Goal: Task Accomplishment & Management: Complete application form

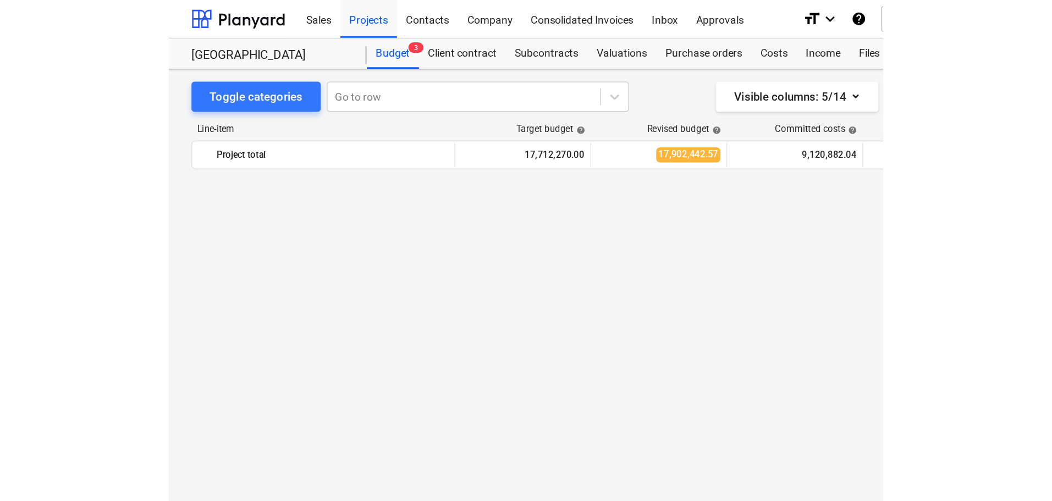
scroll to position [1083, 0]
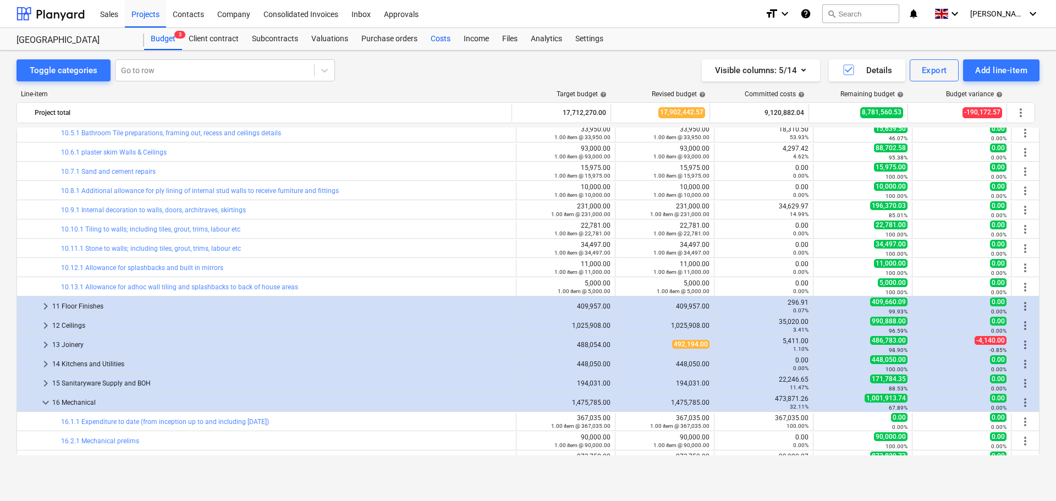
click at [439, 39] on div "Costs" at bounding box center [440, 39] width 33 height 22
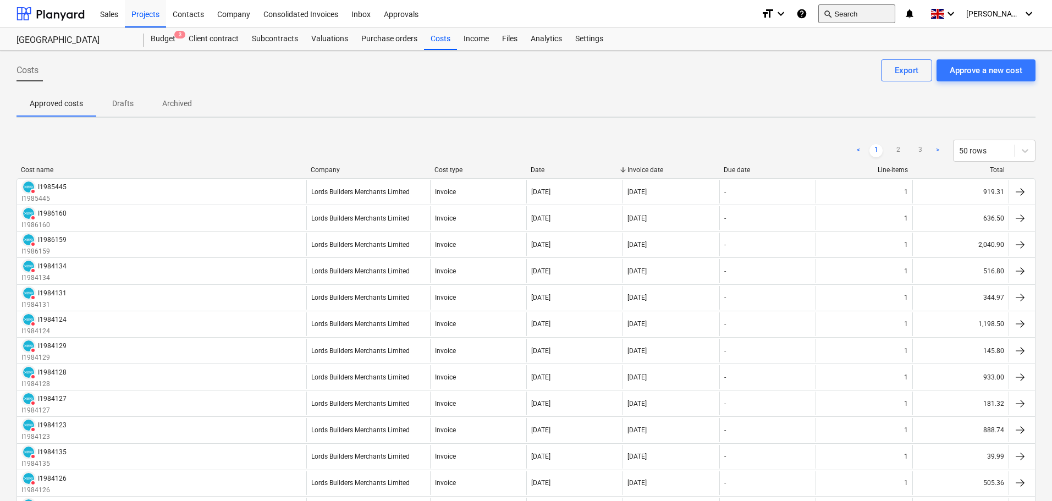
click at [872, 11] on button "search Search" at bounding box center [856, 13] width 77 height 19
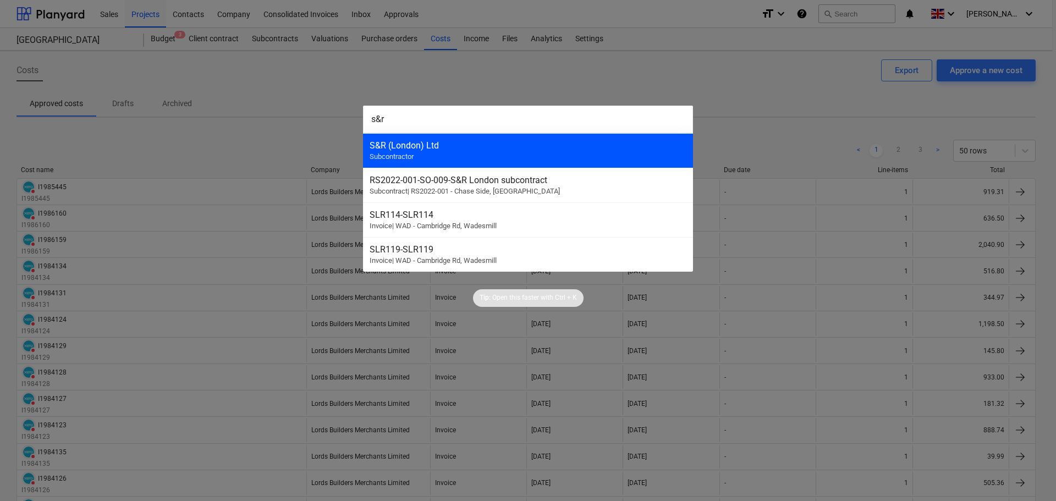
type input "s&r"
click at [445, 142] on div "S&R (London) Ltd" at bounding box center [528, 145] width 317 height 10
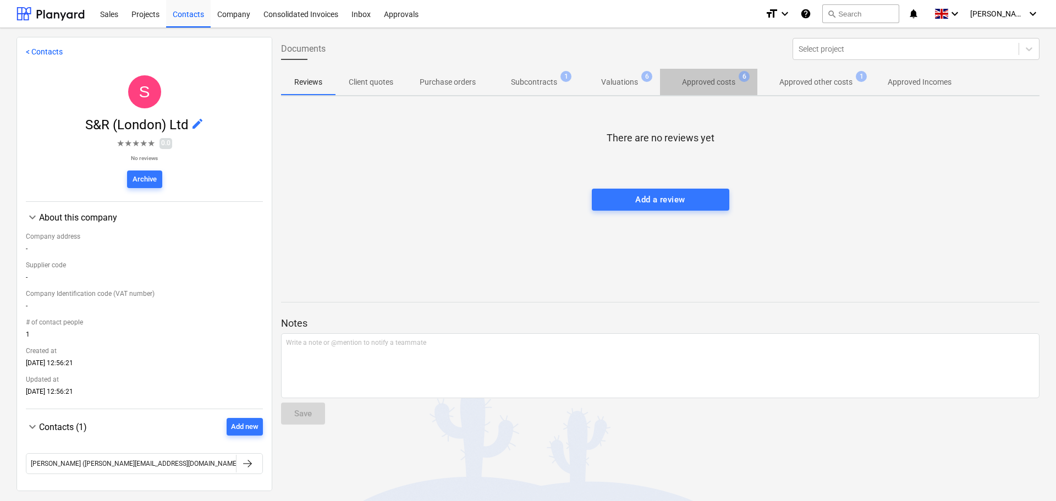
click at [718, 82] on p "Approved costs" at bounding box center [708, 82] width 53 height 12
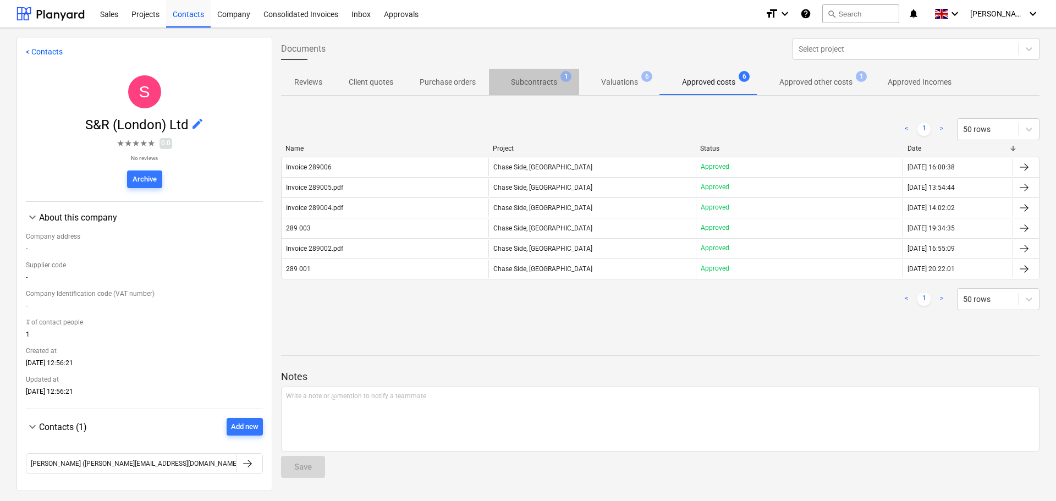
click at [547, 80] on p "Subcontracts" at bounding box center [534, 82] width 46 height 12
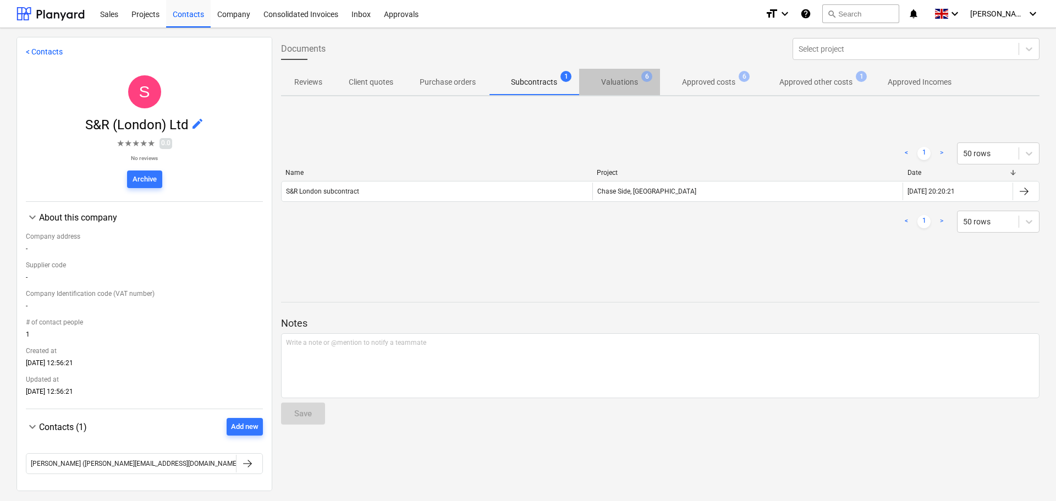
click at [620, 78] on p "Valuations" at bounding box center [619, 82] width 37 height 12
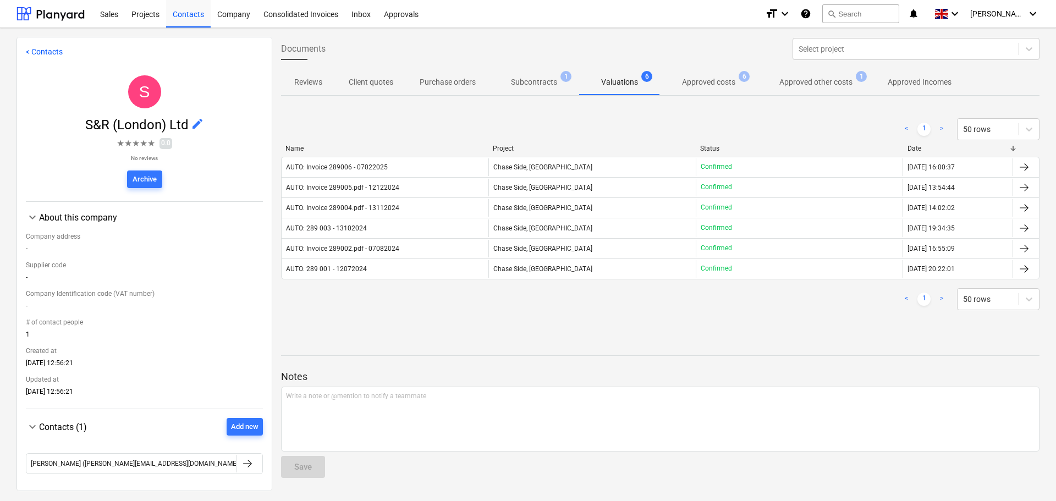
click at [707, 75] on span "Approved costs 6" at bounding box center [708, 82] width 97 height 20
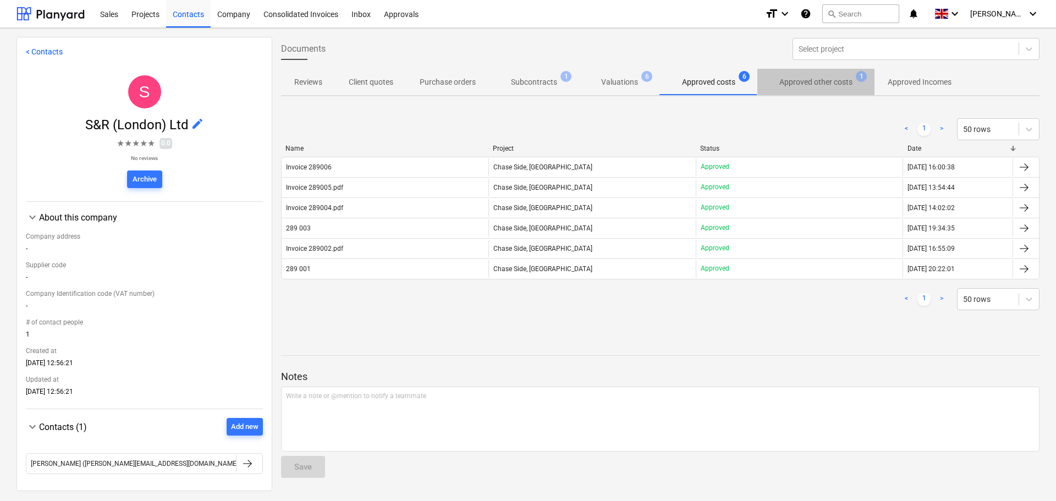
click at [821, 80] on p "Approved other costs" at bounding box center [815, 82] width 73 height 12
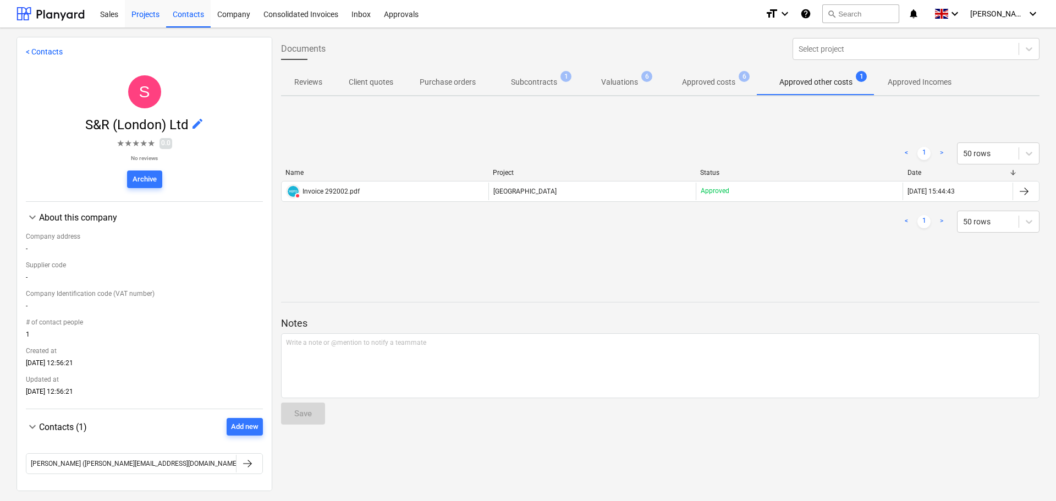
click at [135, 14] on div "Projects" at bounding box center [145, 13] width 41 height 28
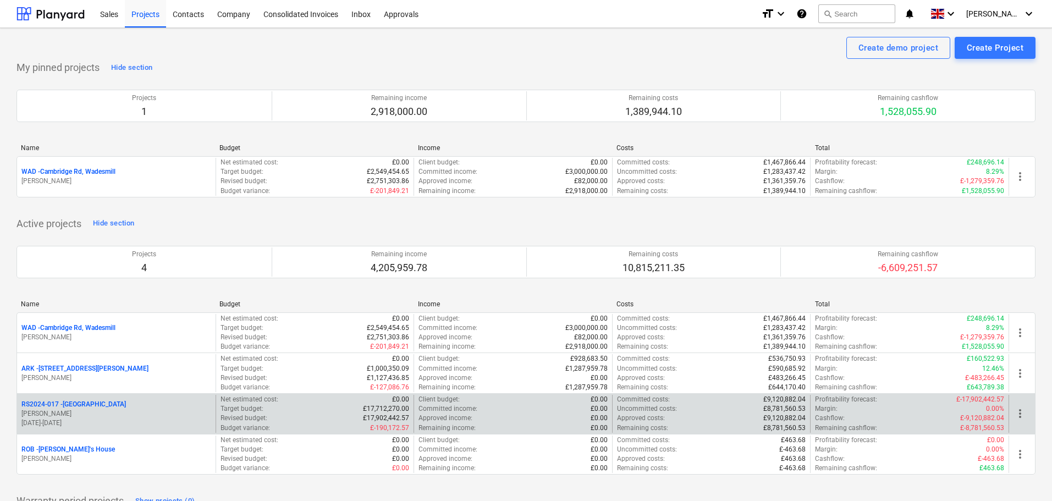
click at [75, 401] on p "RS2024-017 - [GEOGRAPHIC_DATA]" at bounding box center [73, 404] width 104 height 9
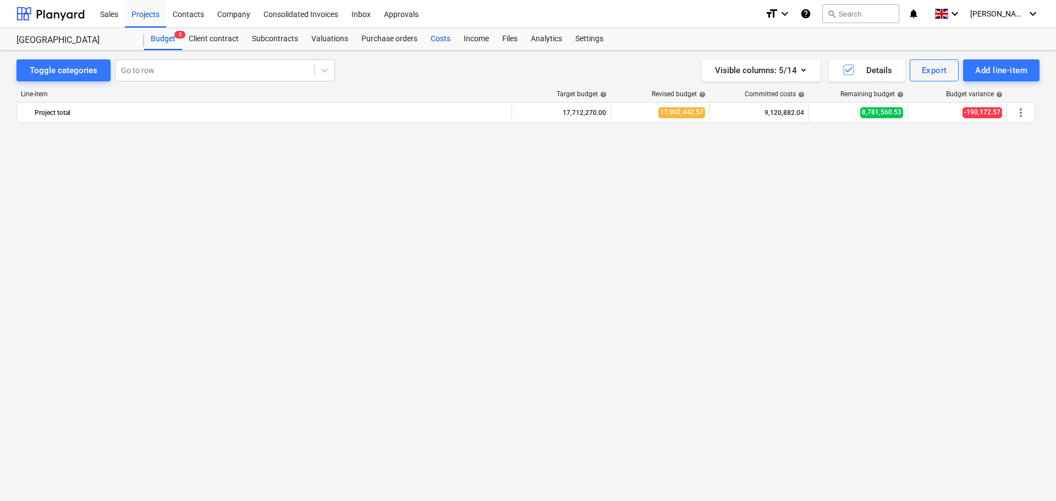
click at [437, 32] on div "Costs" at bounding box center [440, 39] width 33 height 22
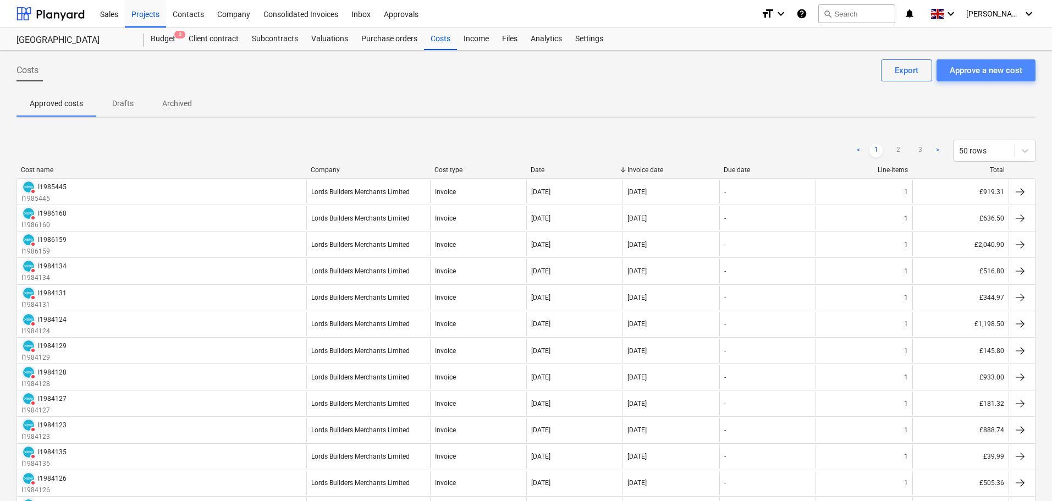
click at [998, 70] on div "Approve a new cost" at bounding box center [986, 70] width 73 height 14
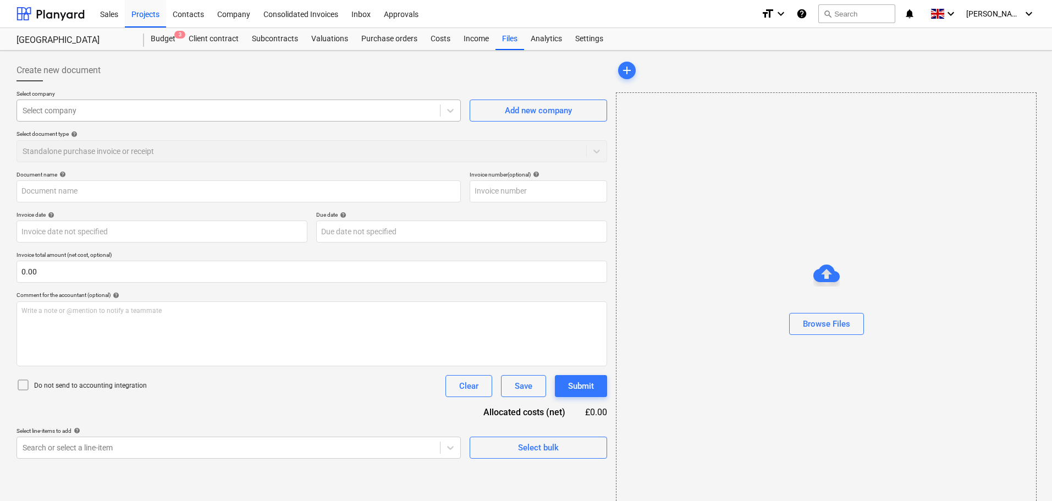
type input "Invoice_20250907_38611.pdf"
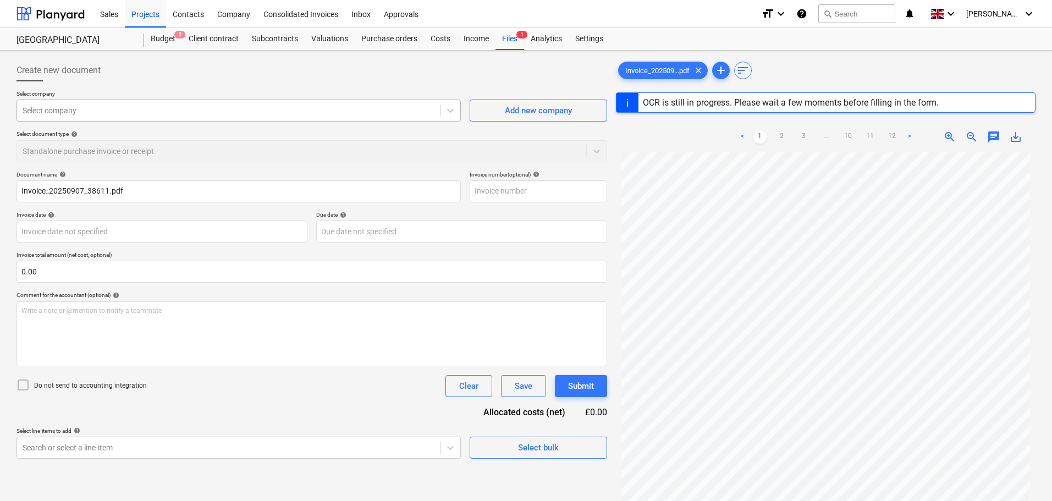
click at [117, 111] on div at bounding box center [229, 110] width 412 height 11
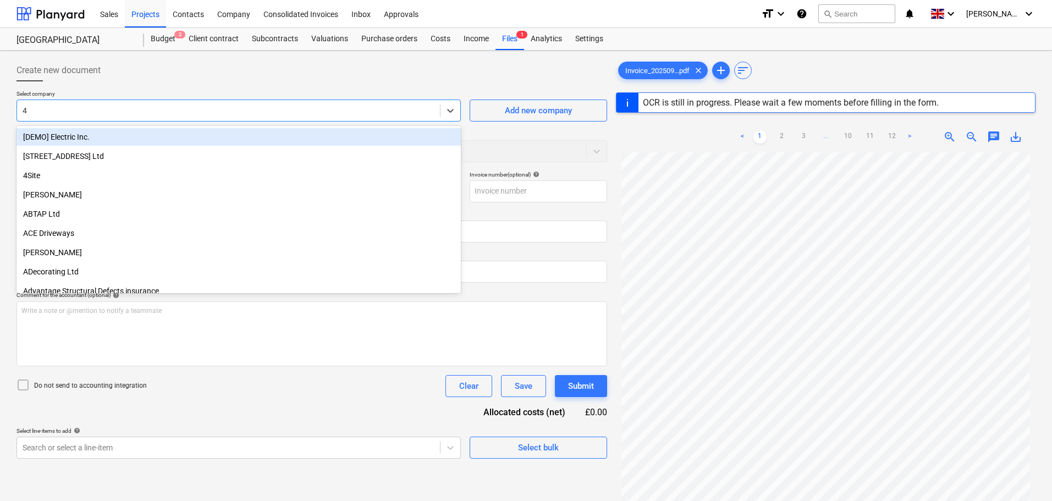
type input "4s"
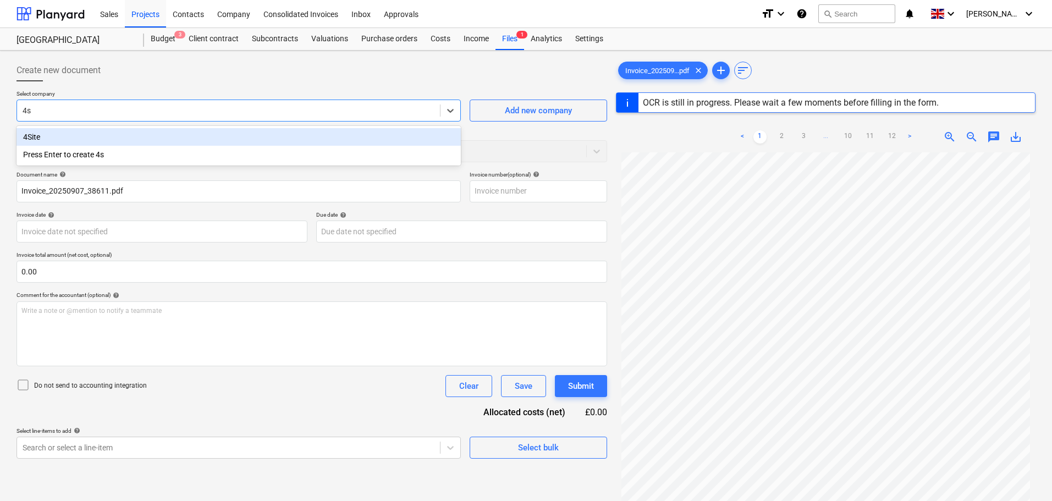
click at [86, 136] on div "4Site" at bounding box center [238, 137] width 444 height 18
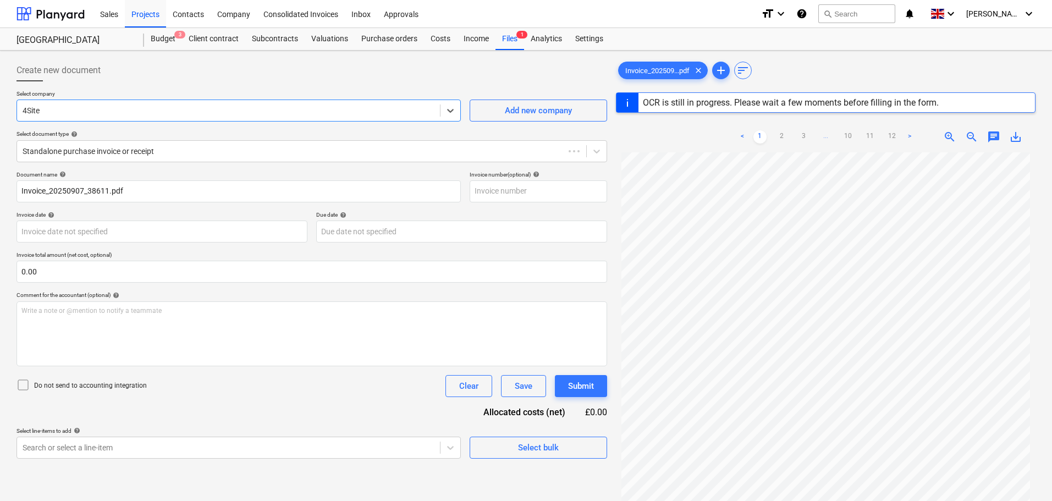
type input "38611"
type input "[DATE]"
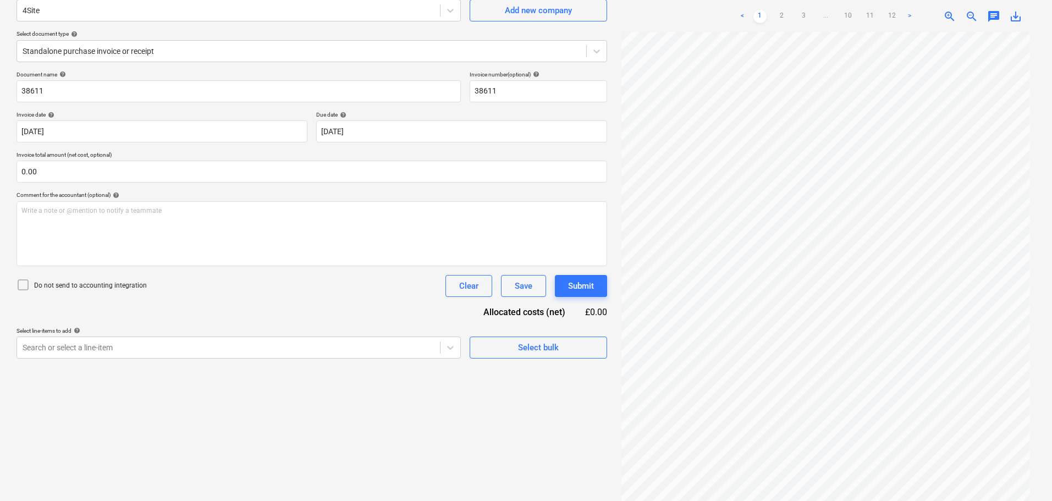
scroll to position [110, 0]
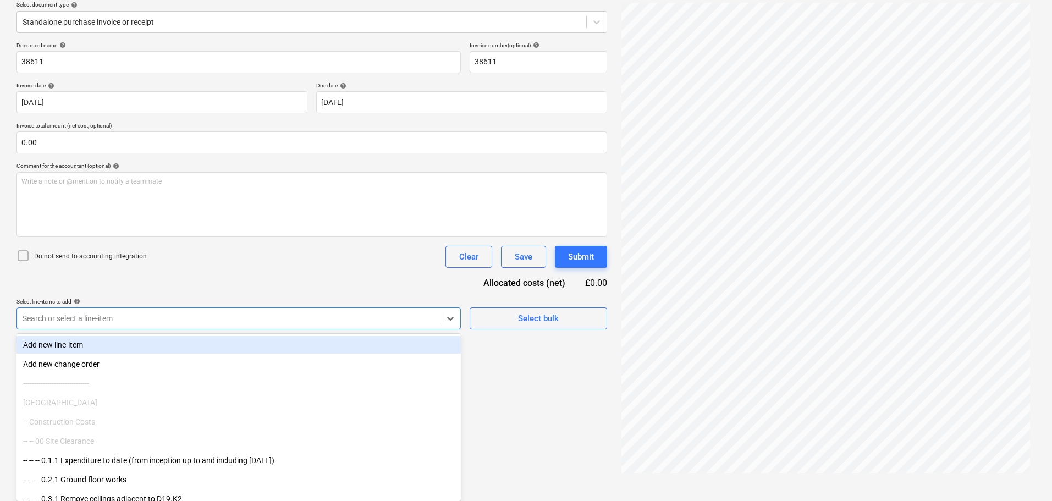
click at [68, 334] on body "Sales Projects Contacts Company Consolidated Invoices Inbox Approvals format_si…" at bounding box center [526, 121] width 1052 height 501
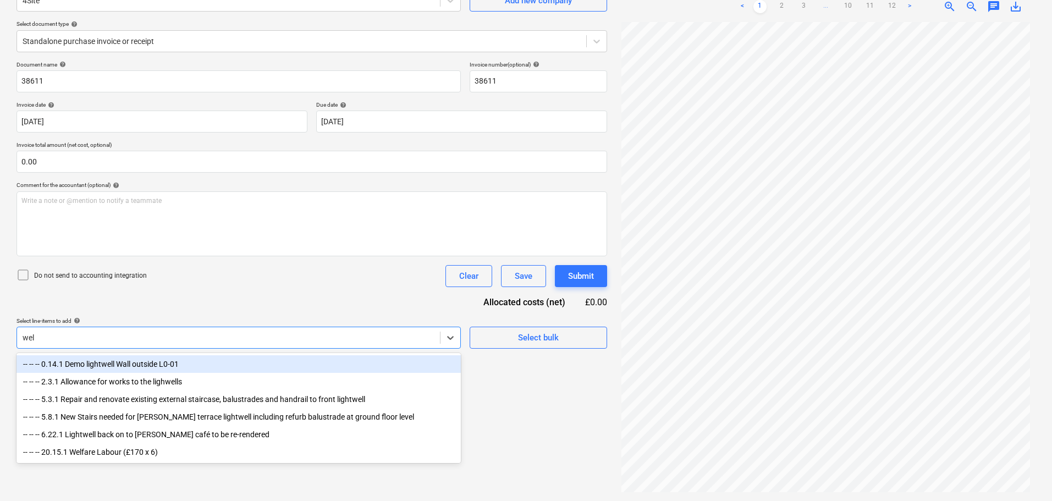
type input "welf"
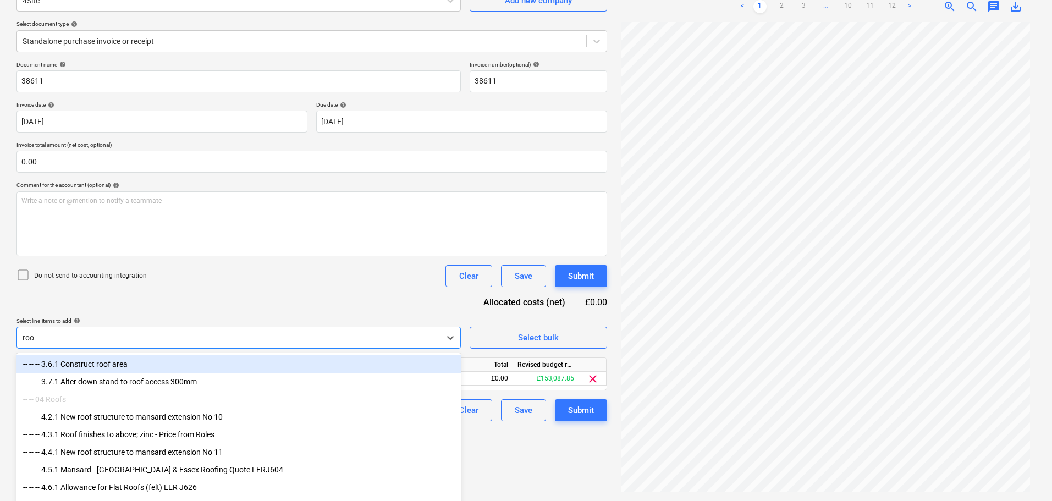
type input "roof"
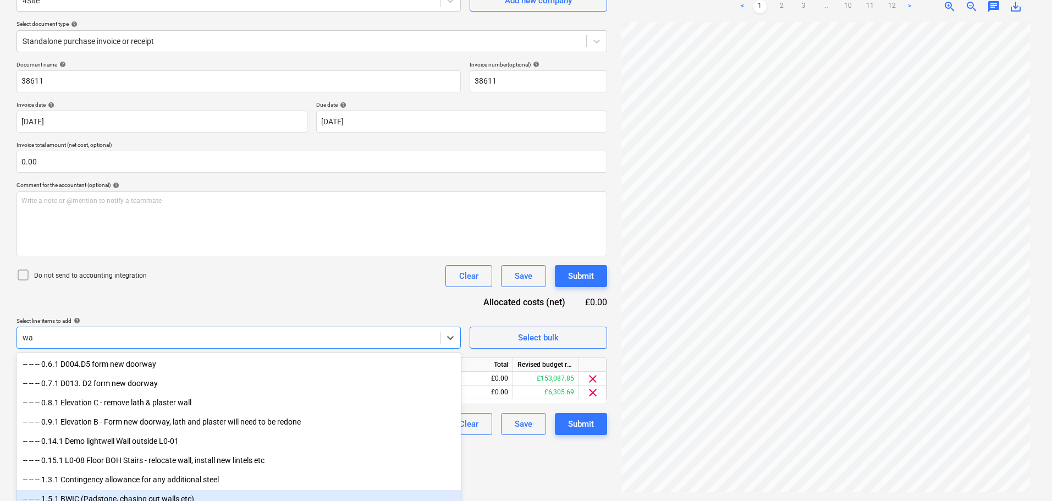
type input "w"
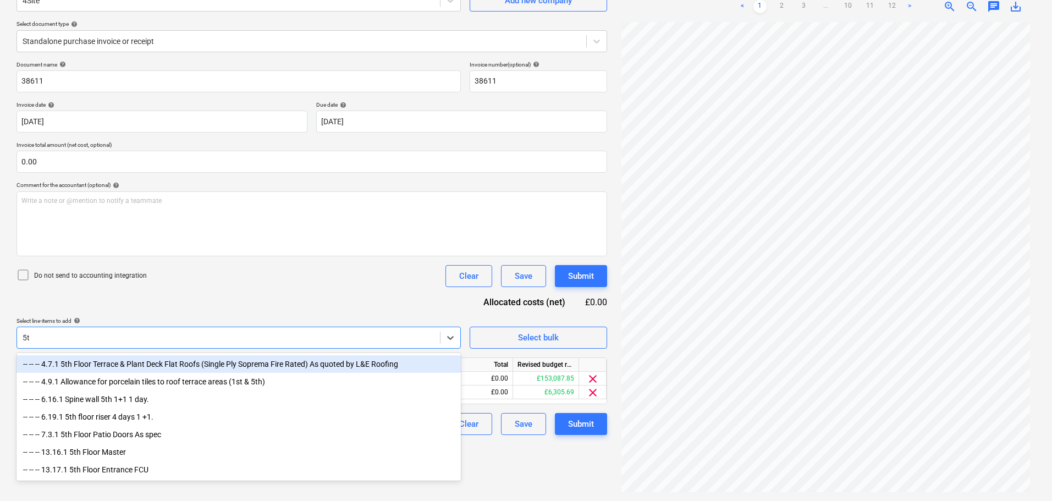
type input "5"
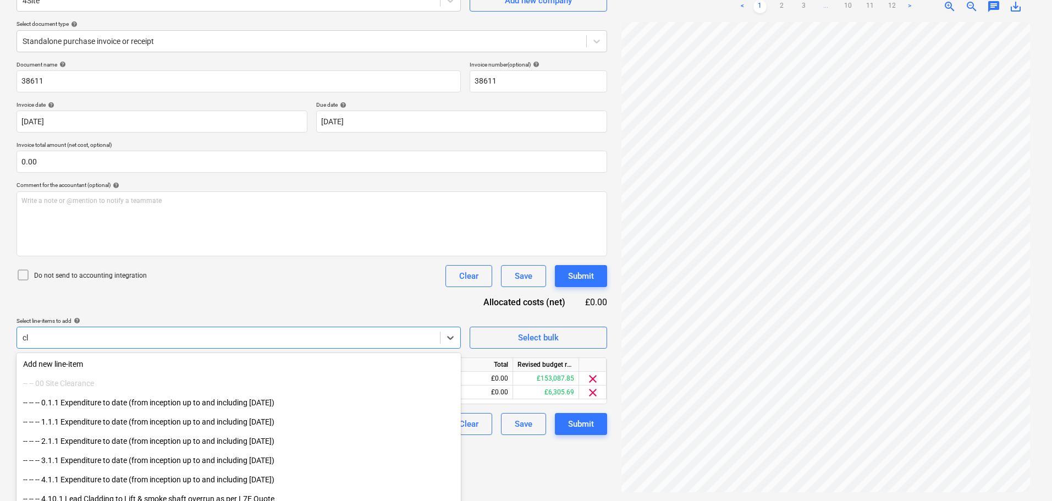
type input "c"
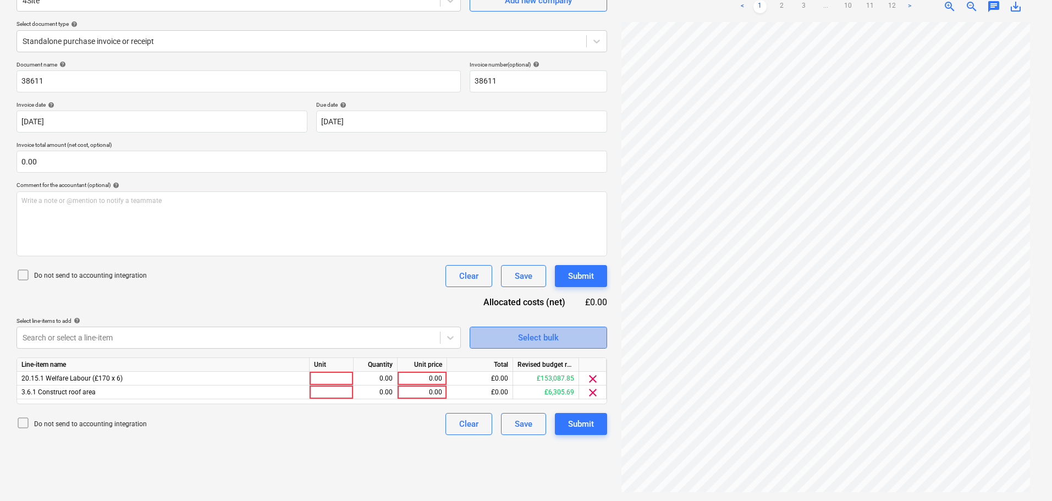
click at [566, 335] on span "Select bulk" at bounding box center [538, 337] width 110 height 14
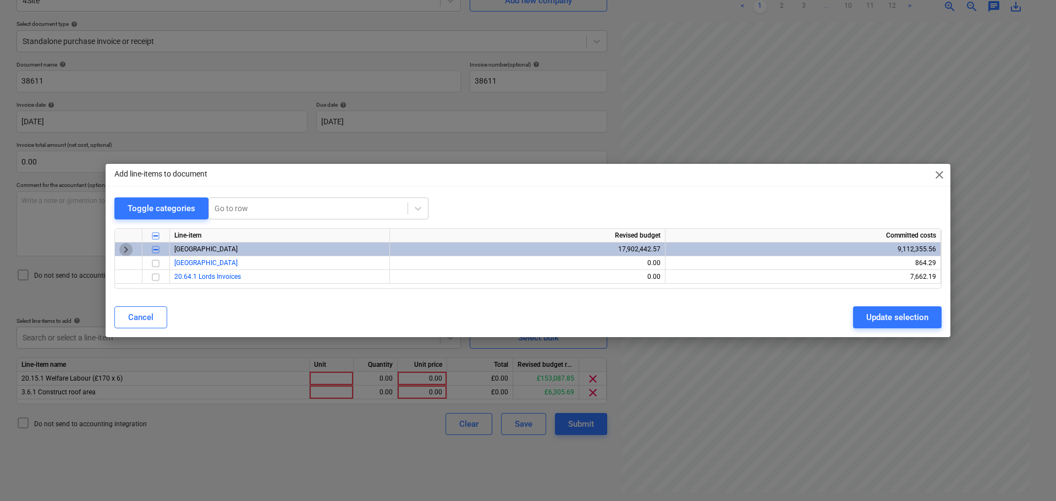
click at [126, 249] on span "keyboard_arrow_right" at bounding box center [125, 249] width 13 height 13
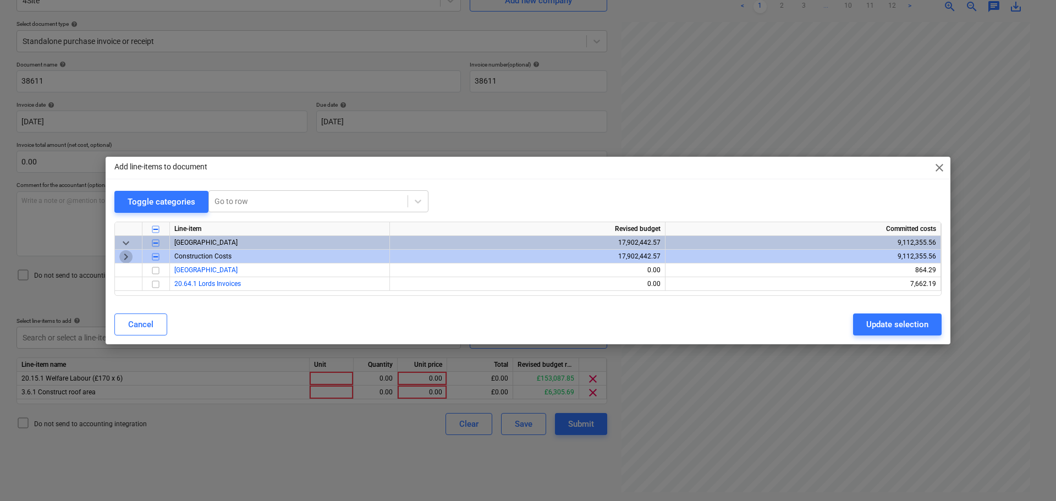
click at [129, 258] on span "keyboard_arrow_right" at bounding box center [125, 256] width 13 height 13
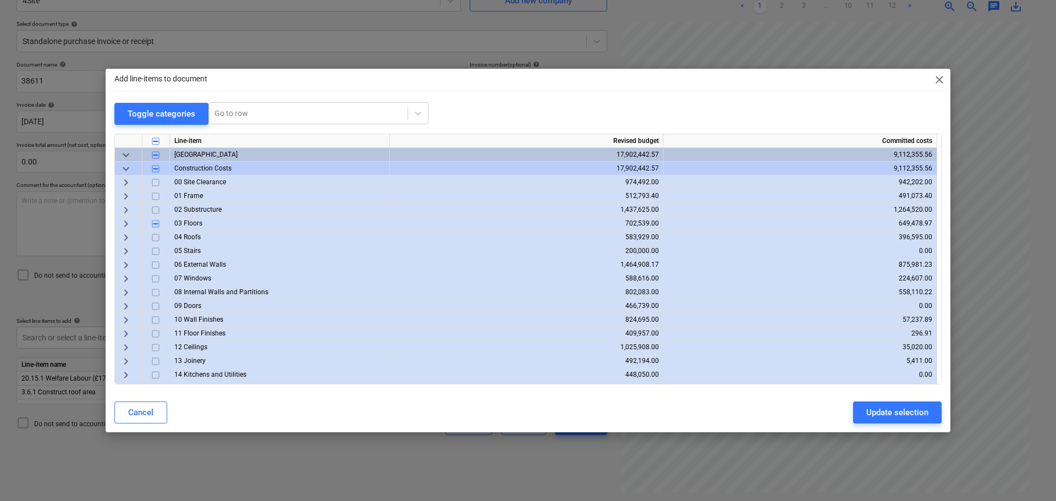
click at [127, 223] on span "keyboard_arrow_right" at bounding box center [125, 223] width 13 height 13
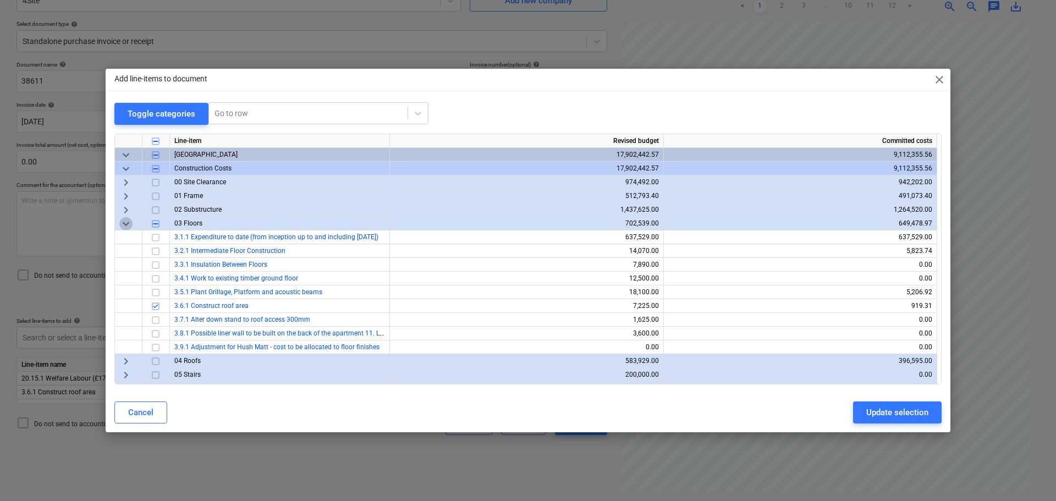
click at [123, 224] on span "keyboard_arrow_down" at bounding box center [125, 223] width 13 height 13
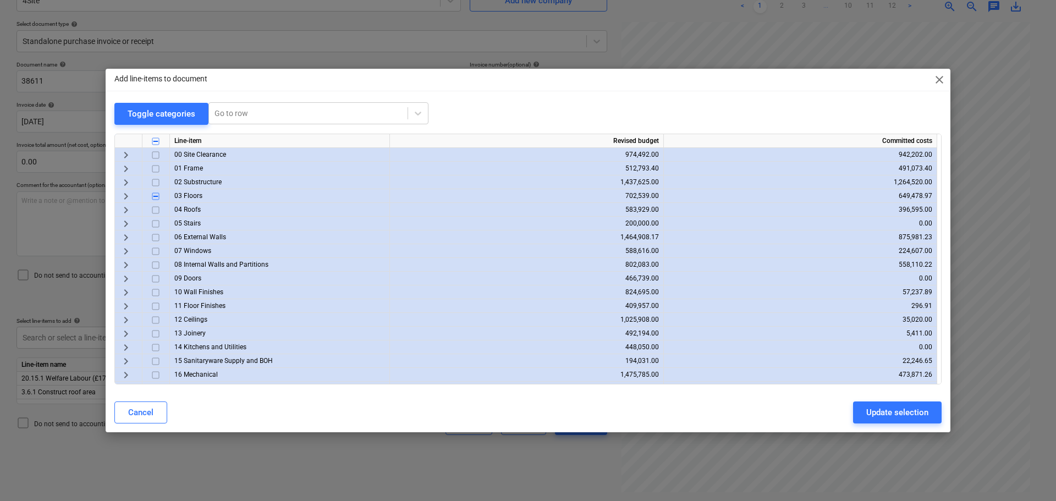
scroll to position [55, 0]
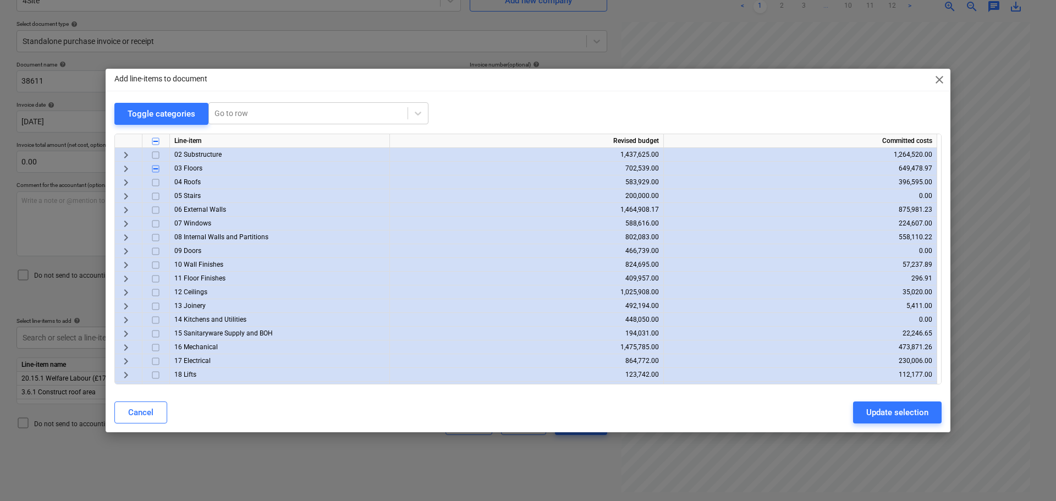
click at [124, 236] on span "keyboard_arrow_right" at bounding box center [125, 236] width 13 height 13
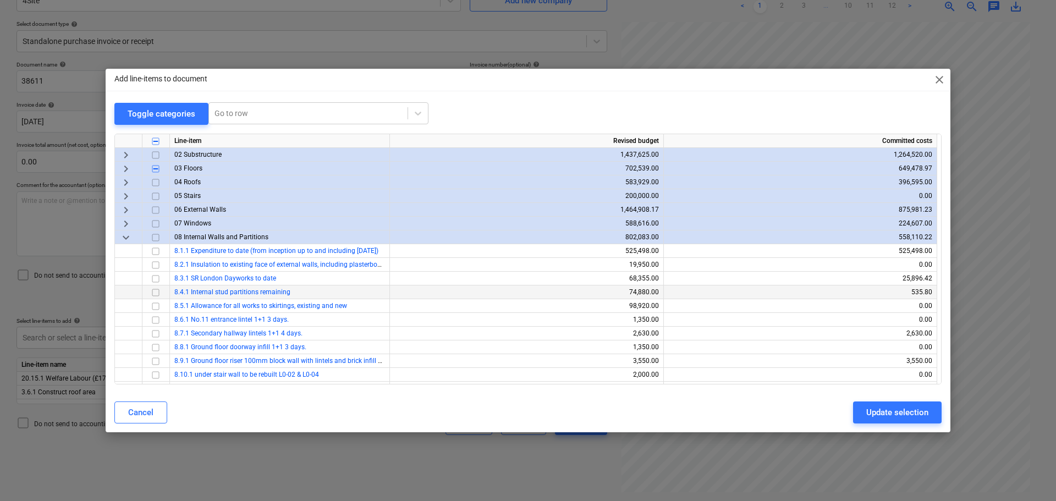
click at [155, 292] on input "checkbox" at bounding box center [155, 291] width 13 height 13
click at [884, 412] on div "Update selection" at bounding box center [897, 412] width 62 height 14
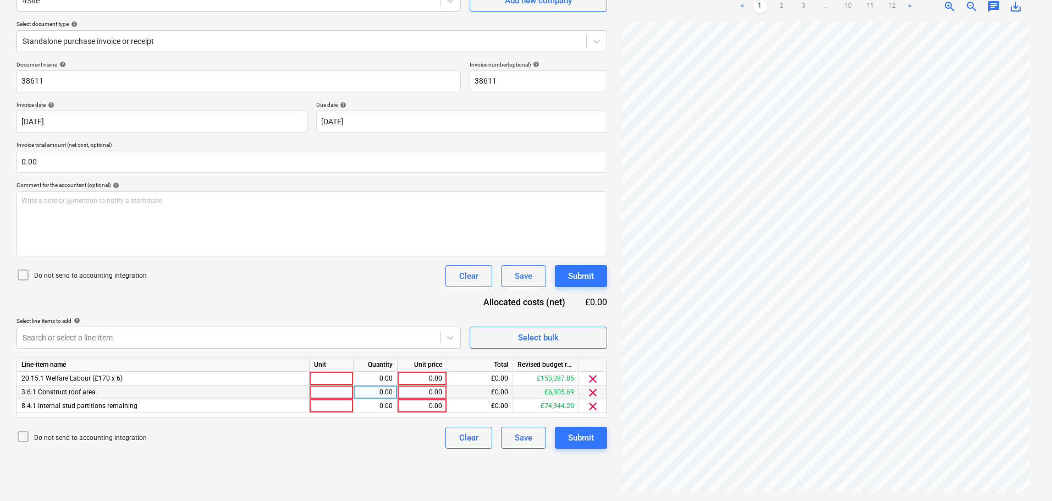
click at [412, 392] on div "0.00" at bounding box center [422, 392] width 40 height 14
type input "2300"
click at [426, 381] on div "0.00" at bounding box center [422, 379] width 40 height 14
type input "4487.50"
click at [427, 404] on div "0.00" at bounding box center [422, 406] width 40 height 14
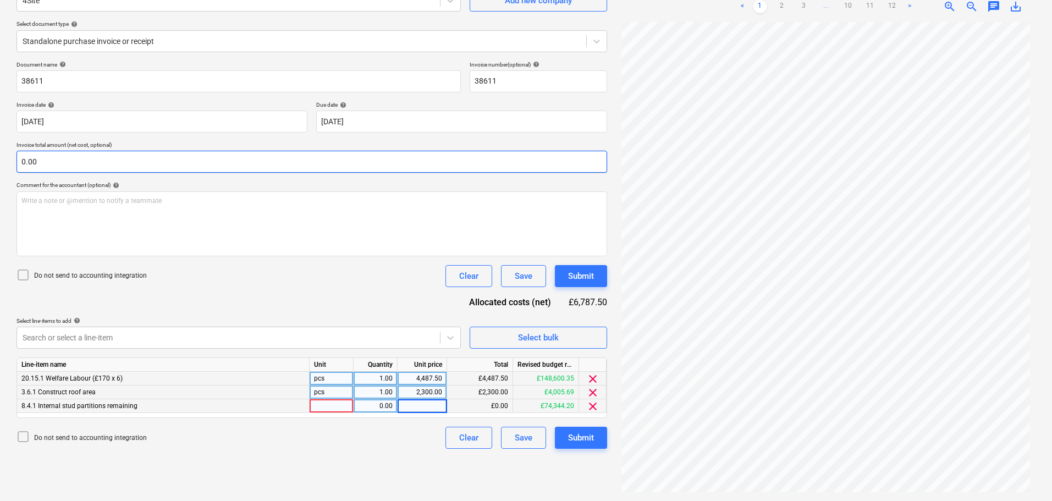
click at [228, 159] on input "0.00" at bounding box center [311, 162] width 591 height 22
type input "8727.50"
click at [228, 159] on input "0.00" at bounding box center [311, 162] width 591 height 22
click at [228, 159] on input "text" at bounding box center [311, 162] width 591 height 22
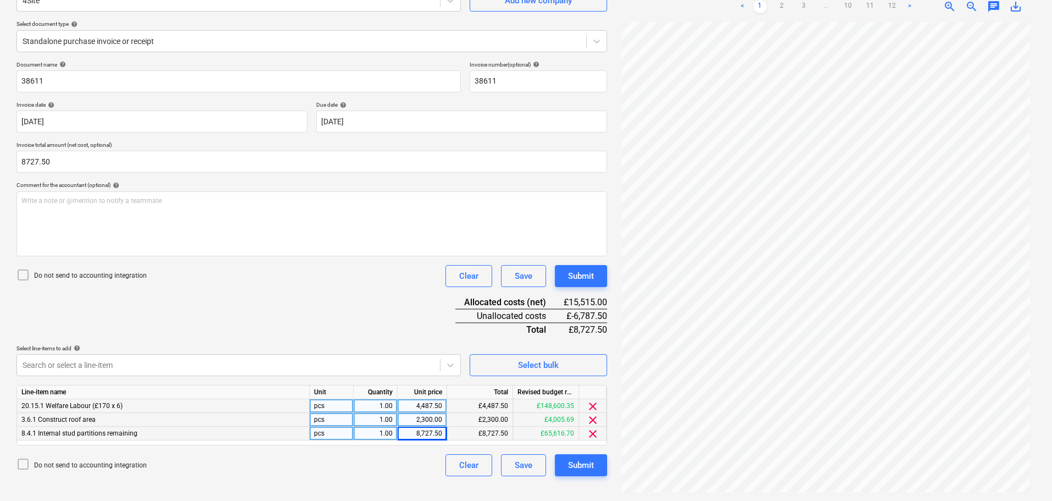
type input "8,727.50"
click at [435, 433] on div "8,727.50" at bounding box center [422, 434] width 40 height 14
type input "1940"
click at [24, 275] on icon at bounding box center [22, 274] width 13 height 13
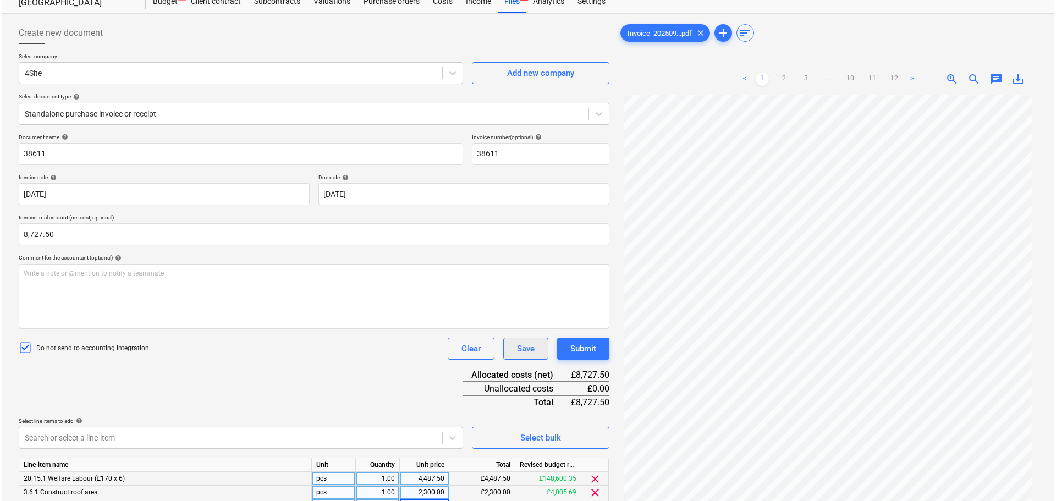
scroll to position [110, 0]
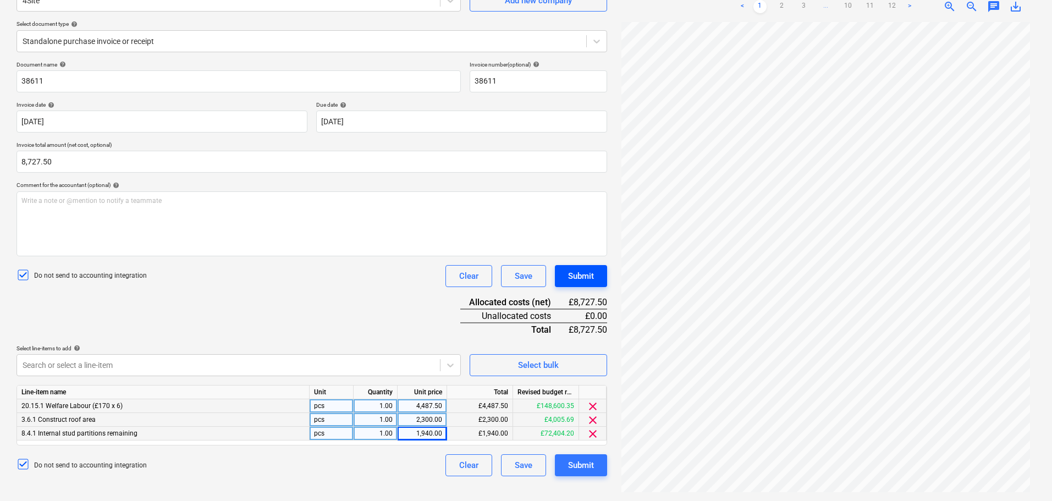
click at [585, 280] on div "Submit" at bounding box center [581, 276] width 26 height 14
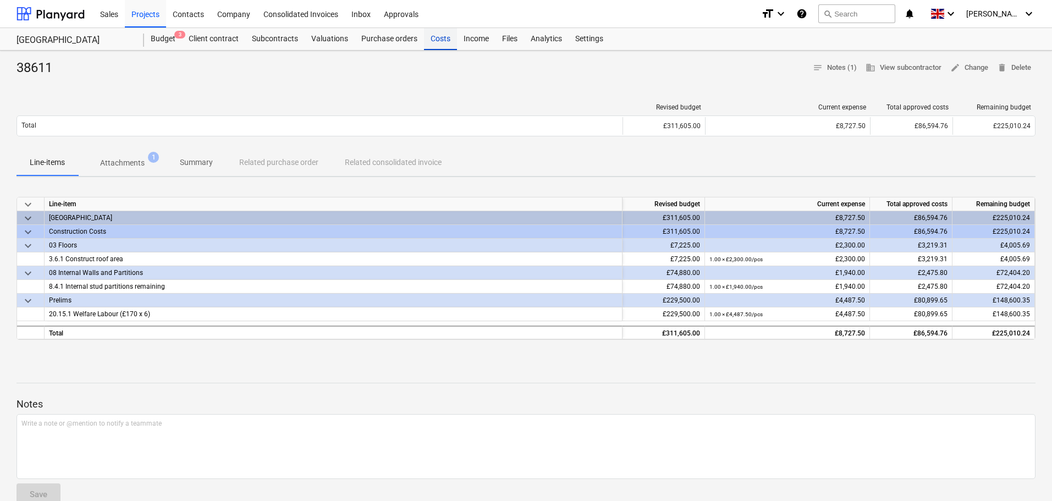
click at [433, 38] on div "Costs" at bounding box center [440, 39] width 33 height 22
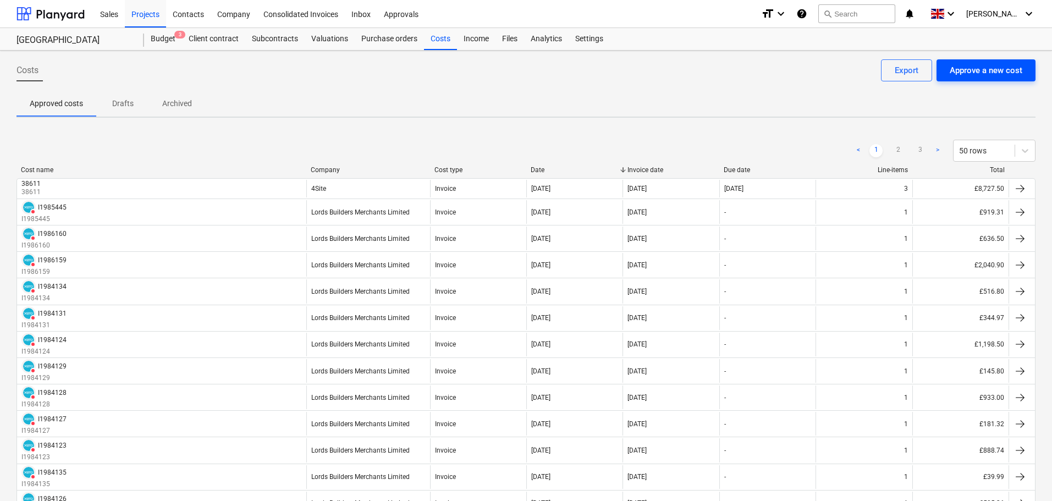
click at [987, 73] on div "Approve a new cost" at bounding box center [986, 70] width 73 height 14
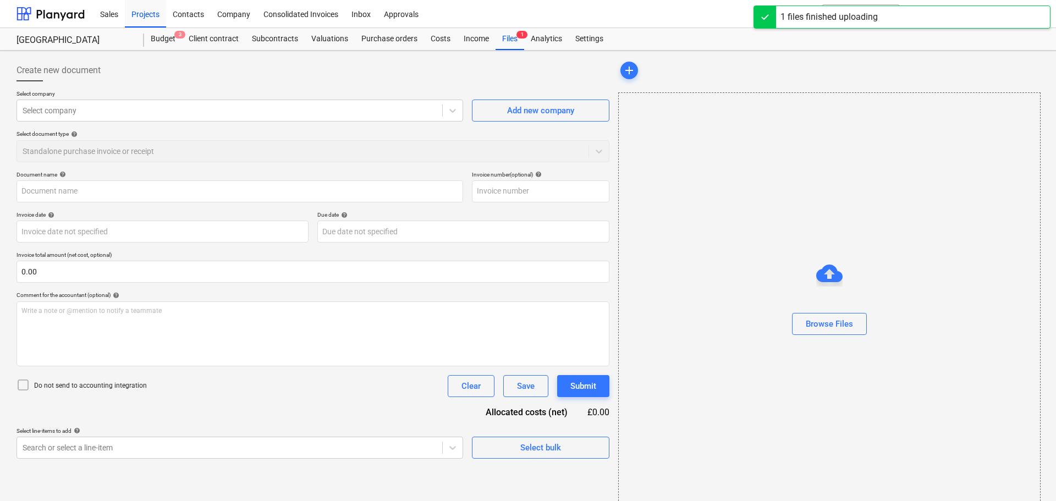
type input "00105811.PDF"
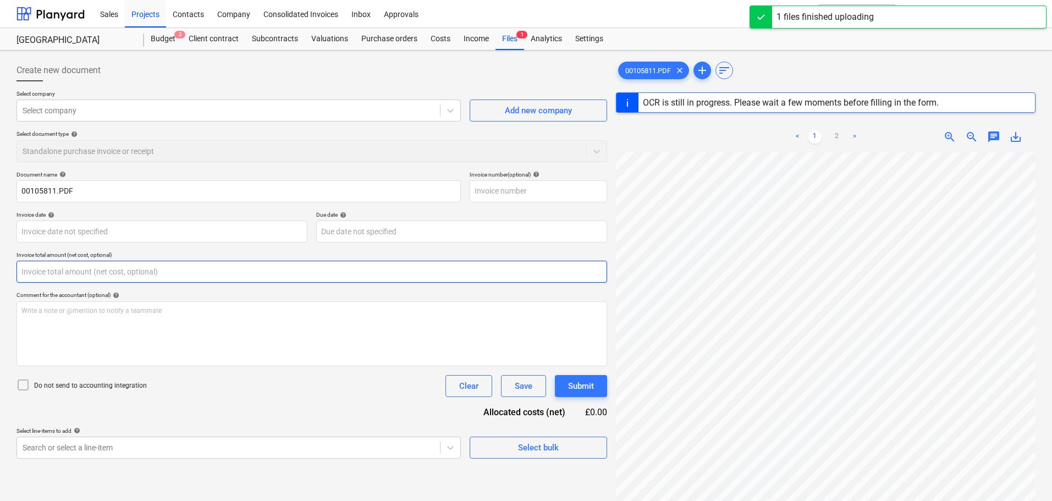
click at [47, 268] on input "text" at bounding box center [311, 272] width 591 height 22
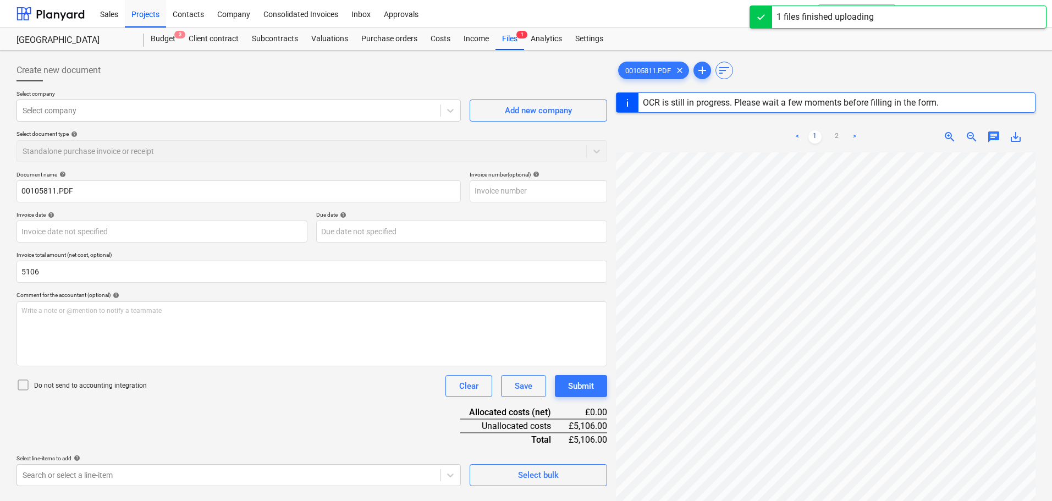
type input "5,106.00"
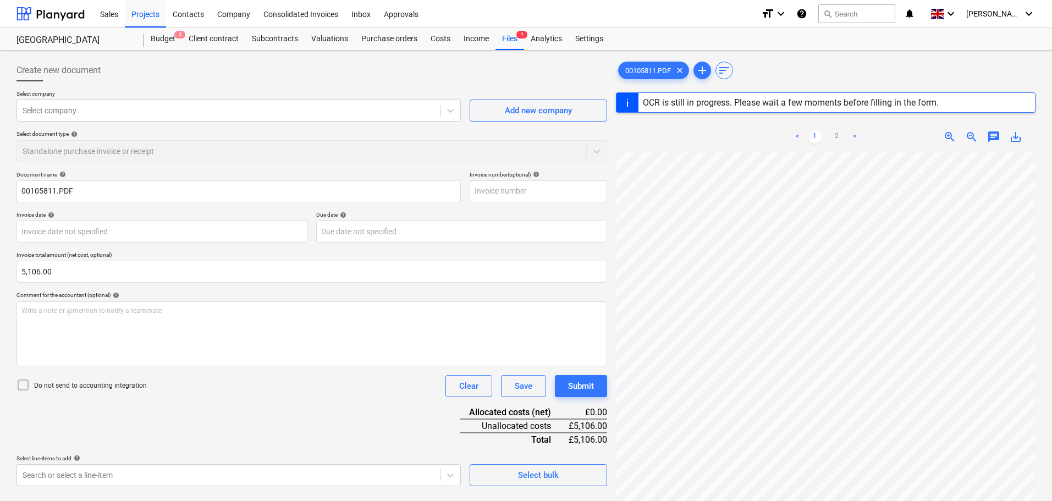
click at [23, 387] on icon at bounding box center [22, 384] width 13 height 13
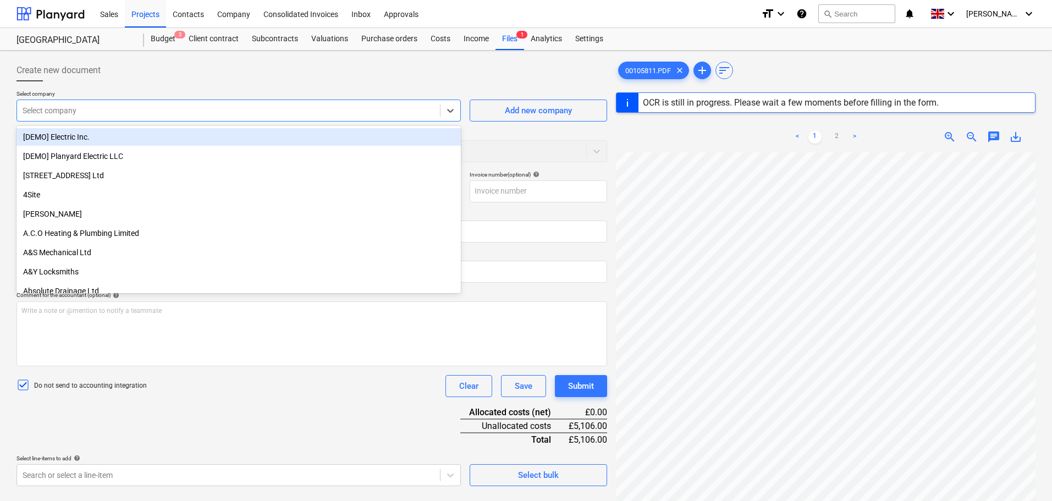
click at [102, 112] on div at bounding box center [229, 110] width 412 height 11
type input "00105811"
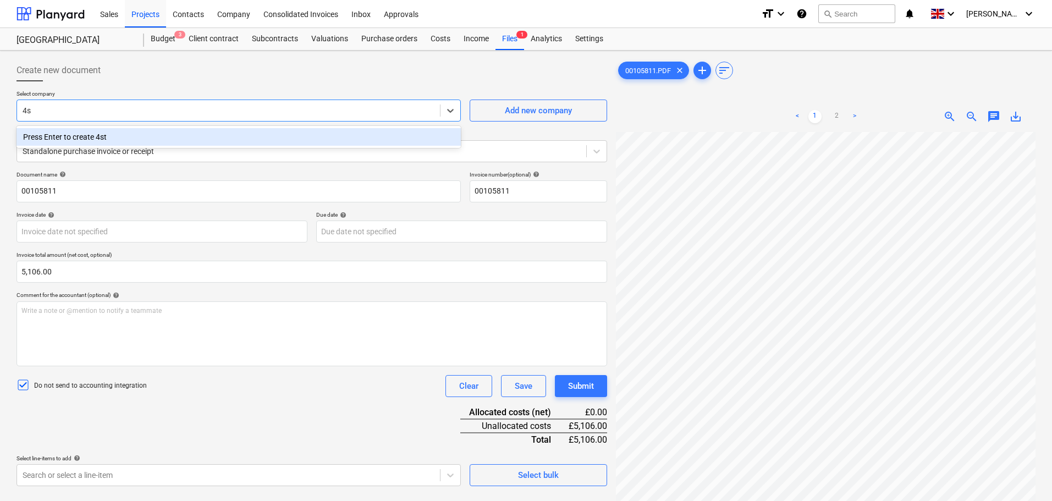
type input "4"
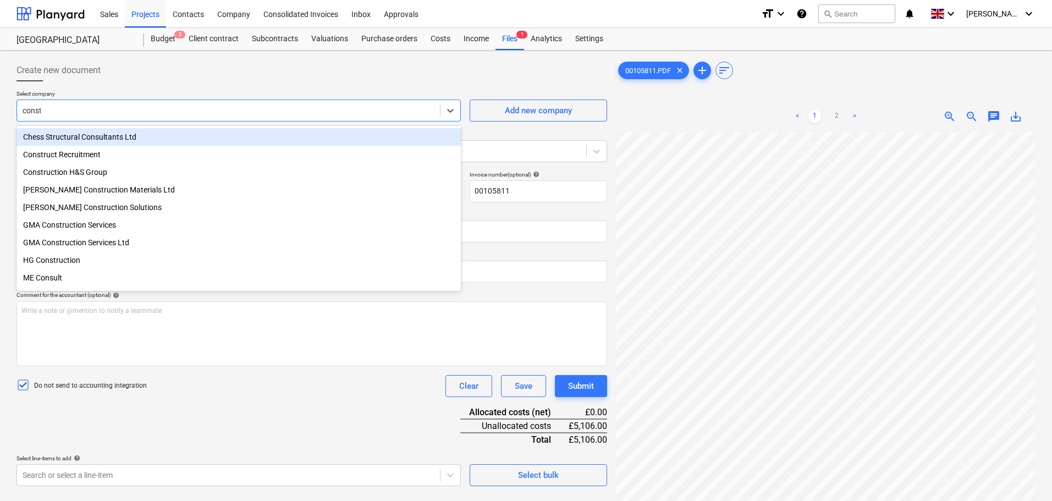
type input "constr"
click at [96, 136] on div "Construct Recruitment" at bounding box center [238, 137] width 444 height 18
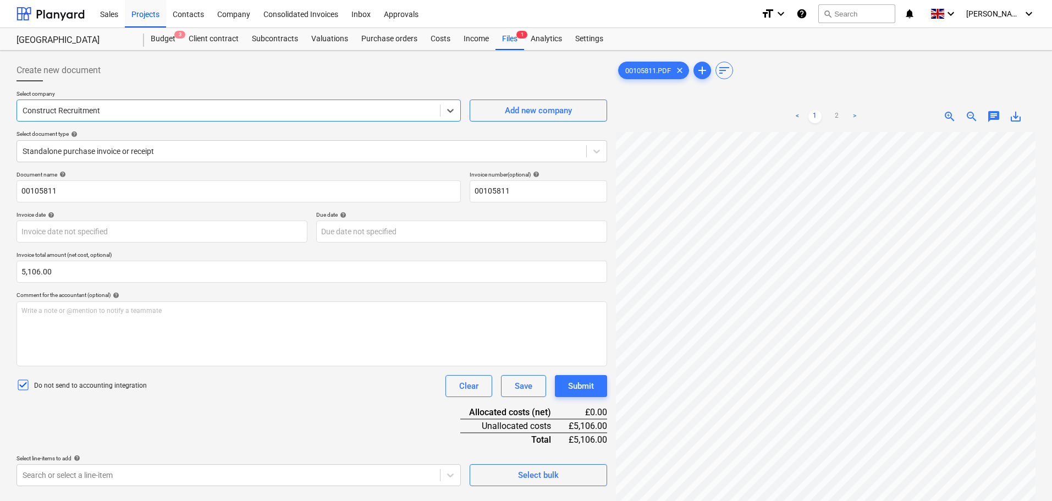
click at [178, 83] on div at bounding box center [311, 85] width 591 height 9
click at [102, 231] on body "Sales Projects Contacts Company Consolidated Invoices Inbox Approvals format_si…" at bounding box center [526, 250] width 1052 height 501
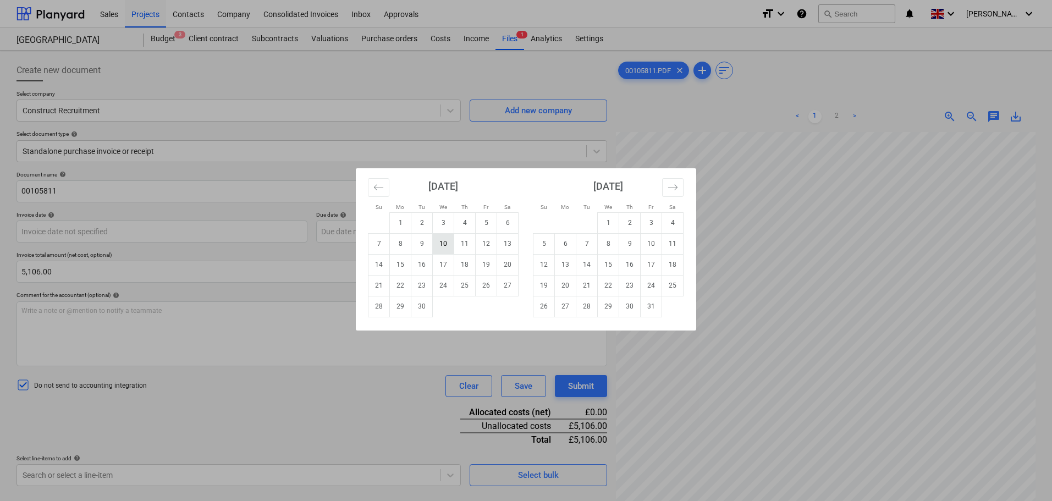
click at [443, 246] on td "10" at bounding box center [443, 243] width 21 height 21
type input "[DATE]"
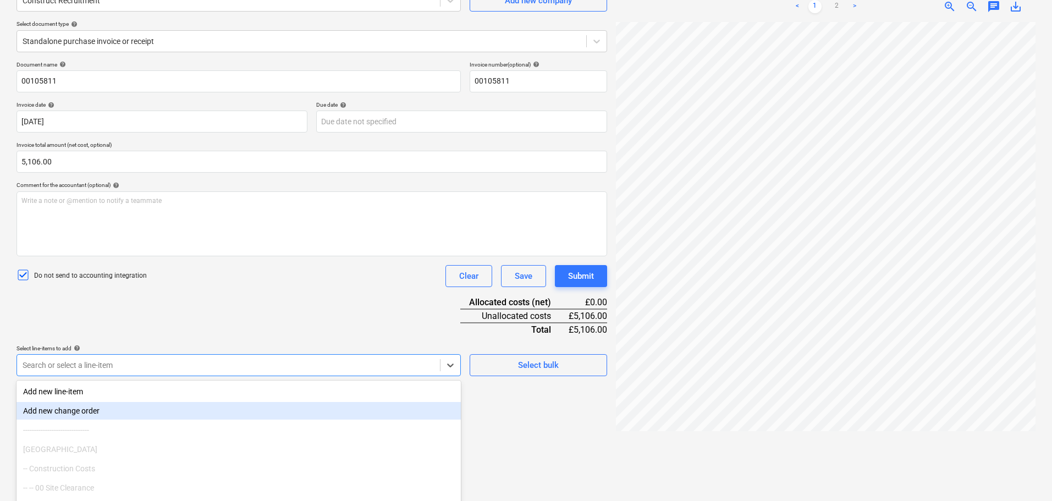
scroll to position [157, 0]
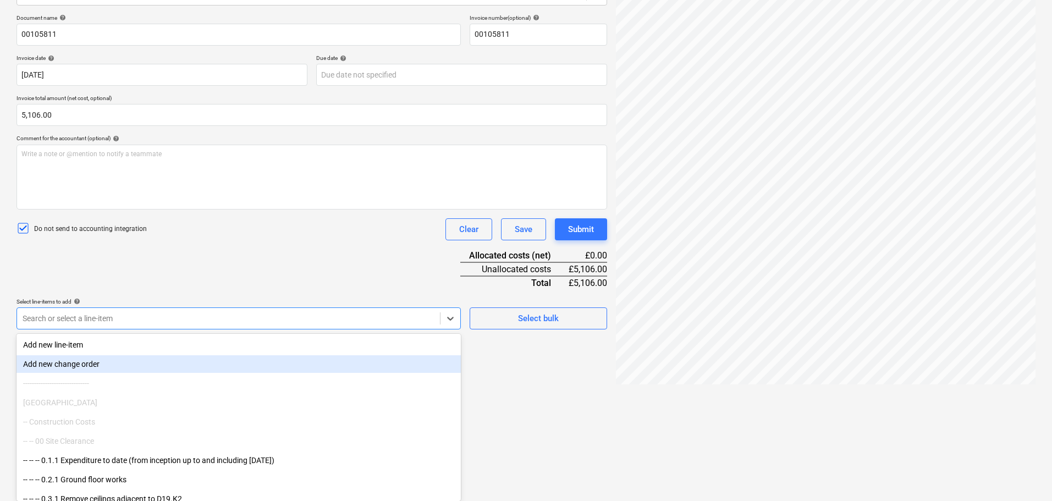
click at [114, 344] on body "Sales Projects Contacts Company Consolidated Invoices Inbox Approvals format_si…" at bounding box center [526, 93] width 1052 height 501
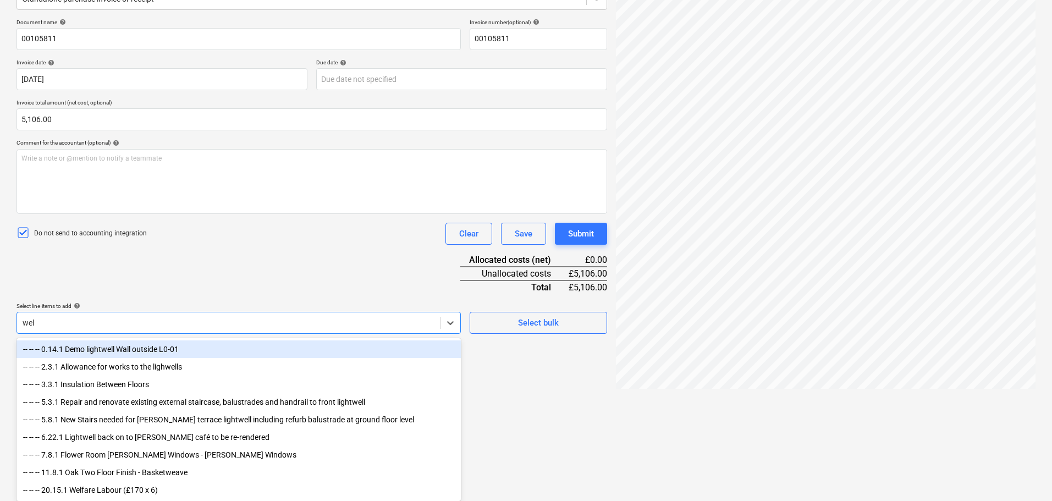
scroll to position [110, 0]
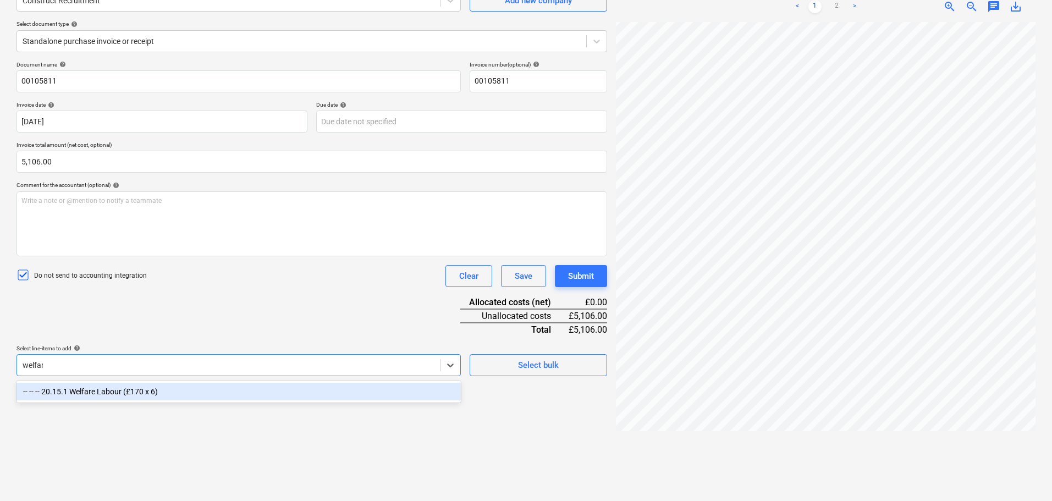
type input "welfare"
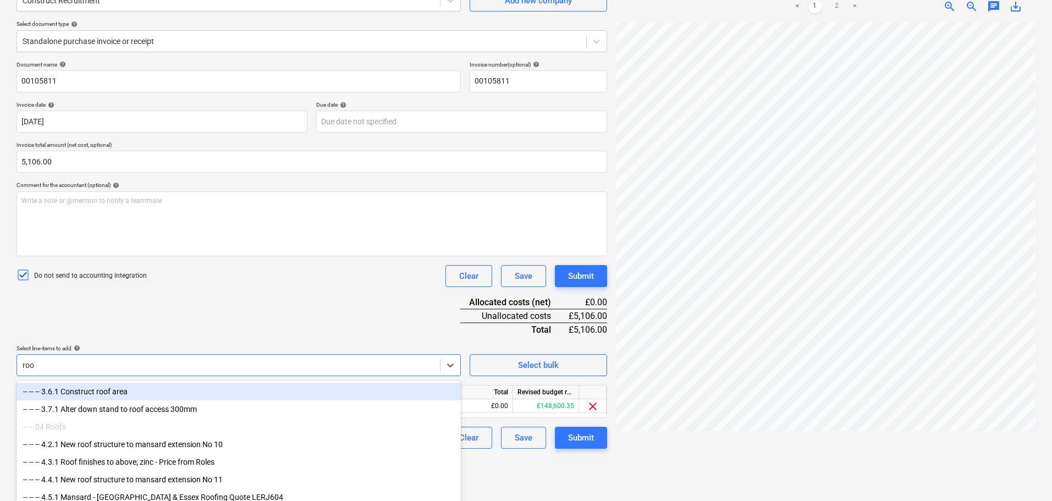
type input "roof"
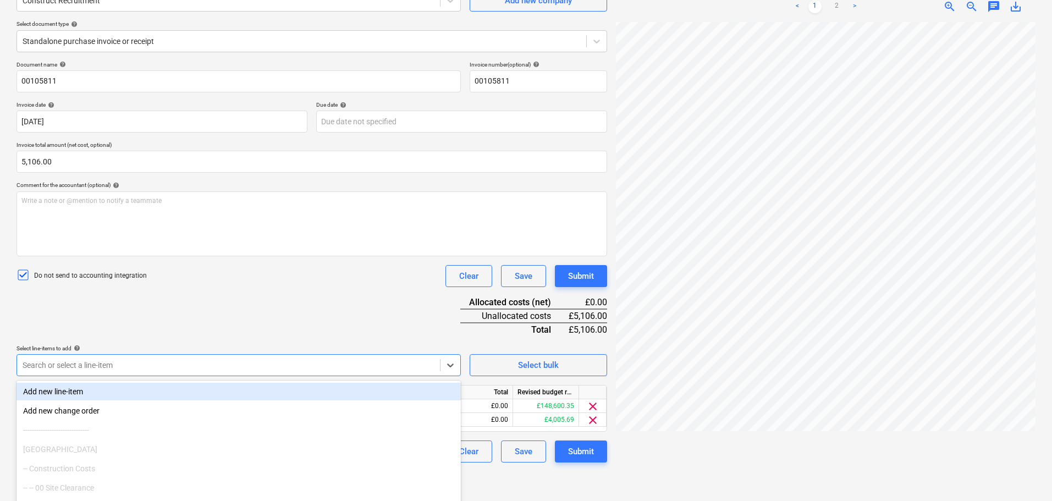
click at [197, 321] on div "Document name help 00105811 Invoice number (optional) help 00105811 Invoice dat…" at bounding box center [311, 261] width 591 height 401
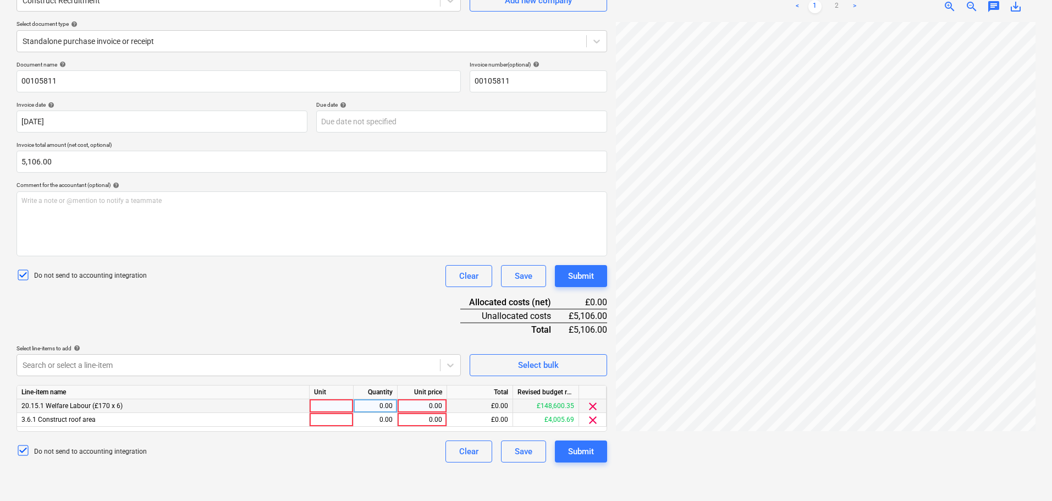
click at [425, 412] on div "0.00" at bounding box center [422, 406] width 40 height 14
click at [431, 409] on div "0.00" at bounding box center [422, 406] width 40 height 14
type input "3192"
click at [432, 420] on div "0.00" at bounding box center [422, 420] width 40 height 14
type input "1914"
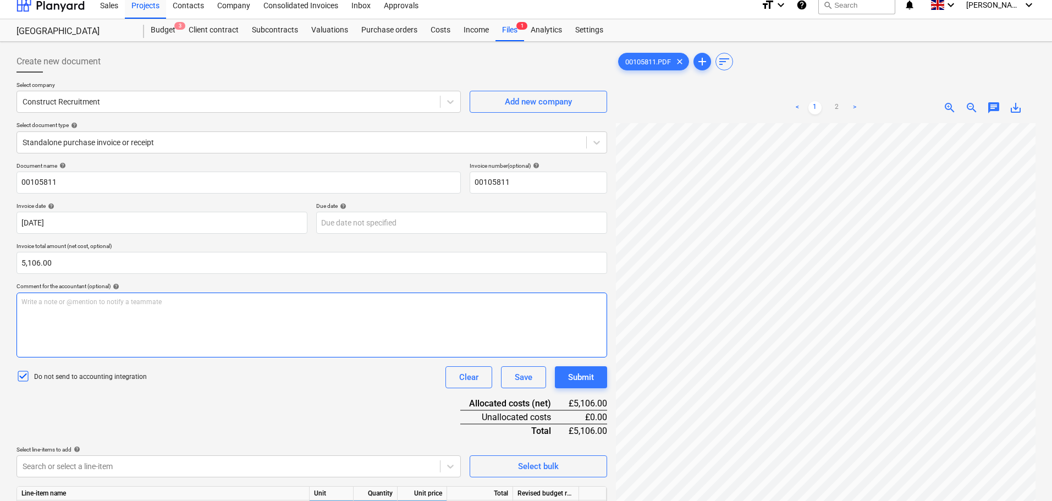
scroll to position [0, 0]
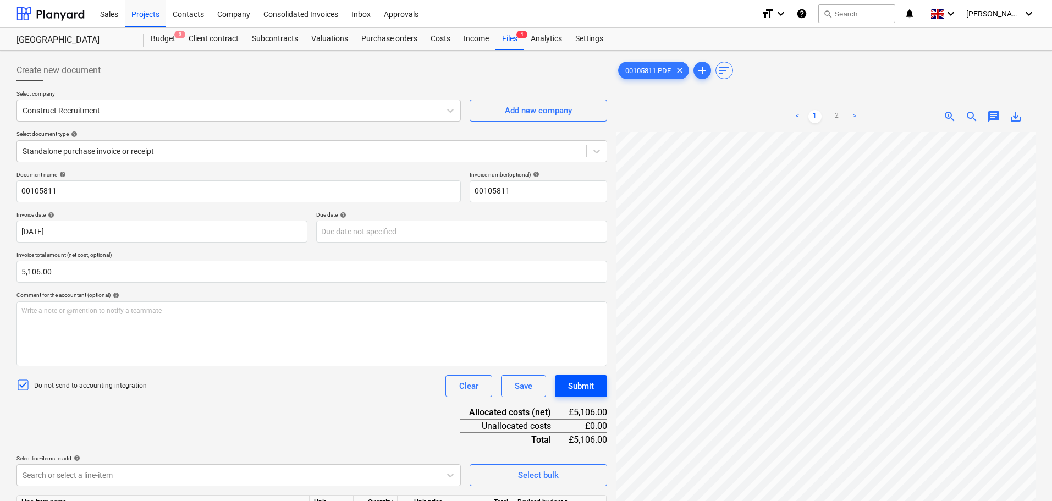
click at [587, 385] on div "Submit" at bounding box center [581, 386] width 26 height 14
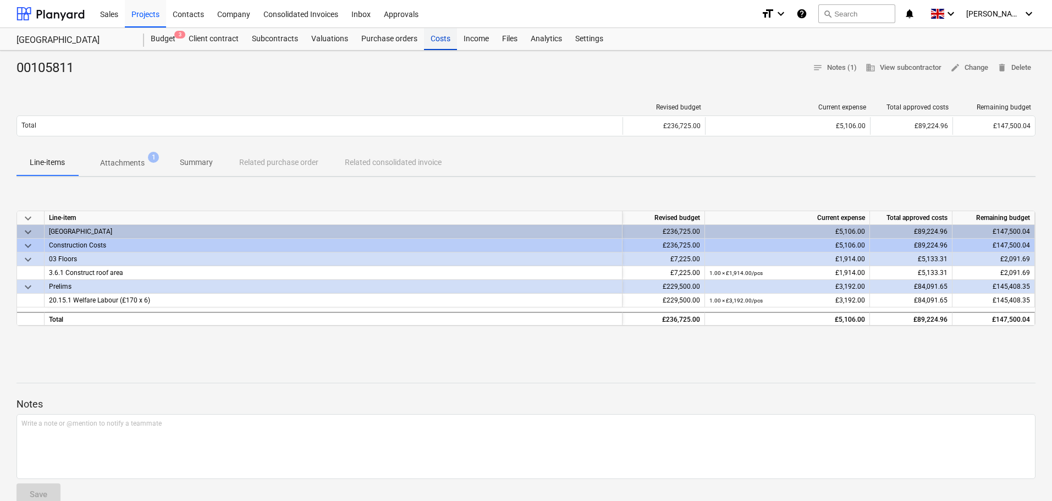
click at [439, 46] on div "Costs" at bounding box center [440, 39] width 33 height 22
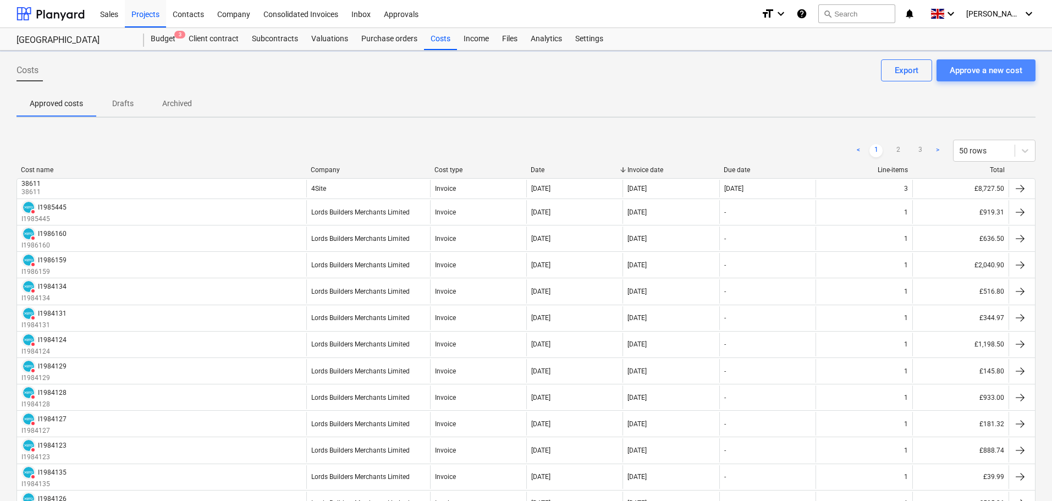
click at [975, 71] on div "Approve a new cost" at bounding box center [986, 70] width 73 height 14
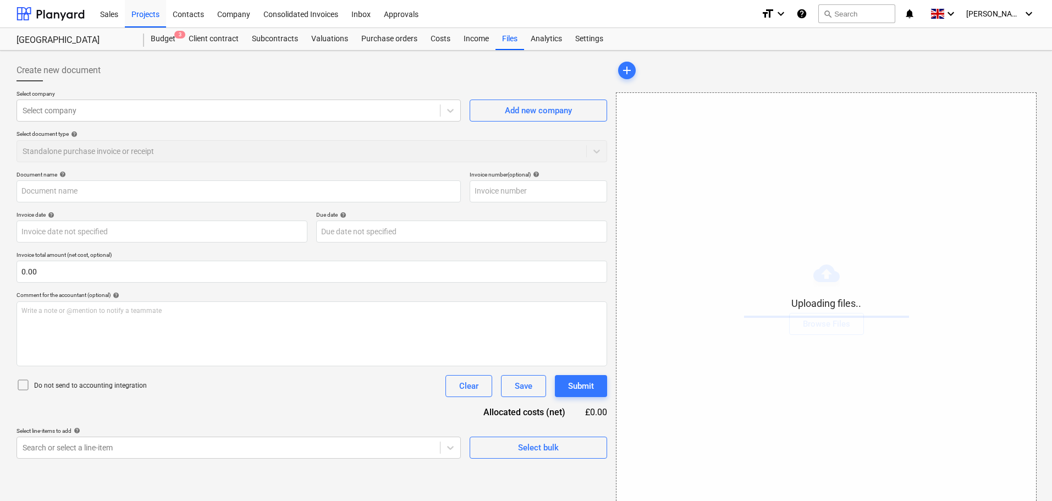
type input "Heriot UK Ltd - [GEOGRAPHIC_DATA] (7).pdf"
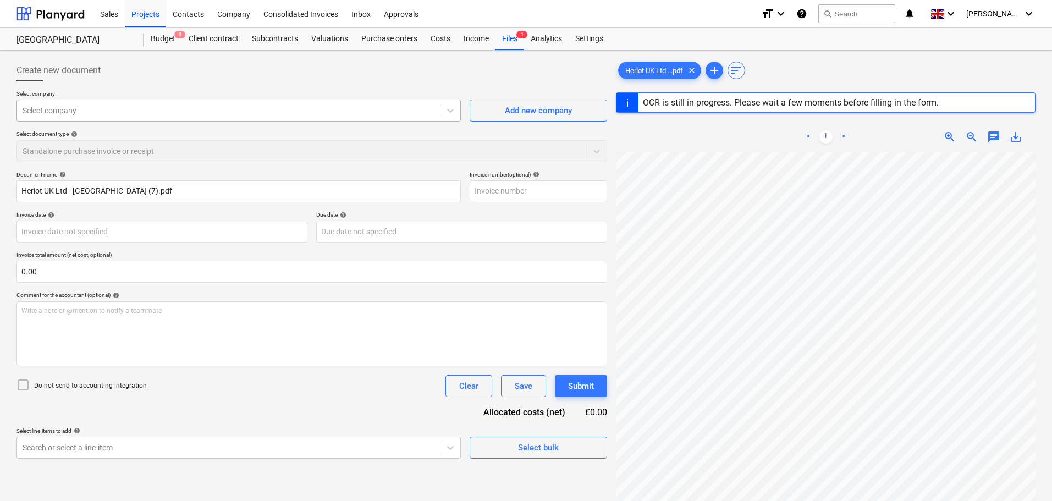
click at [79, 113] on div at bounding box center [229, 110] width 412 height 11
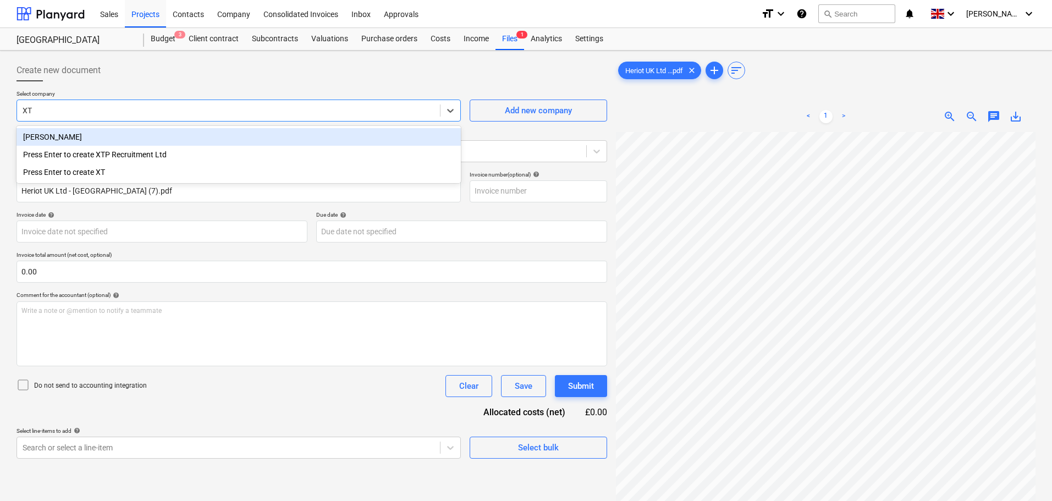
type input "XTP"
click at [133, 135] on div "Press Enter to create XTP Recruitment Ltd" at bounding box center [238, 137] width 444 height 18
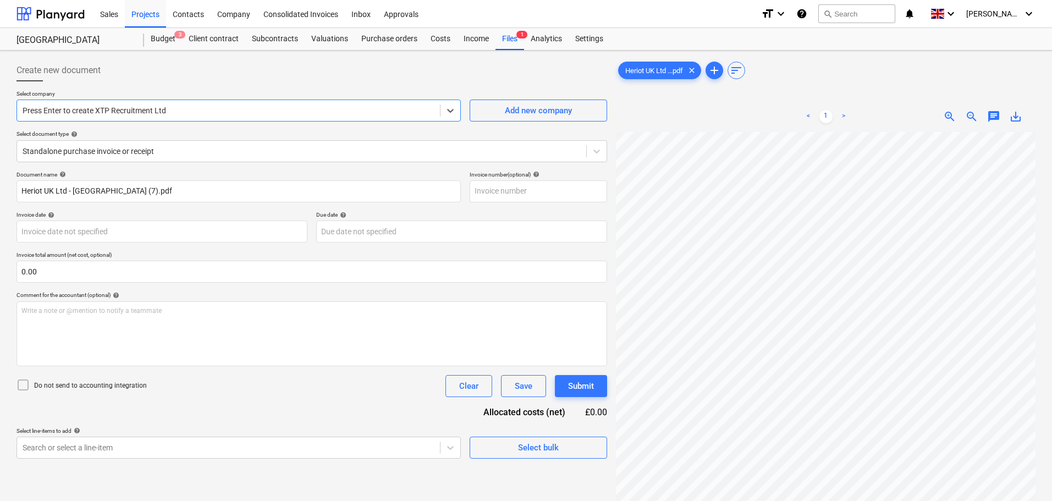
click at [172, 112] on div at bounding box center [229, 110] width 412 height 11
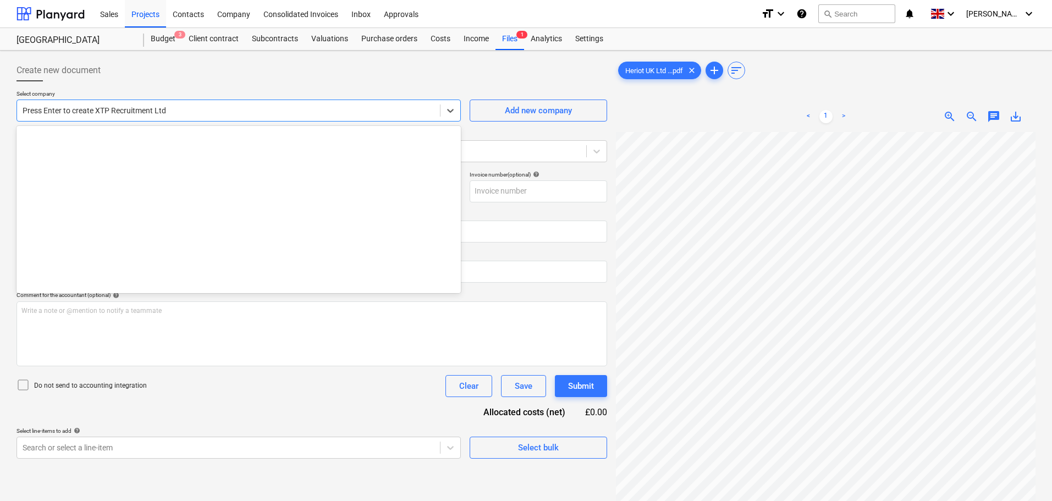
scroll to position [7948, 0]
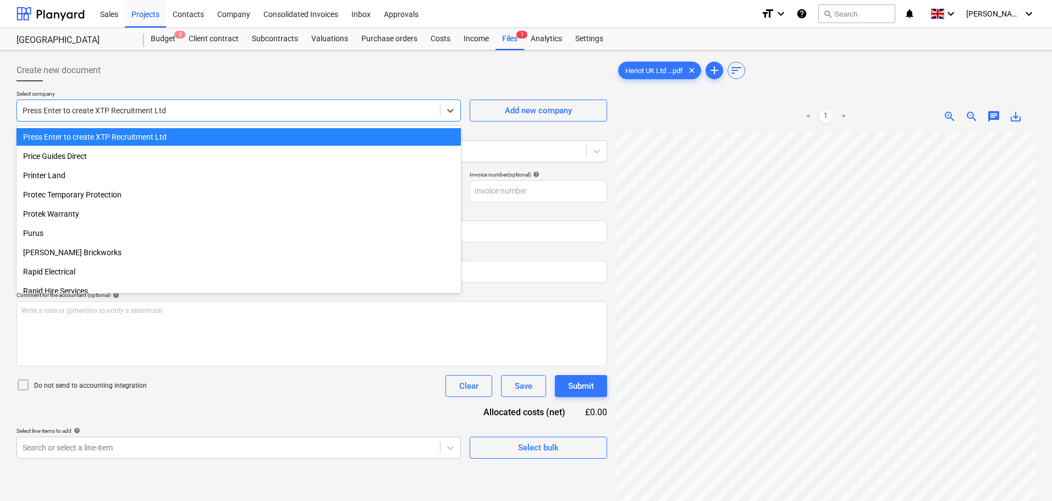
click at [164, 136] on div "Press Enter to create XTP Recruitment Ltd" at bounding box center [238, 137] width 444 height 18
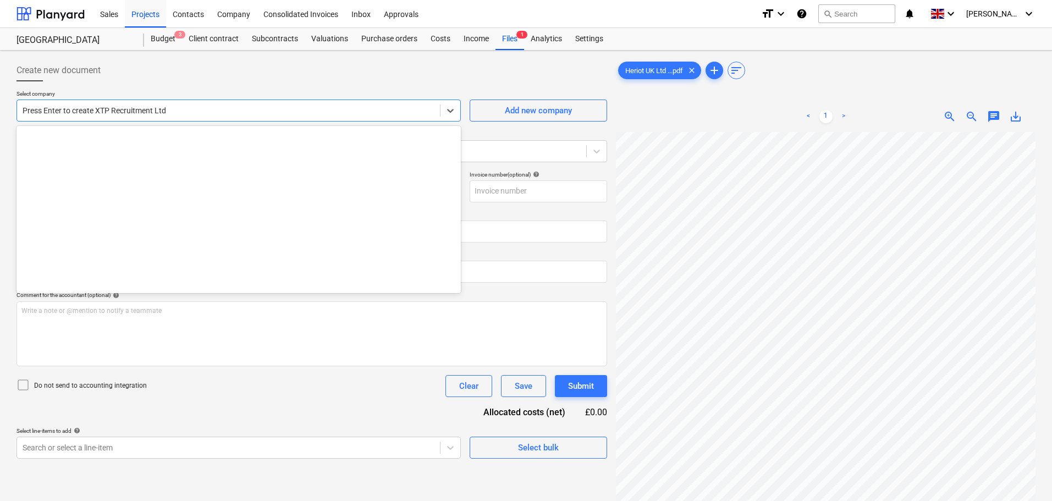
click at [118, 109] on div at bounding box center [229, 110] width 412 height 11
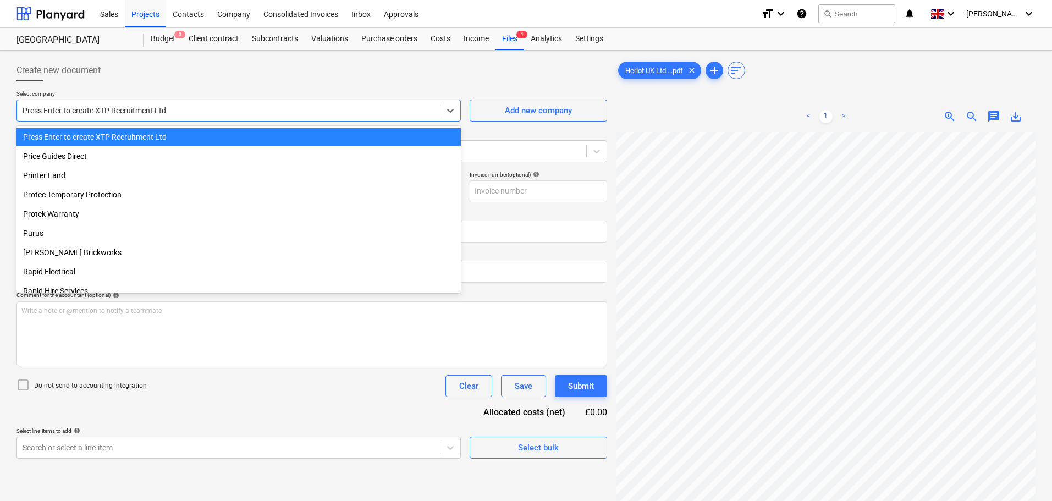
drag, startPoint x: 95, startPoint y: 113, endPoint x: -27, endPoint y: 105, distance: 122.9
click at [0, 105] on html "Sales Projects Contacts Company Consolidated Invoices Inbox Approvals format_si…" at bounding box center [526, 250] width 1052 height 501
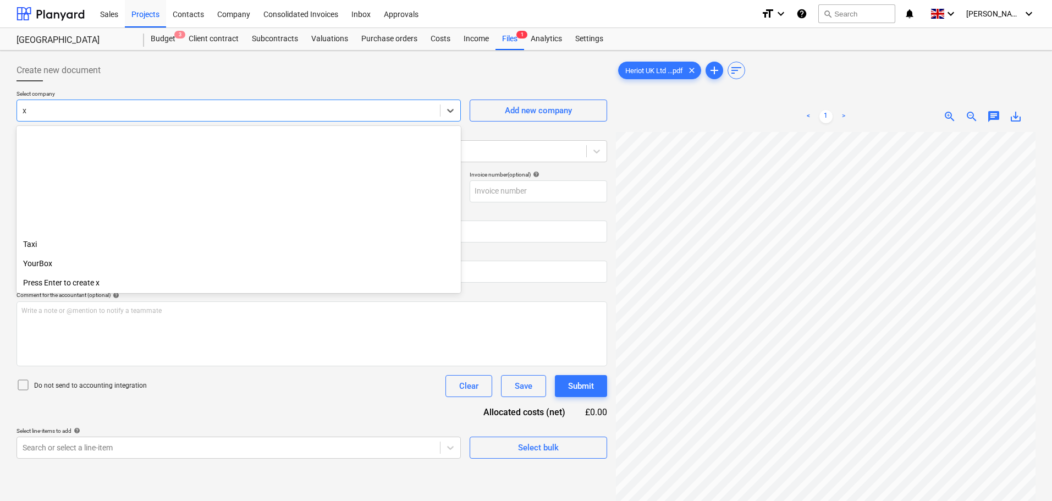
scroll to position [335, 0]
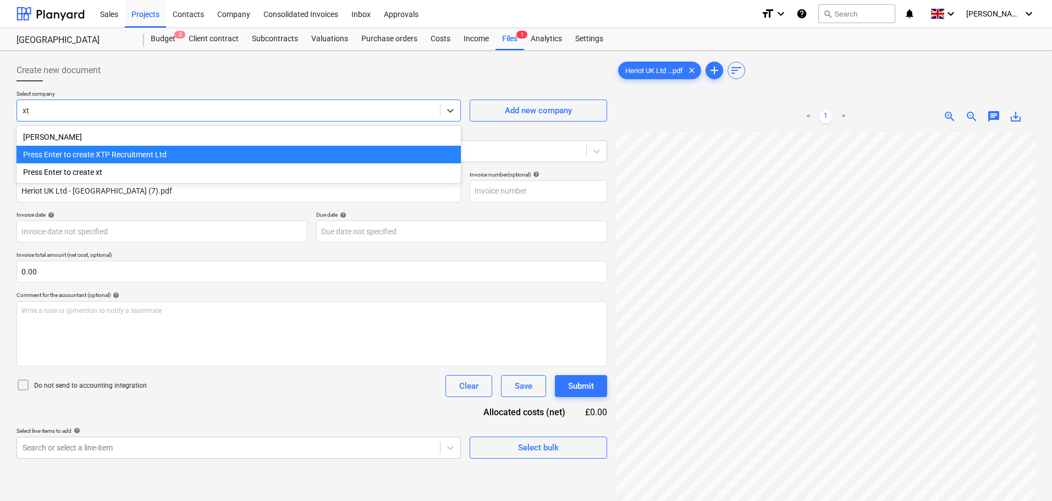
type input "x"
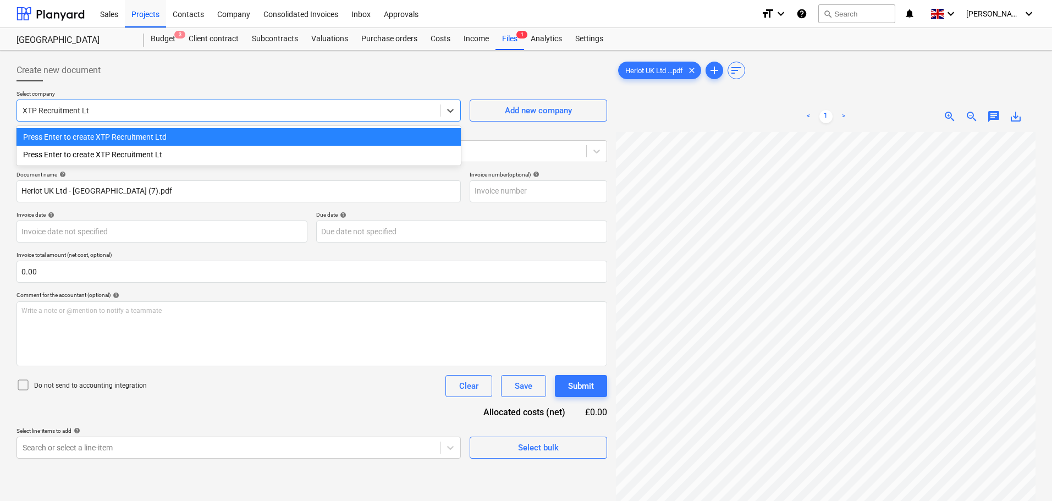
type input "XTP Recruitment Ltd"
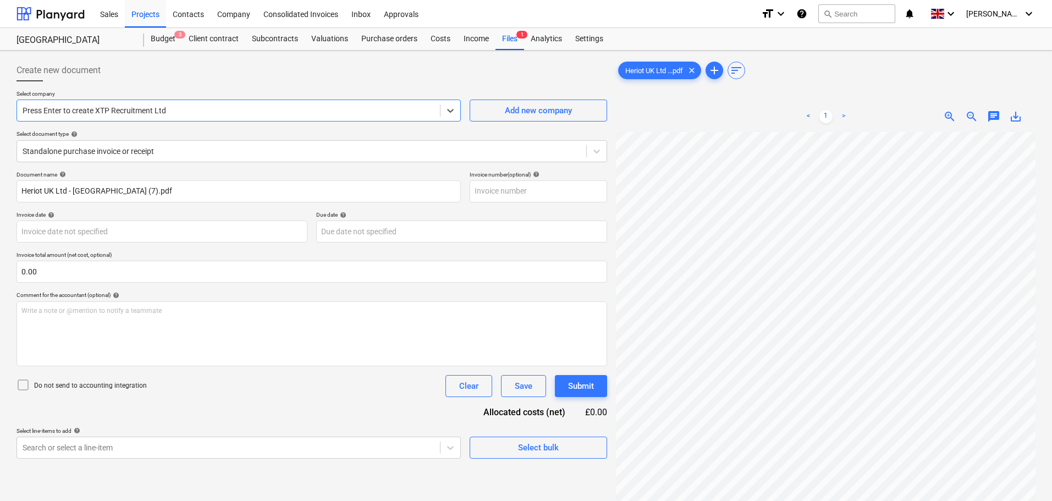
click at [308, 131] on div "Select document type help" at bounding box center [311, 133] width 591 height 7
click at [505, 110] on div "Add new company" at bounding box center [538, 110] width 67 height 14
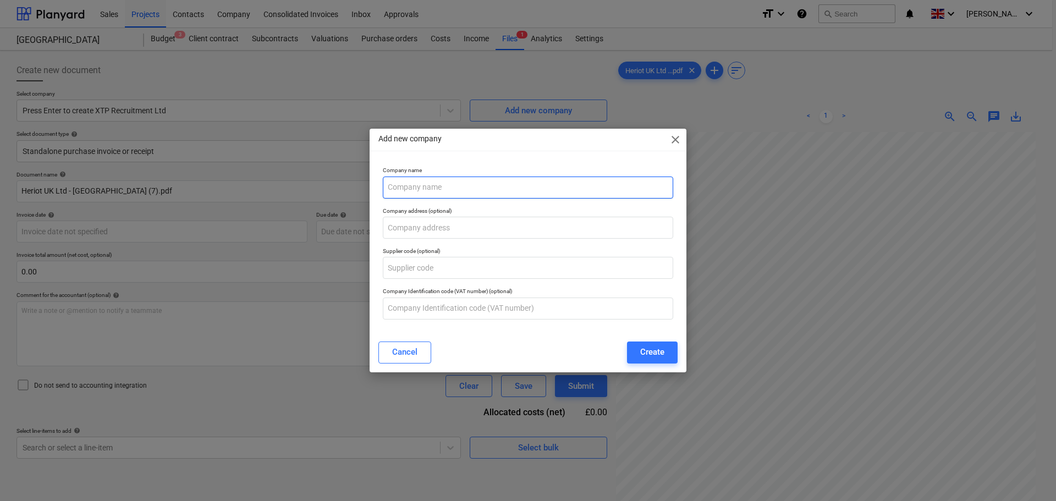
click at [427, 185] on input "text" at bounding box center [528, 188] width 290 height 22
type input "XTP Recruitment Ltd"
click at [636, 348] on button "Create" at bounding box center [652, 352] width 51 height 22
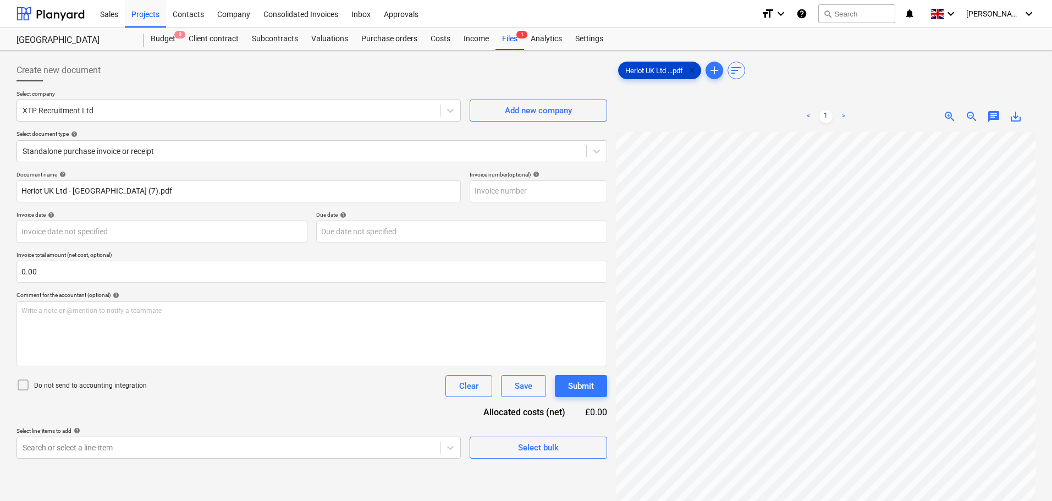
click at [696, 70] on span "clear" at bounding box center [691, 70] width 13 height 13
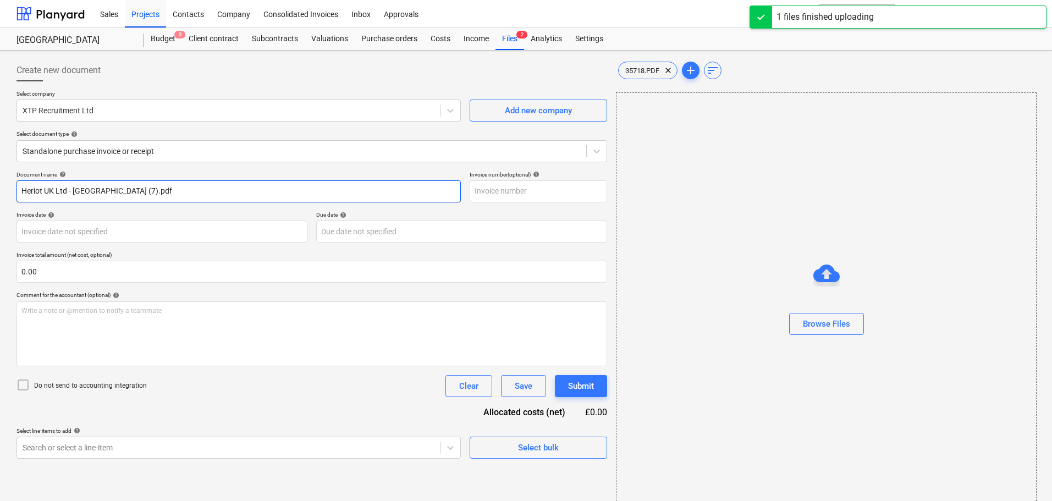
click at [90, 192] on input "Heriot UK Ltd - [GEOGRAPHIC_DATA] (7).pdf" at bounding box center [238, 191] width 444 height 22
drag, startPoint x: 190, startPoint y: 192, endPoint x: -55, endPoint y: 179, distance: 245.0
click at [0, 179] on html "Sales Projects Contacts Company Consolidated Invoices Inbox Approvals format_si…" at bounding box center [526, 250] width 1052 height 501
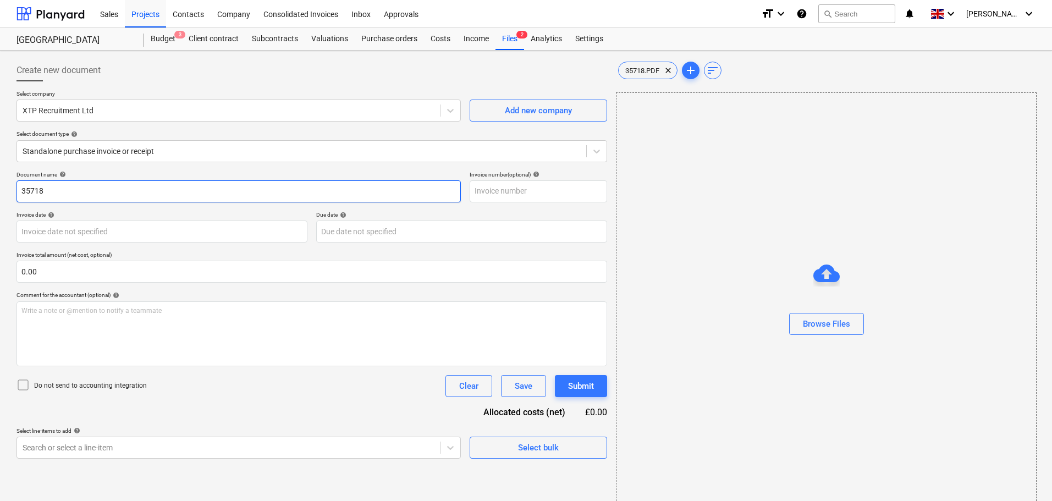
type input "35718"
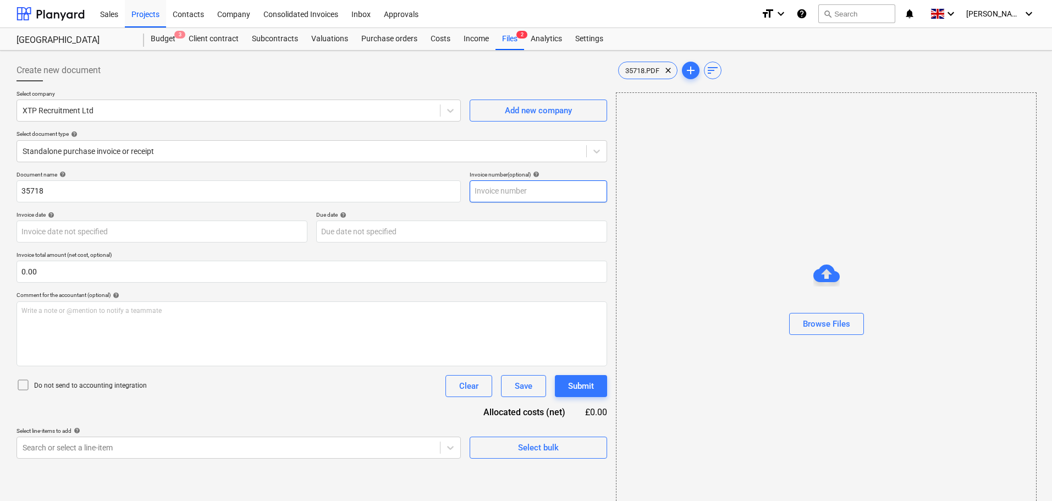
paste input "35718"
type input "35718"
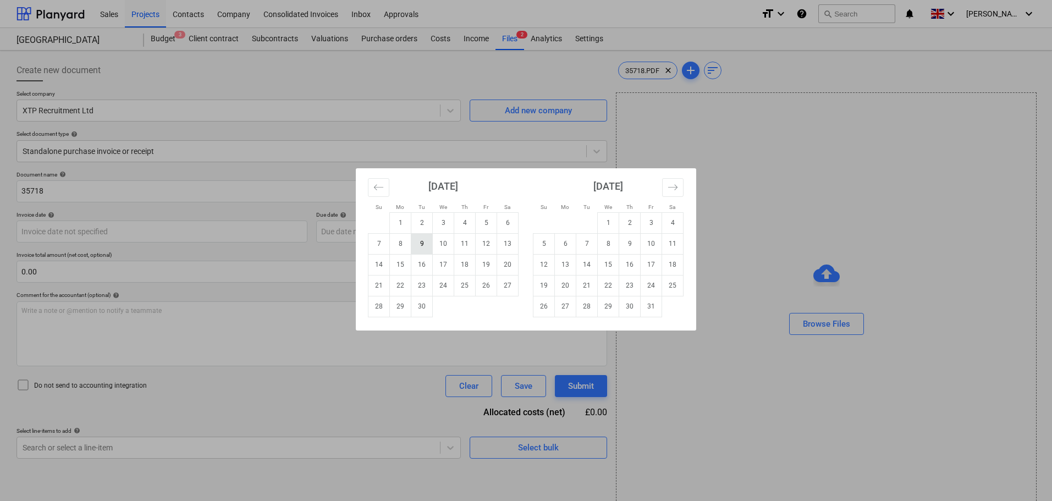
click at [423, 249] on td "9" at bounding box center [421, 243] width 21 height 21
type input "[DATE]"
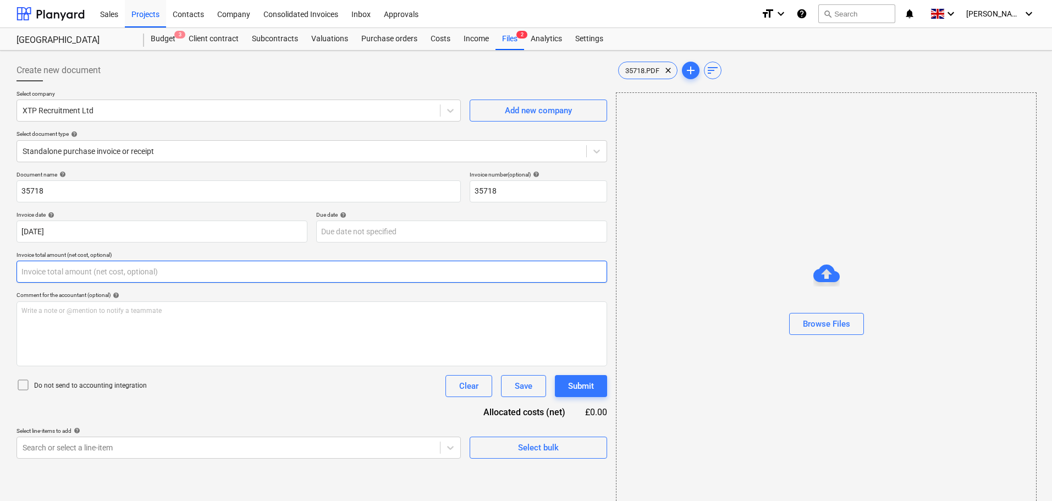
click at [76, 267] on input "text" at bounding box center [311, 272] width 591 height 22
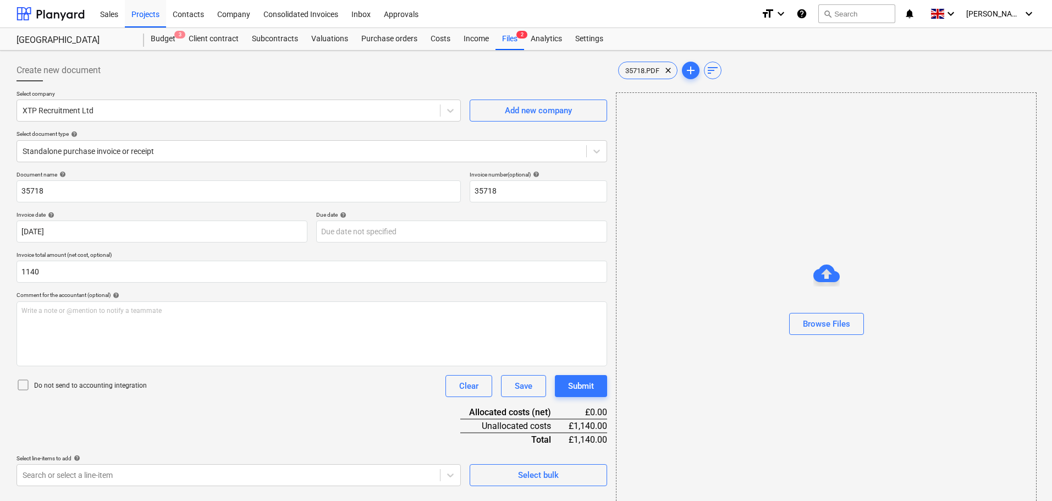
type input "1,140.00"
click at [27, 385] on icon at bounding box center [22, 384] width 13 height 13
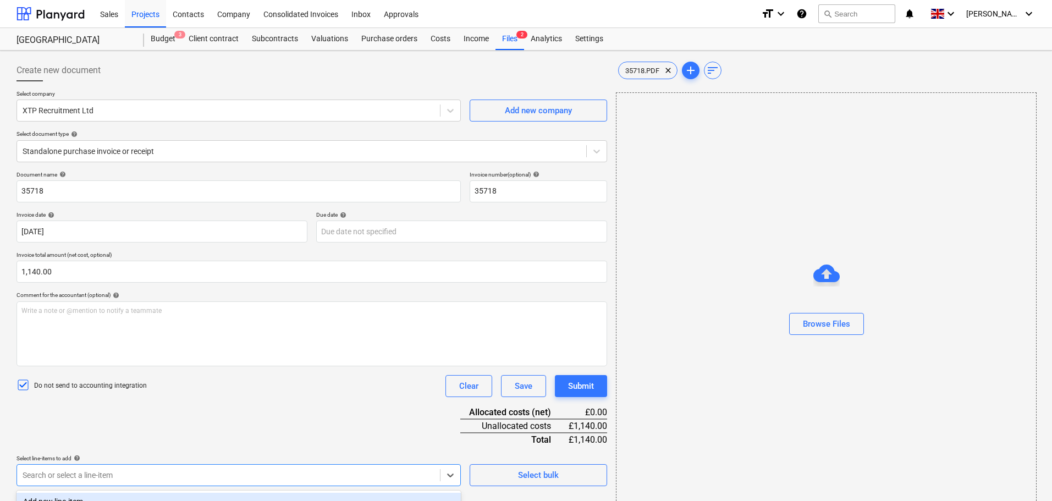
scroll to position [157, 0]
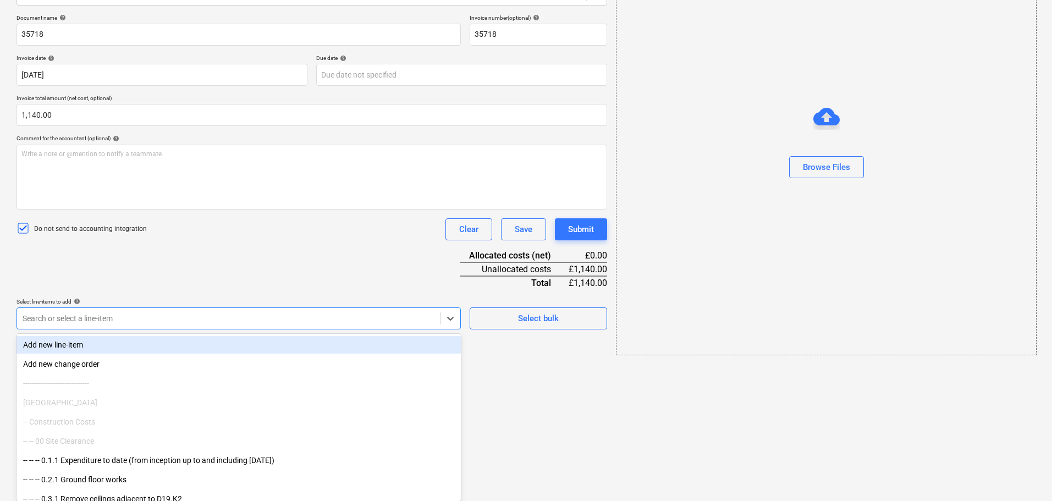
click at [209, 344] on body "Sales Projects Contacts Company Consolidated Invoices Inbox Approvals format_si…" at bounding box center [526, 93] width 1052 height 501
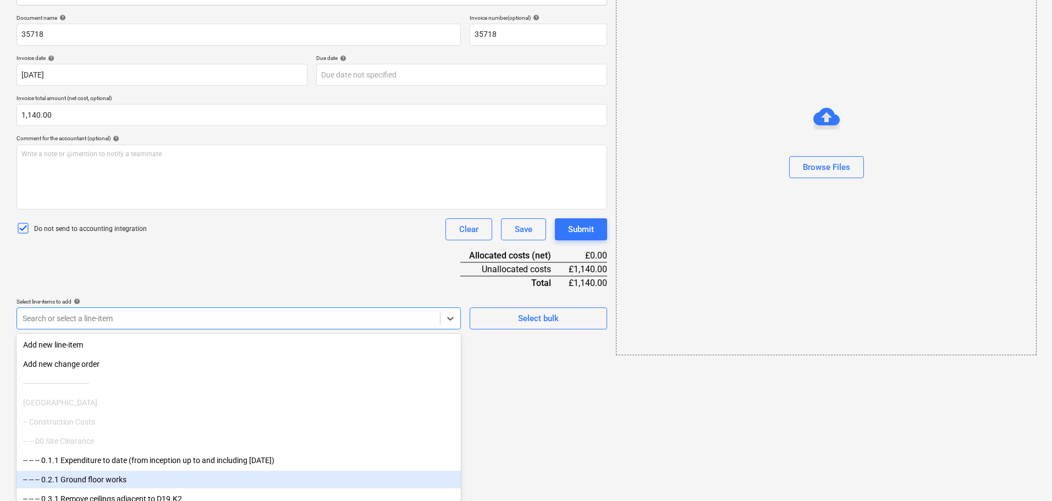
type input "r"
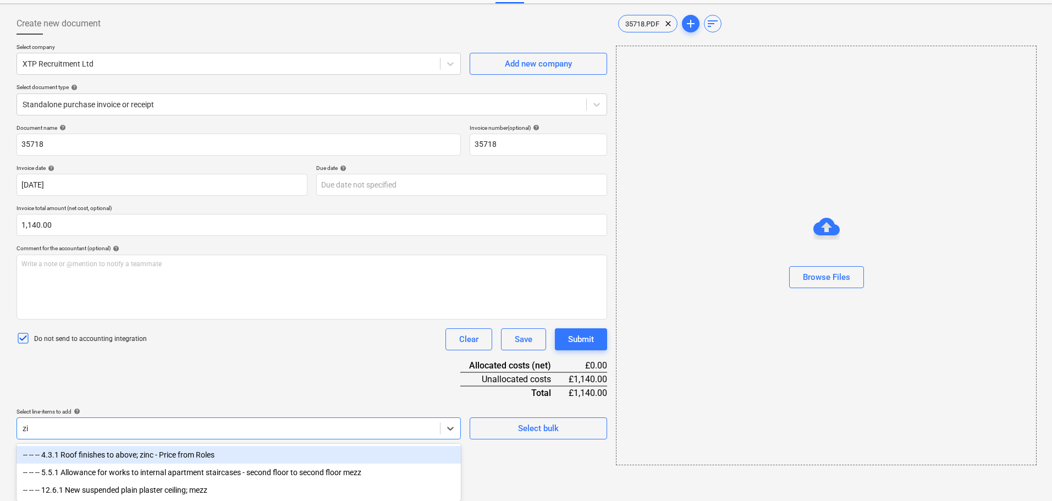
scroll to position [20, 0]
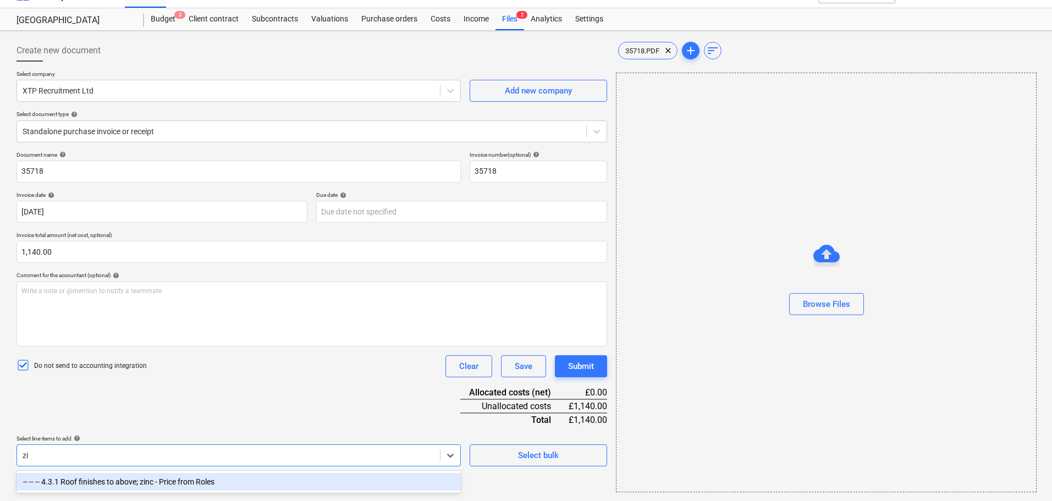
type input "z"
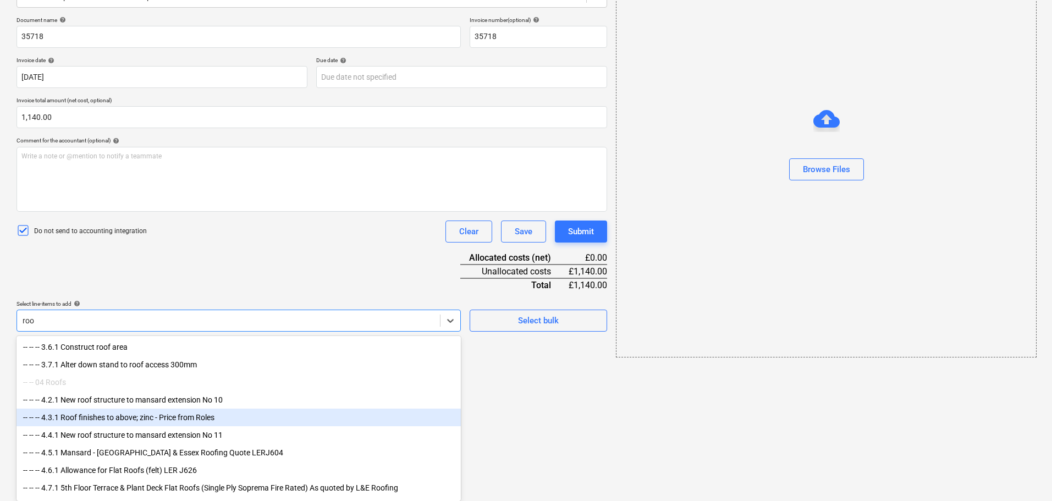
scroll to position [155, 0]
type input "roof"
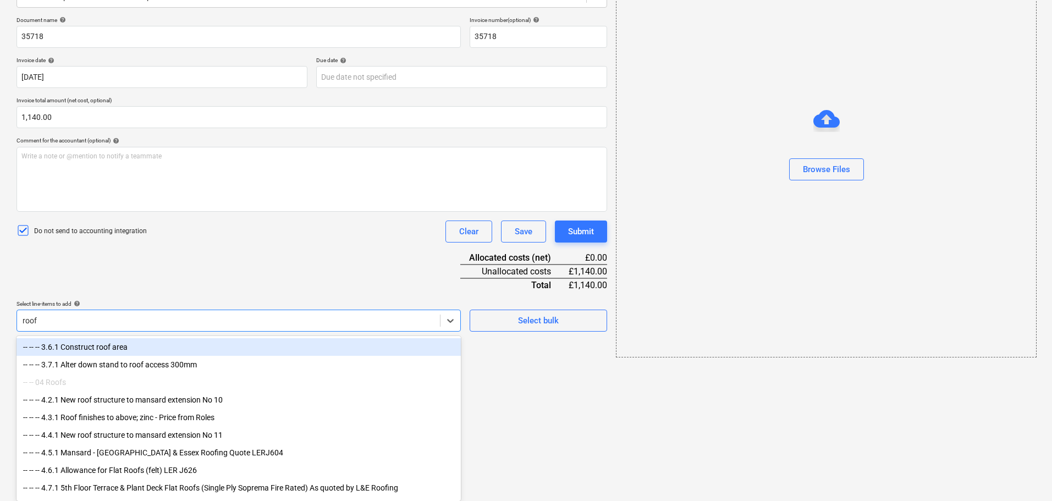
click at [93, 346] on div "-- -- -- 3.6.1 Construct roof area" at bounding box center [238, 347] width 444 height 18
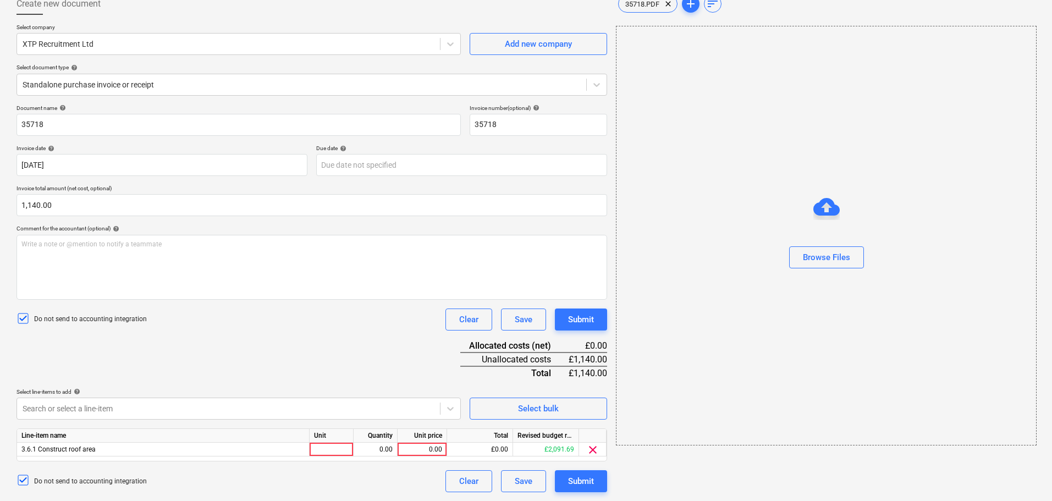
scroll to position [67, 0]
click at [234, 262] on div "Document name help 35718 Invoice number (optional) help 35718 Invoice date help…" at bounding box center [311, 298] width 591 height 388
click at [415, 448] on div "0.00" at bounding box center [422, 450] width 40 height 14
type input "1140"
click at [184, 324] on div "Do not send to accounting integration Clear Save Submit" at bounding box center [311, 319] width 591 height 22
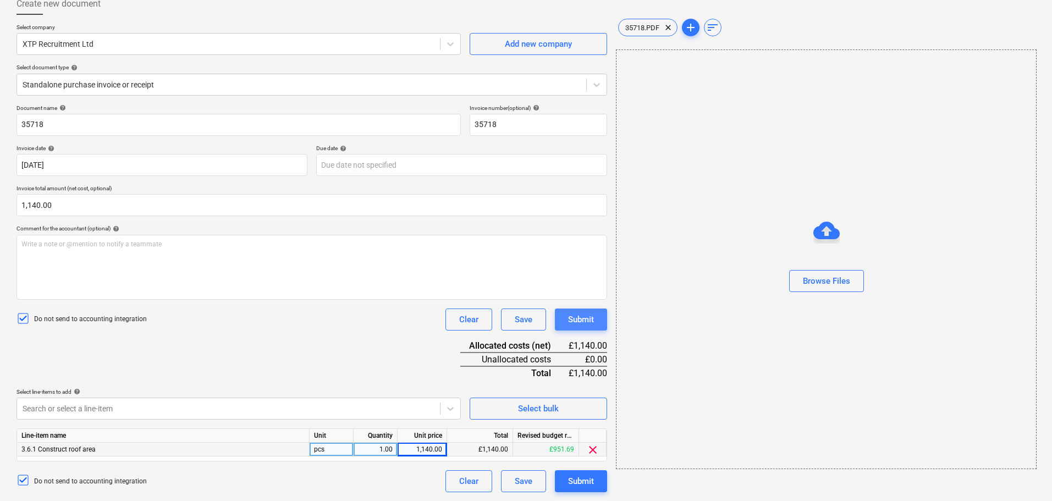
click at [590, 322] on div "Submit" at bounding box center [581, 319] width 26 height 14
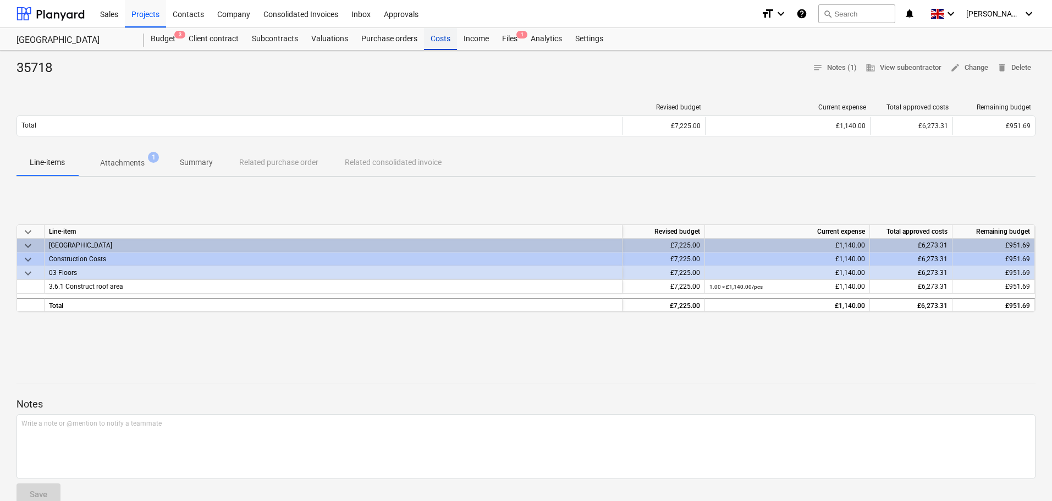
click at [438, 40] on div "Costs" at bounding box center [440, 39] width 33 height 22
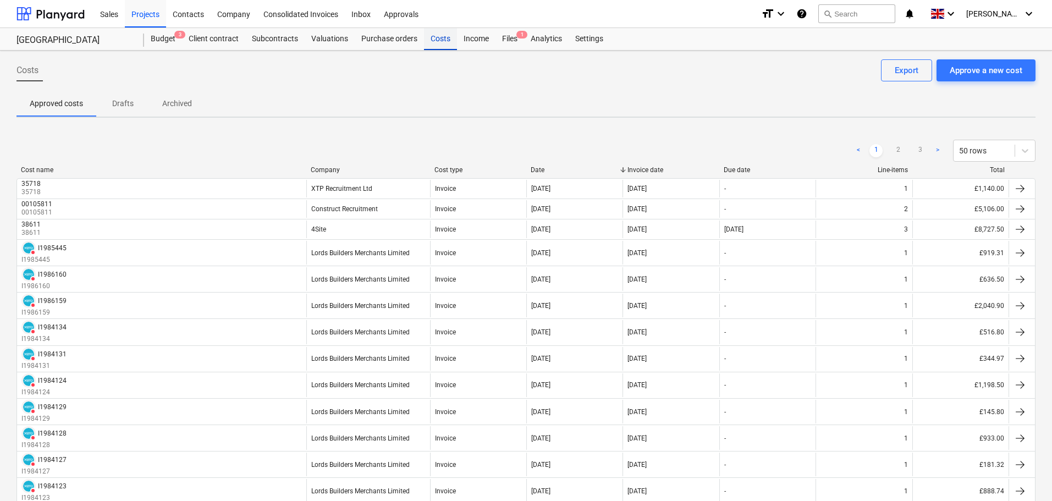
click at [439, 43] on div "Costs" at bounding box center [440, 39] width 33 height 22
click at [164, 40] on div "Budget 3" at bounding box center [163, 39] width 38 height 22
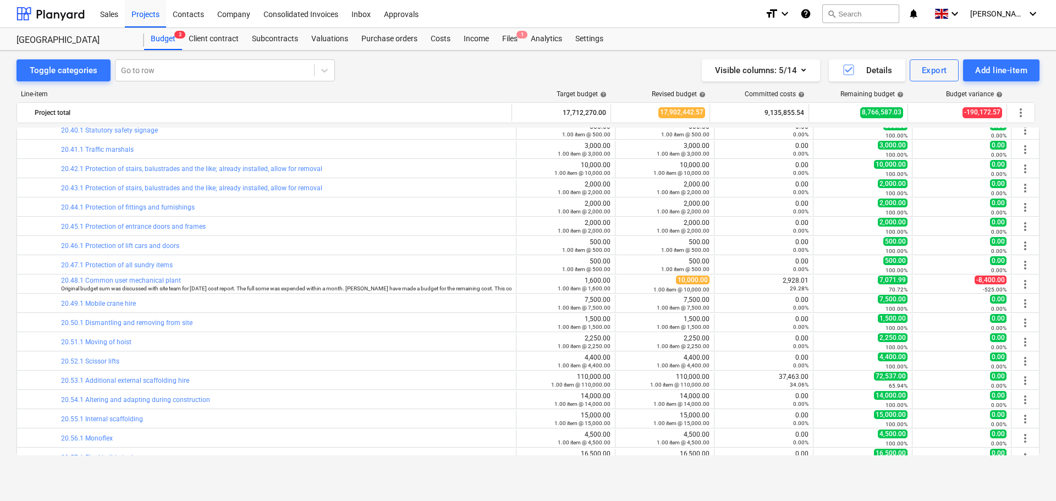
scroll to position [2752, 0]
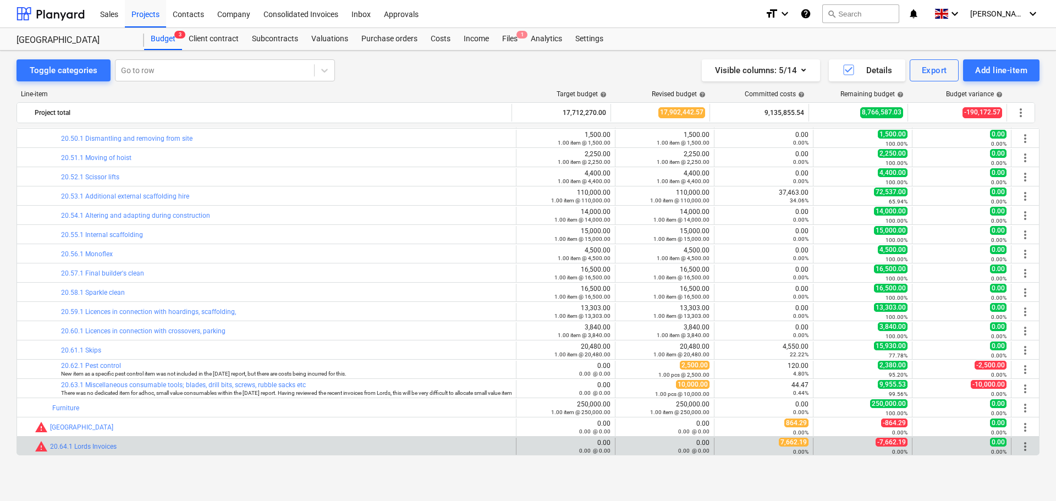
click at [1022, 447] on span "more_vert" at bounding box center [1024, 446] width 13 height 13
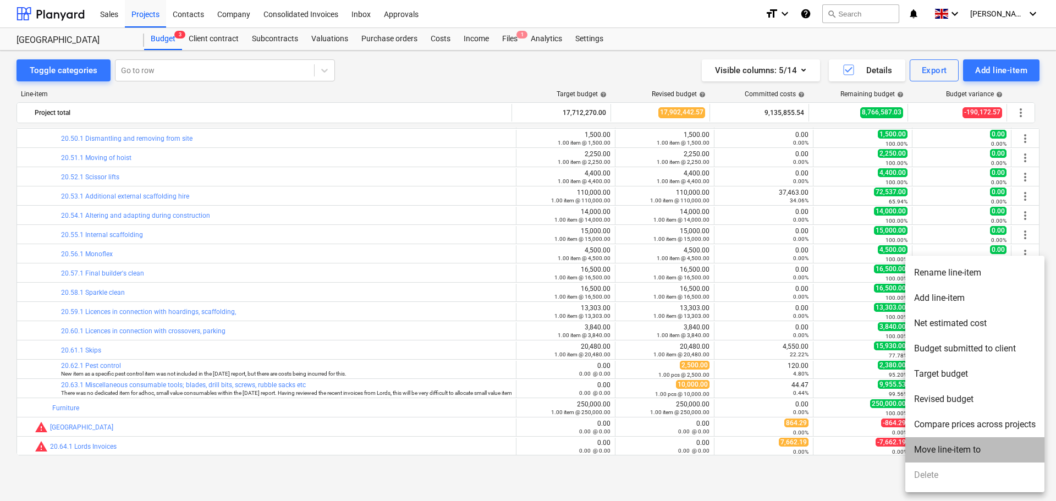
click at [963, 449] on li "Move line-item to" at bounding box center [974, 449] width 139 height 25
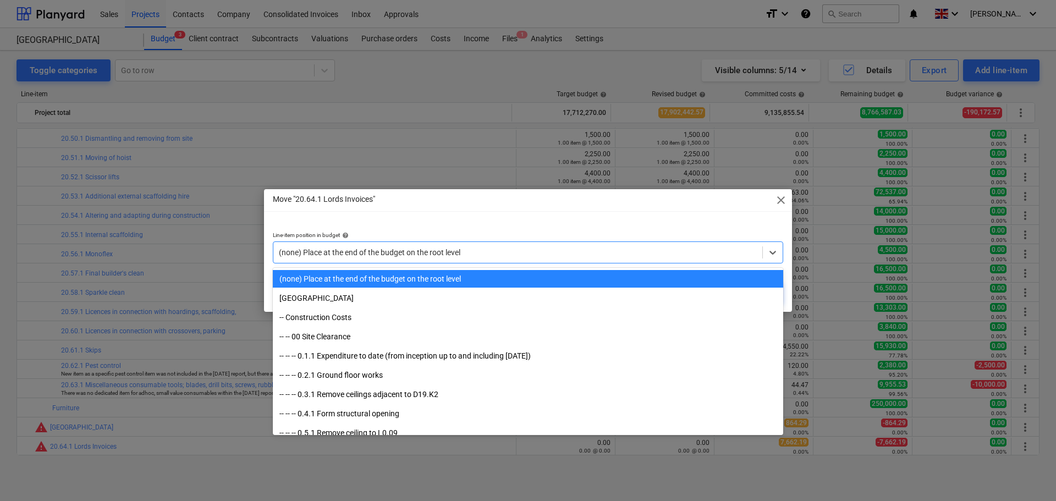
click at [453, 253] on div at bounding box center [518, 252] width 478 height 11
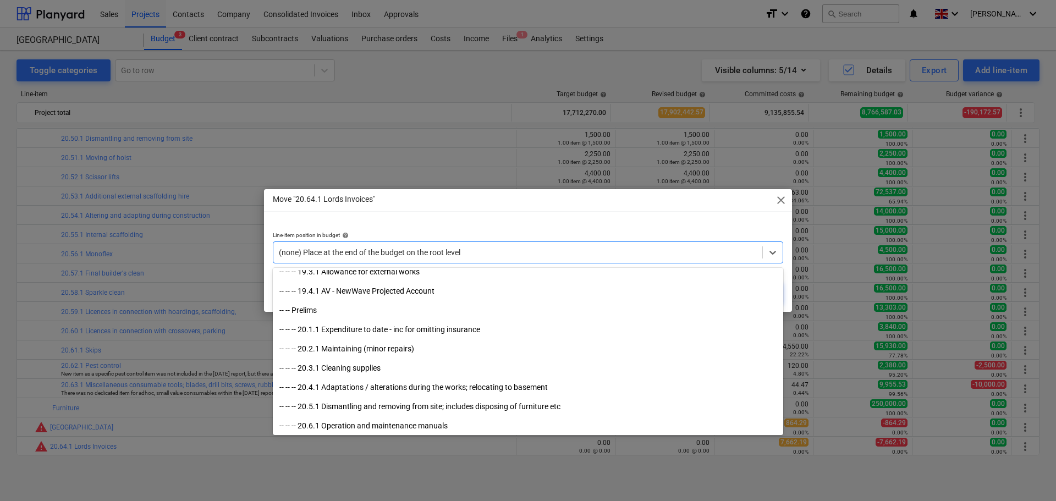
scroll to position [4589, 0]
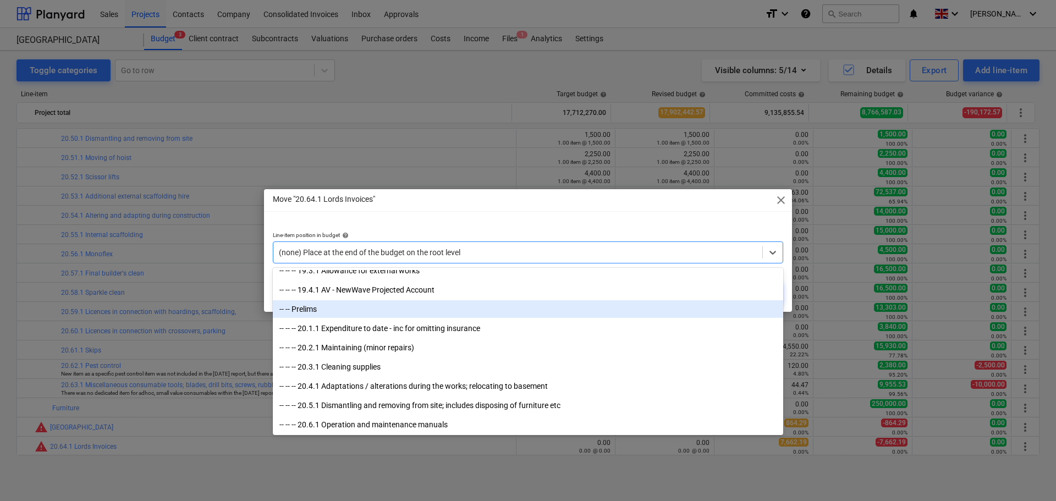
click at [326, 307] on div "-- -- Prelims" at bounding box center [528, 309] width 510 height 18
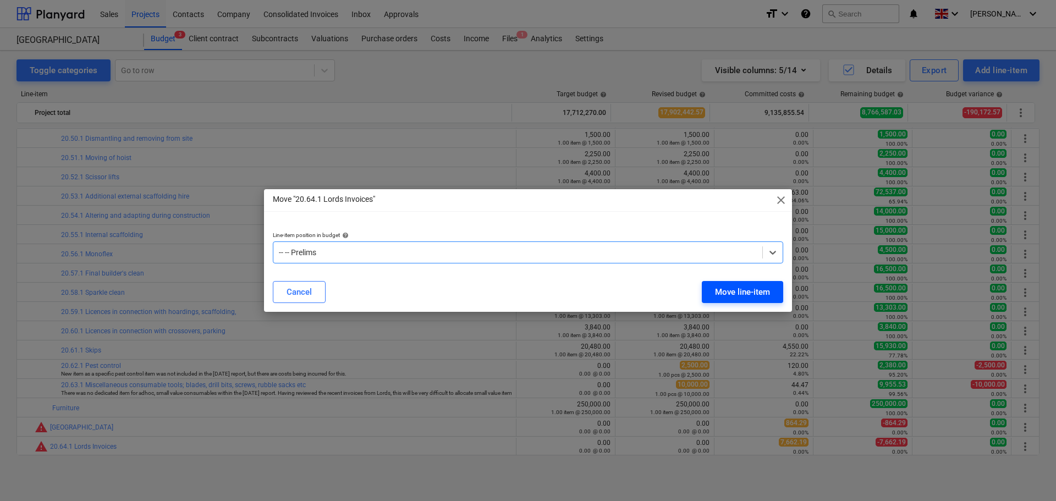
click at [734, 291] on div "Move line-item" at bounding box center [742, 292] width 55 height 14
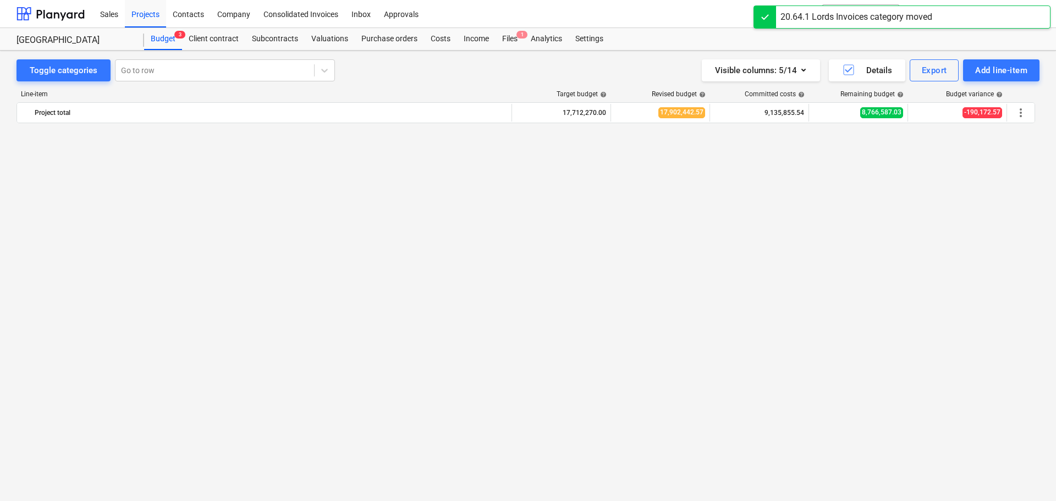
scroll to position [2752, 0]
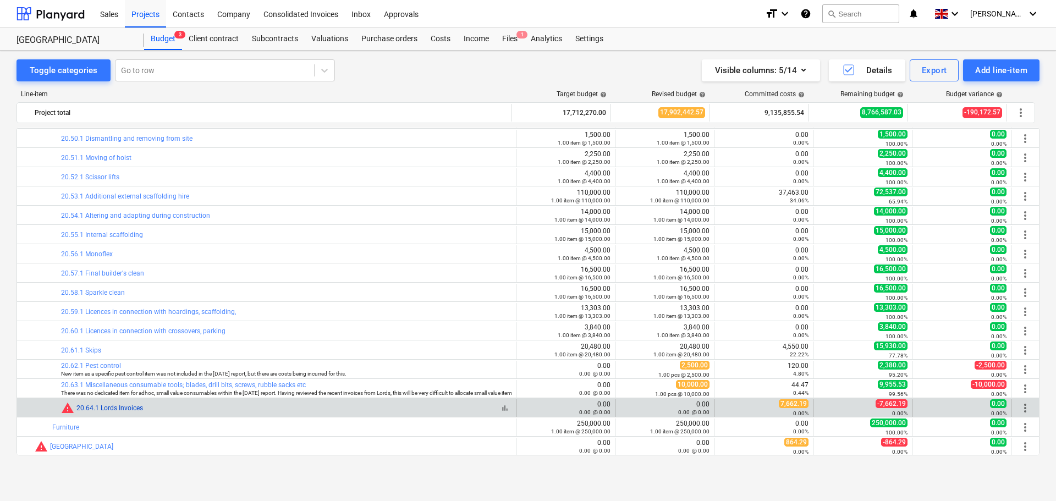
click at [119, 409] on link "20.64.1 Lords Invoices" at bounding box center [109, 408] width 67 height 8
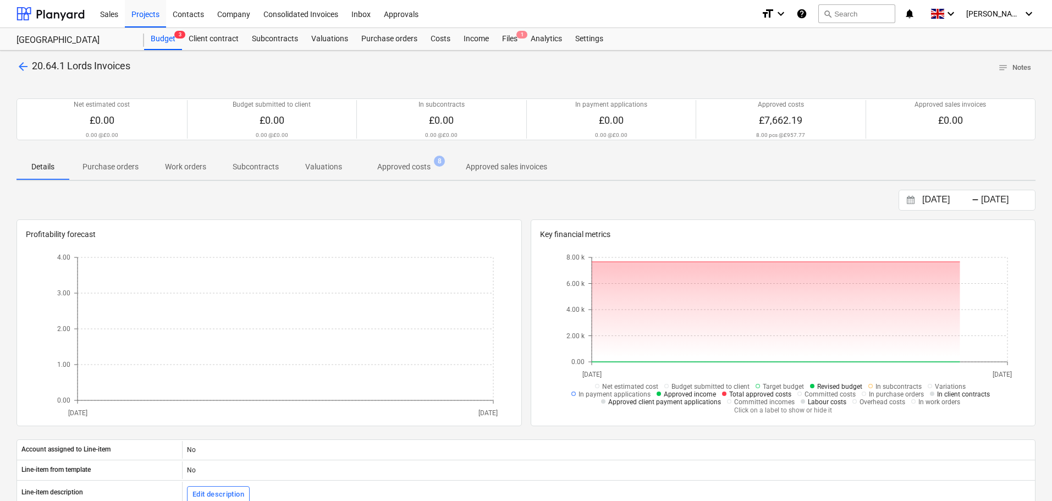
click at [413, 167] on p "Approved costs" at bounding box center [403, 167] width 53 height 12
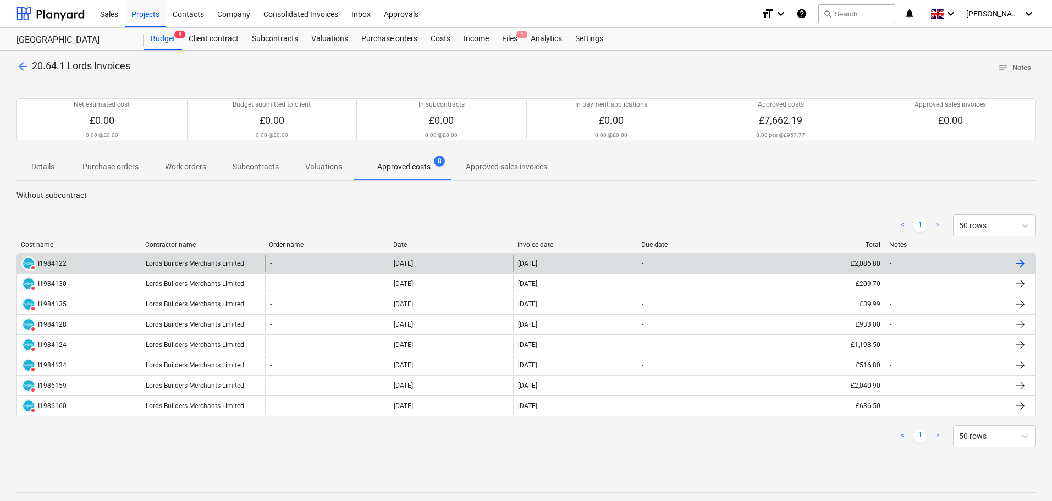
click at [204, 266] on div "Lords Builders Merchants Limited" at bounding box center [203, 264] width 124 height 18
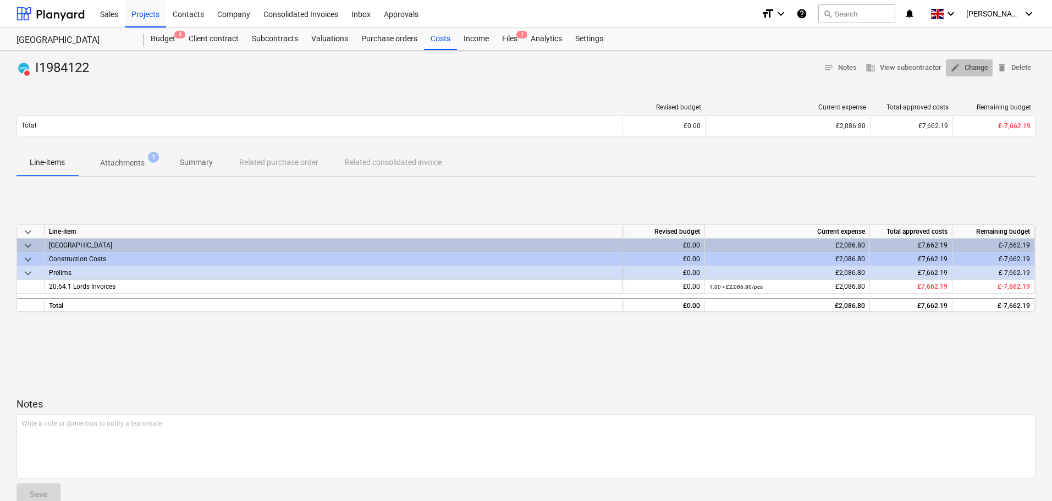
click at [980, 69] on span "edit Change" at bounding box center [969, 68] width 38 height 13
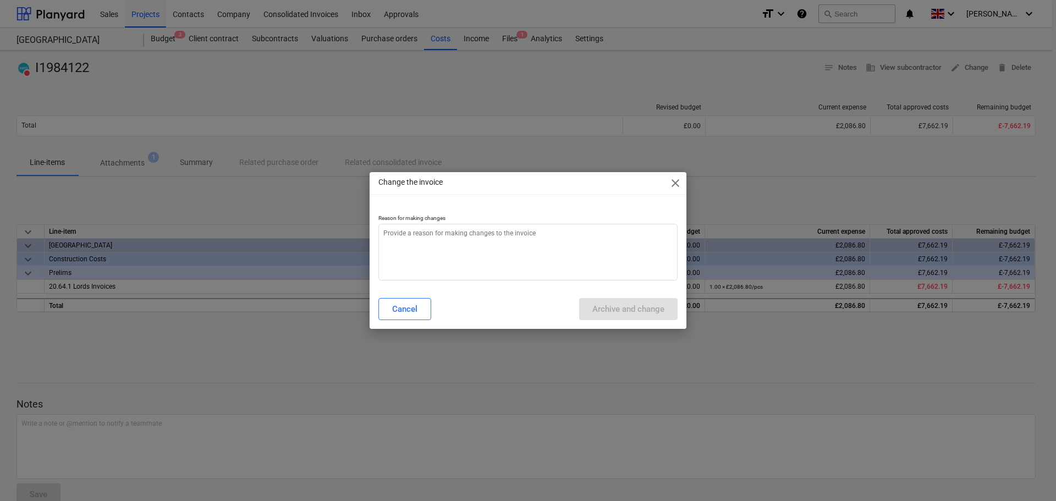
click at [676, 180] on span "close" at bounding box center [675, 183] width 13 height 13
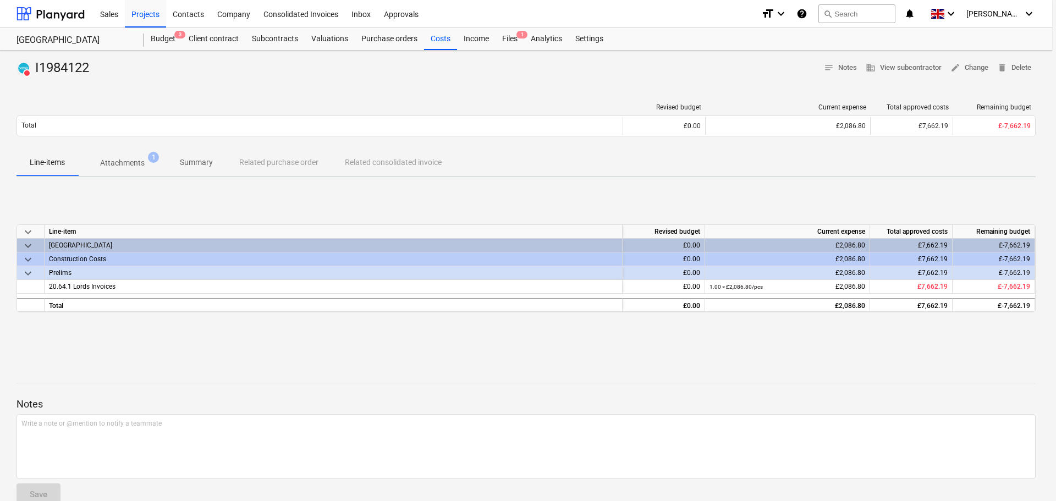
type textarea "x"
click at [304, 199] on div "keyboard_arrow_down Line-item Revised budget Current expense Total approved cos…" at bounding box center [525, 268] width 1019 height 165
click at [165, 38] on div "Budget 3" at bounding box center [163, 39] width 38 height 22
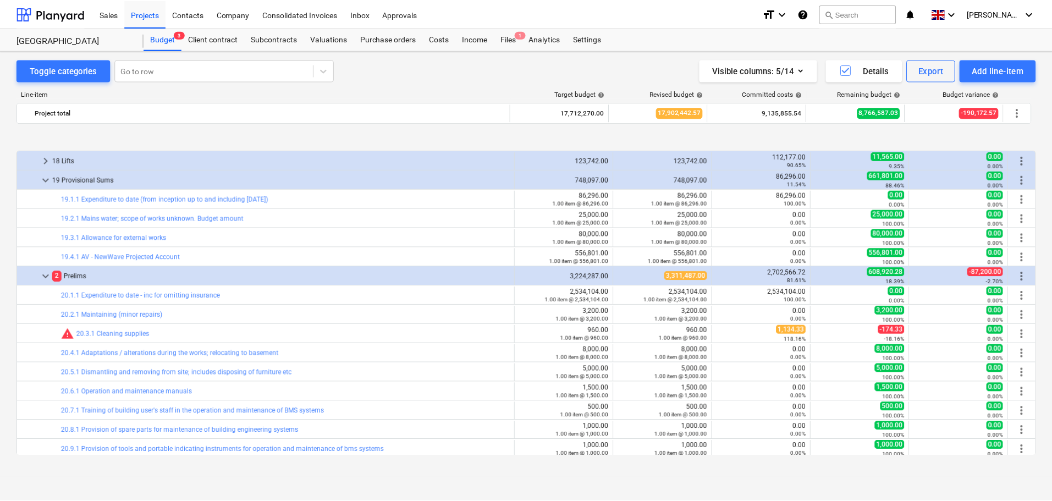
scroll to position [1707, 0]
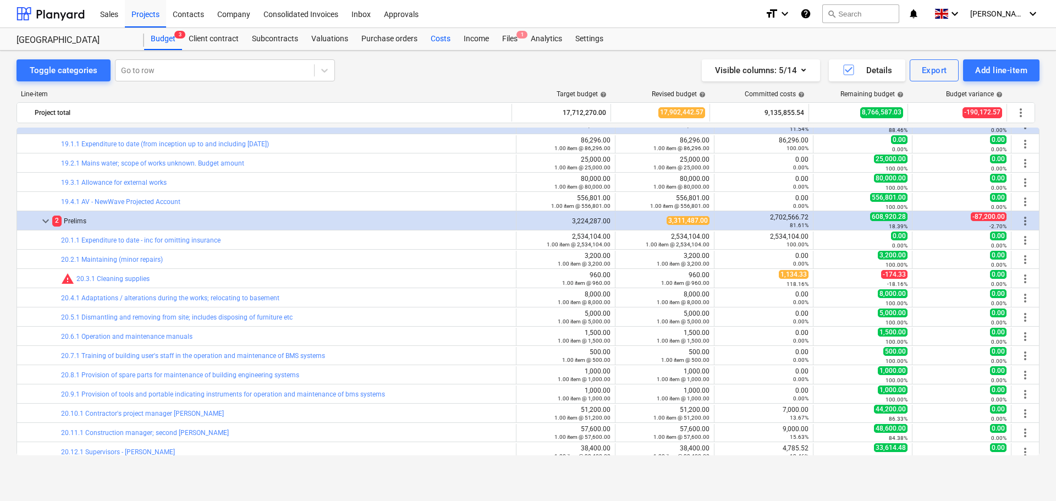
click at [435, 34] on div "Costs" at bounding box center [440, 39] width 33 height 22
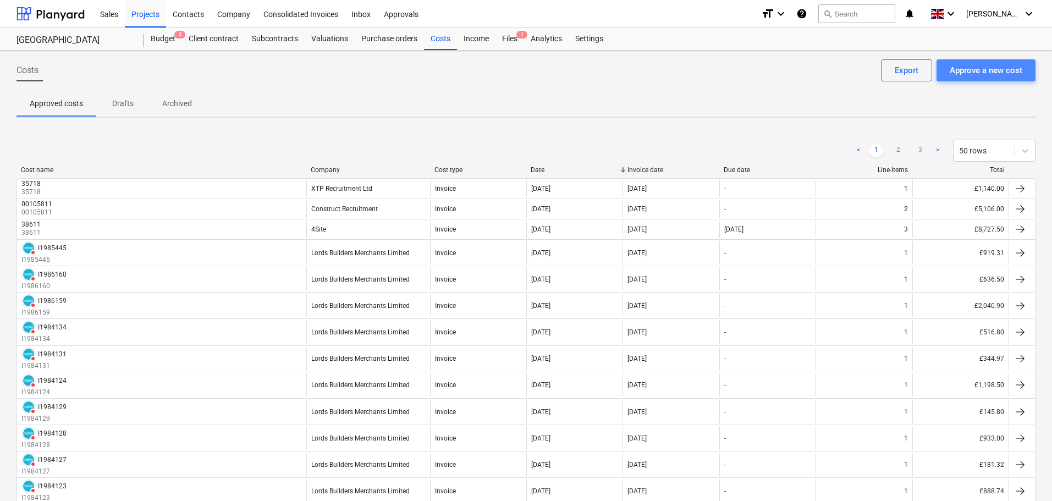
click at [988, 68] on div "Approve a new cost" at bounding box center [986, 70] width 73 height 14
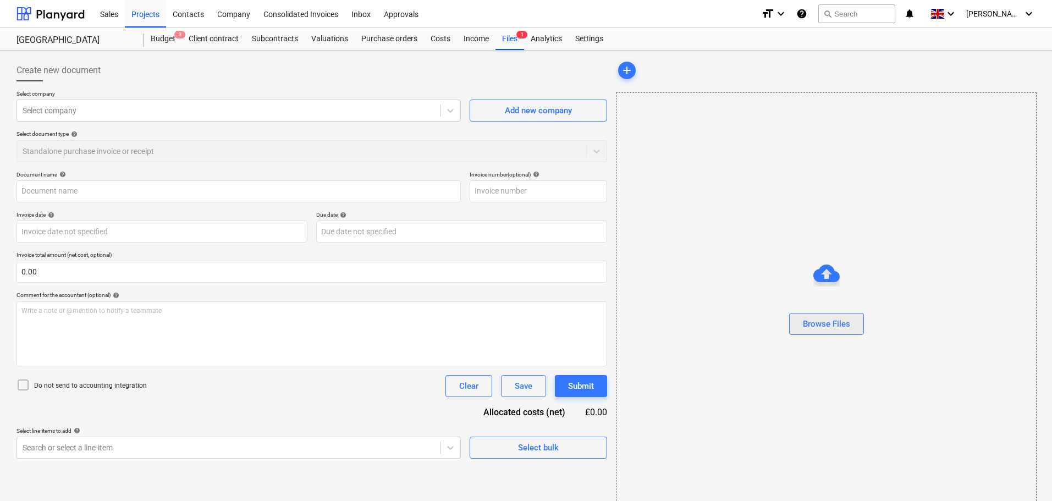
click at [836, 326] on div "Browse Files" at bounding box center [826, 324] width 47 height 14
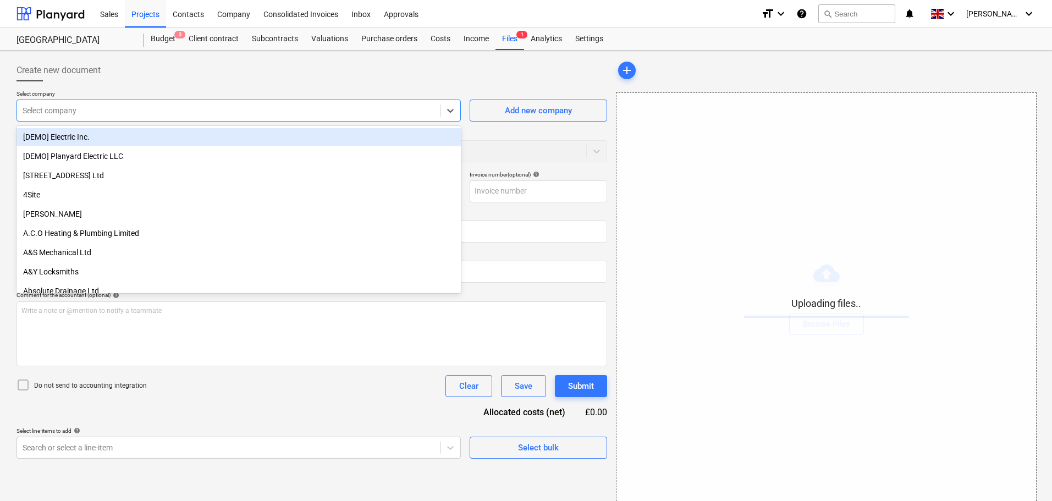
click at [101, 108] on div at bounding box center [229, 110] width 412 height 11
type input "l"
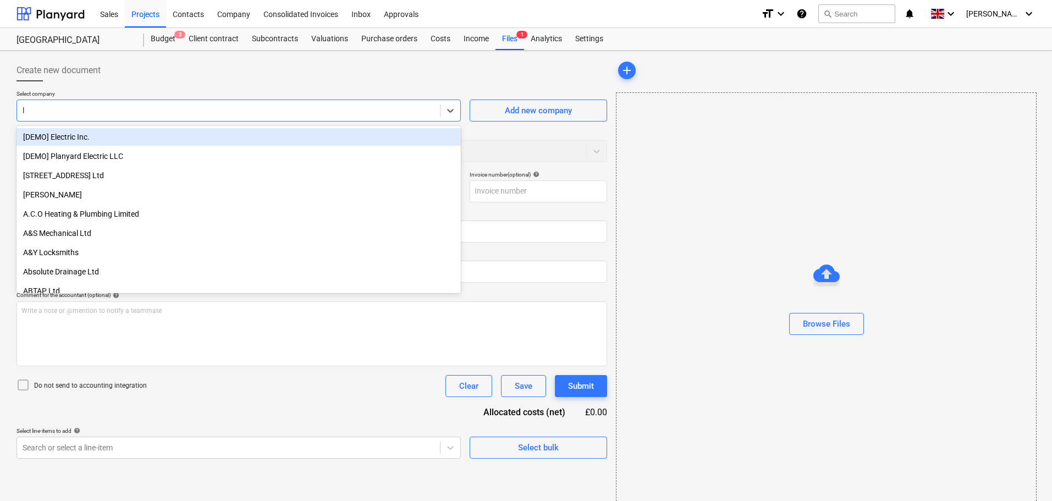
type input "250904 August spend coding.xlsx"
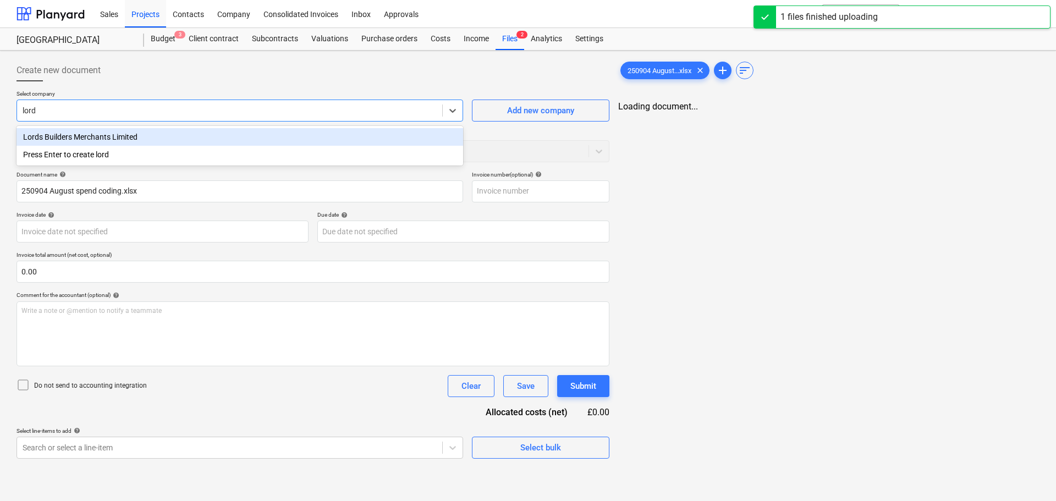
type input "lords"
click at [131, 136] on div "Lords Builders Merchants Limited" at bounding box center [238, 137] width 444 height 18
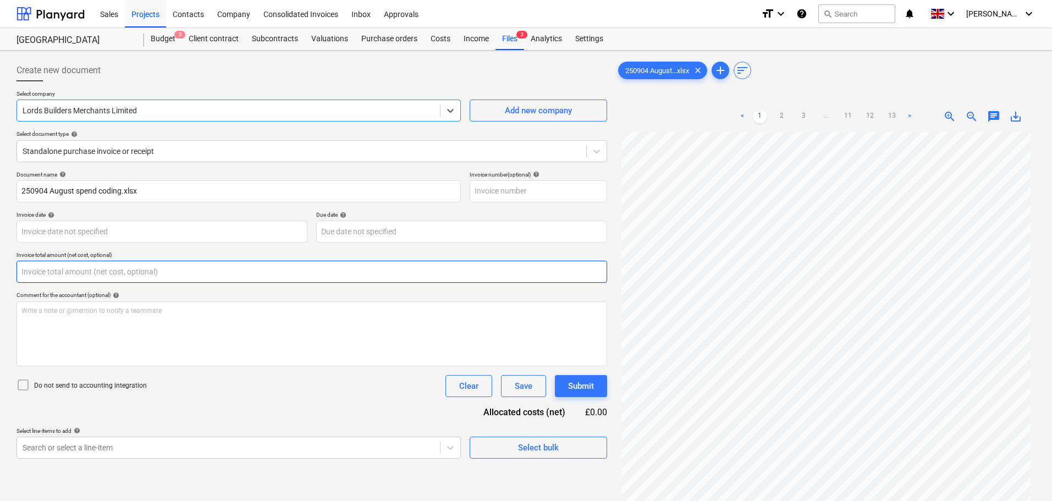
drag, startPoint x: 34, startPoint y: 266, endPoint x: 47, endPoint y: 267, distance: 12.7
click at [35, 266] on input "text" at bounding box center [311, 272] width 591 height 22
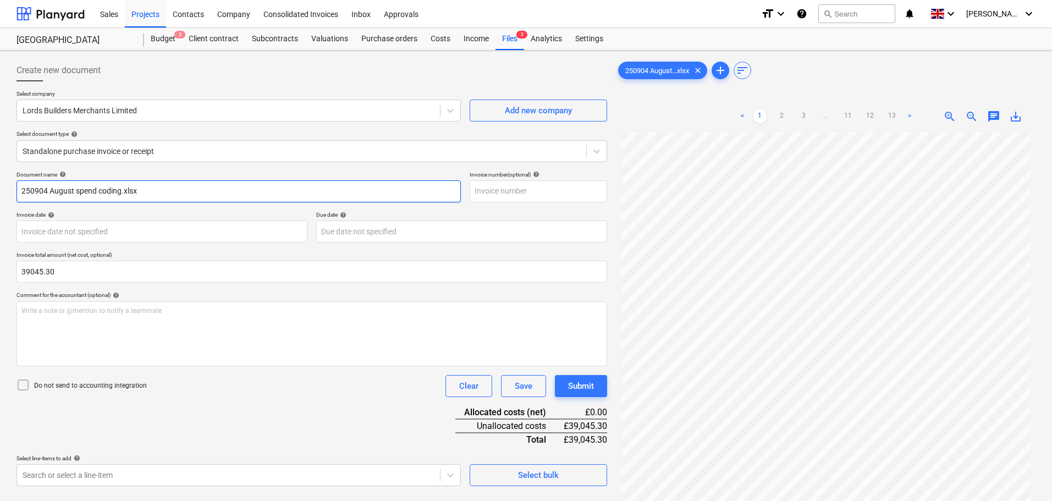
type input "39,045.30"
click at [189, 195] on input "250904 August spend coding.xlsx" at bounding box center [238, 191] width 444 height 22
drag, startPoint x: 196, startPoint y: 191, endPoint x: -40, endPoint y: 191, distance: 235.9
click at [0, 191] on html "Sales Projects Contacts Company Consolidated Invoices Inbox Approvals format_si…" at bounding box center [526, 250] width 1052 height 501
type input "lords and multifix"
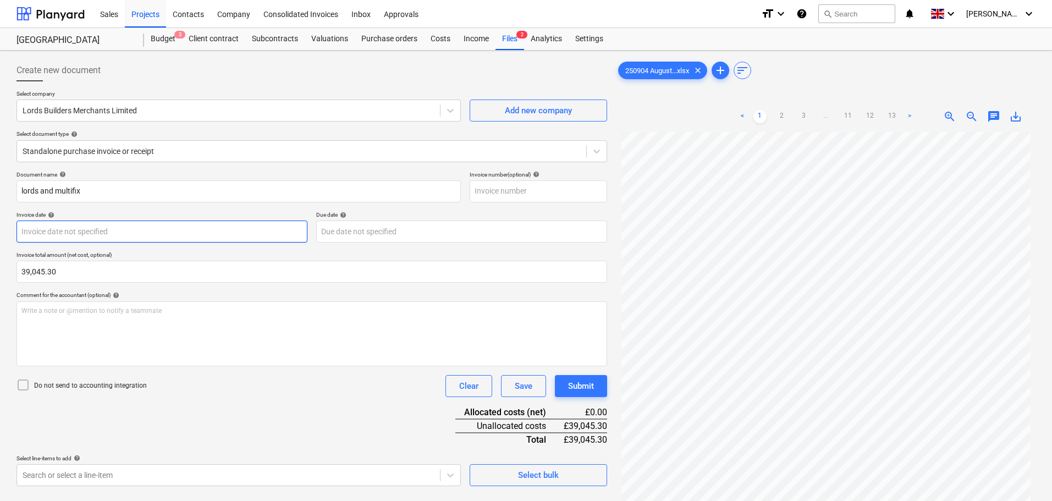
click at [84, 230] on body "Sales Projects Contacts Company Consolidated Invoices Inbox Approvals format_si…" at bounding box center [526, 250] width 1052 height 501
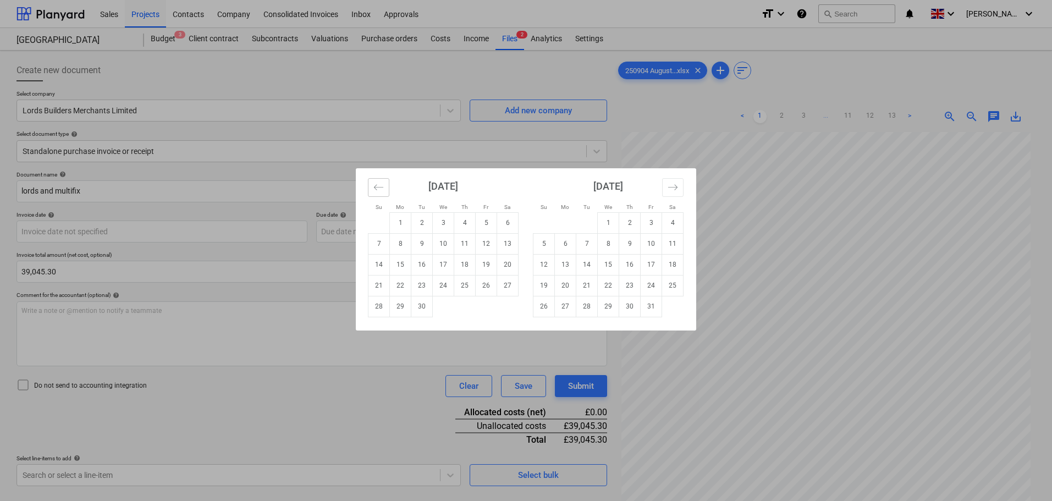
click at [382, 190] on icon "Move backward to switch to the previous month." at bounding box center [378, 187] width 10 height 10
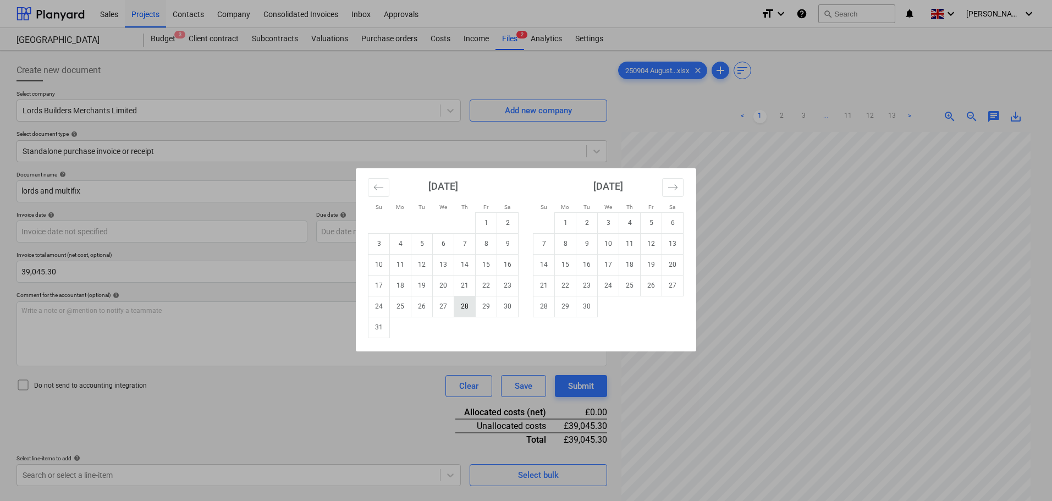
click at [472, 308] on tr "24 25 26 27 28 29 30" at bounding box center [443, 306] width 150 height 21
click at [470, 308] on td "28" at bounding box center [464, 306] width 21 height 21
type input "[DATE]"
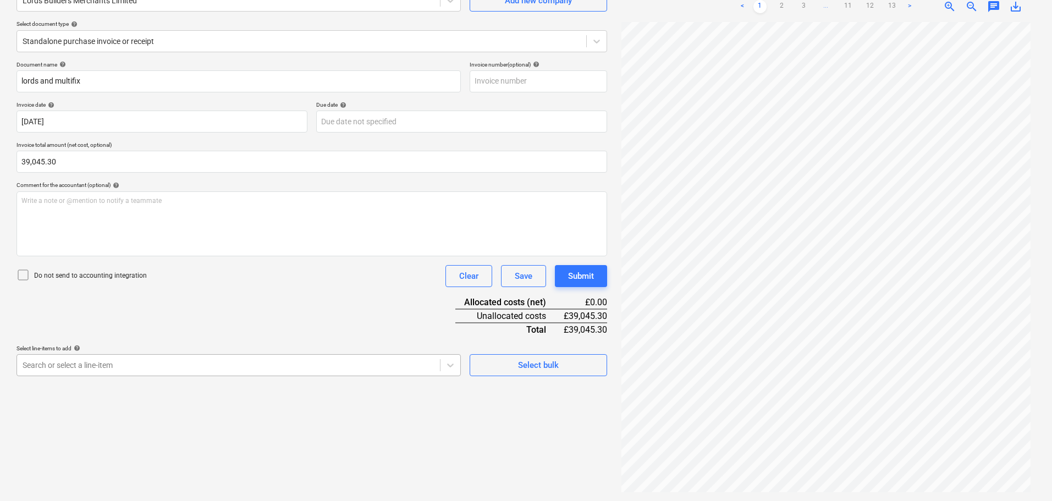
click at [86, 364] on body "Sales Projects Contacts Company Consolidated Invoices Inbox Approvals format_si…" at bounding box center [526, 140] width 1052 height 501
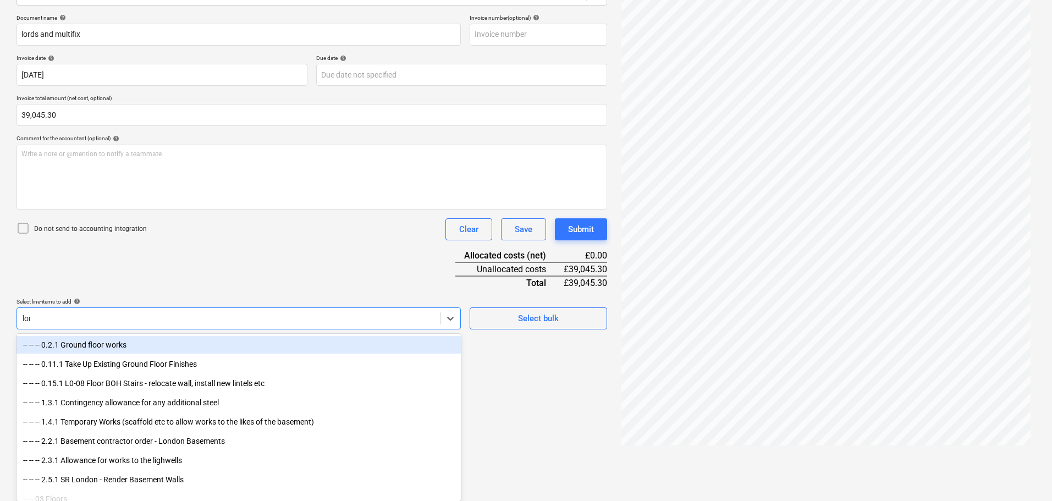
scroll to position [110, 0]
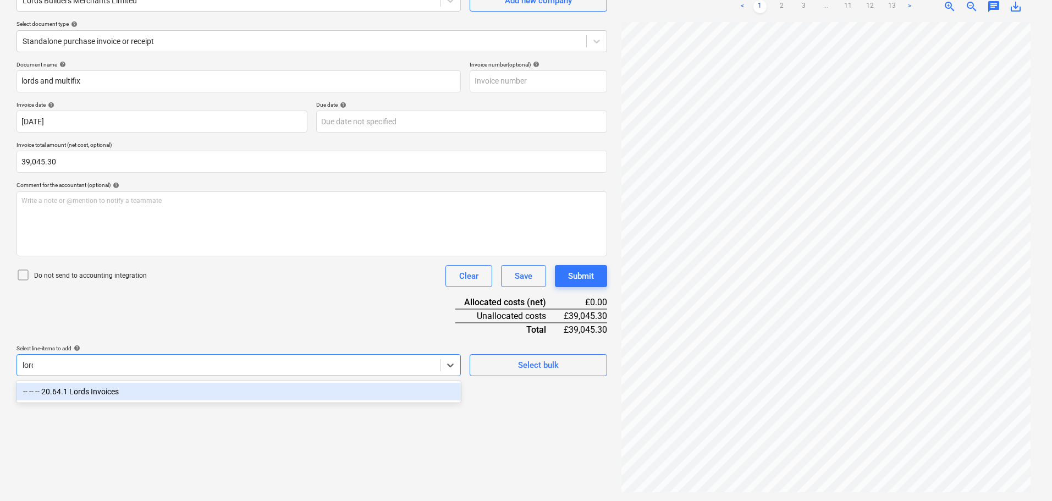
type input "lords"
click at [146, 395] on div "-- -- -- 20.64.1 Lords Invoices" at bounding box center [238, 392] width 444 height 18
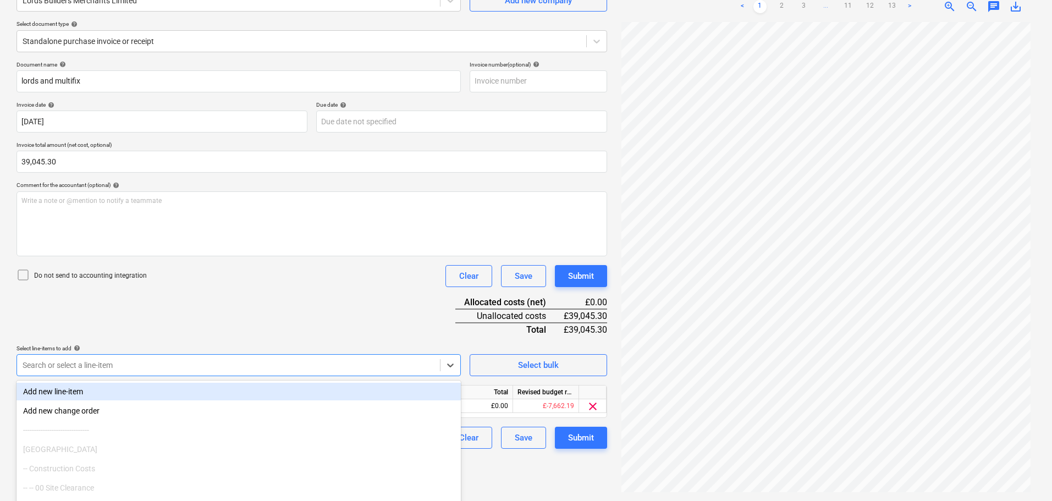
click at [267, 307] on div "Document name help lords and multifix Invoice number (optional) help Invoice da…" at bounding box center [311, 255] width 591 height 388
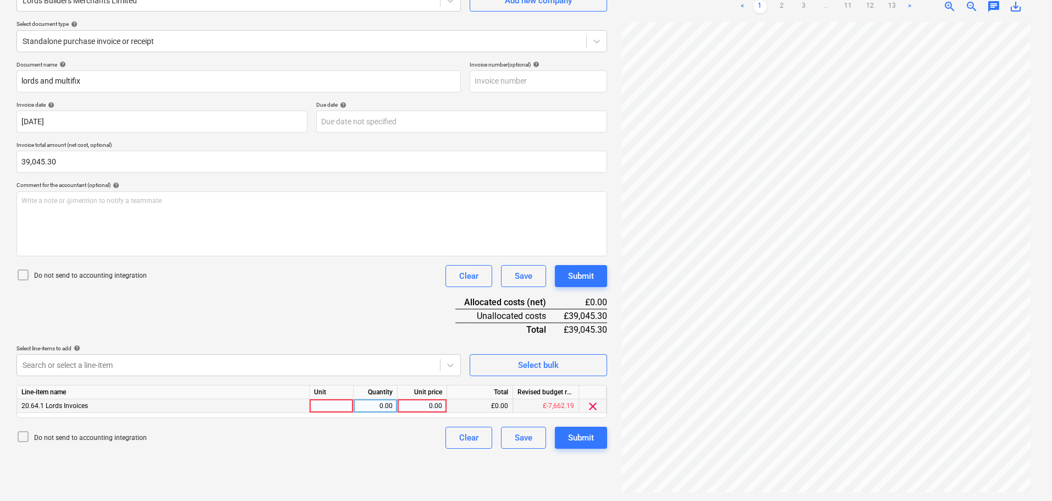
click at [423, 404] on div "0.00" at bounding box center [422, 406] width 40 height 14
type input "39045.30"
click at [389, 310] on div "Document name help lords and multifix Invoice number (optional) help Invoice da…" at bounding box center [311, 255] width 591 height 388
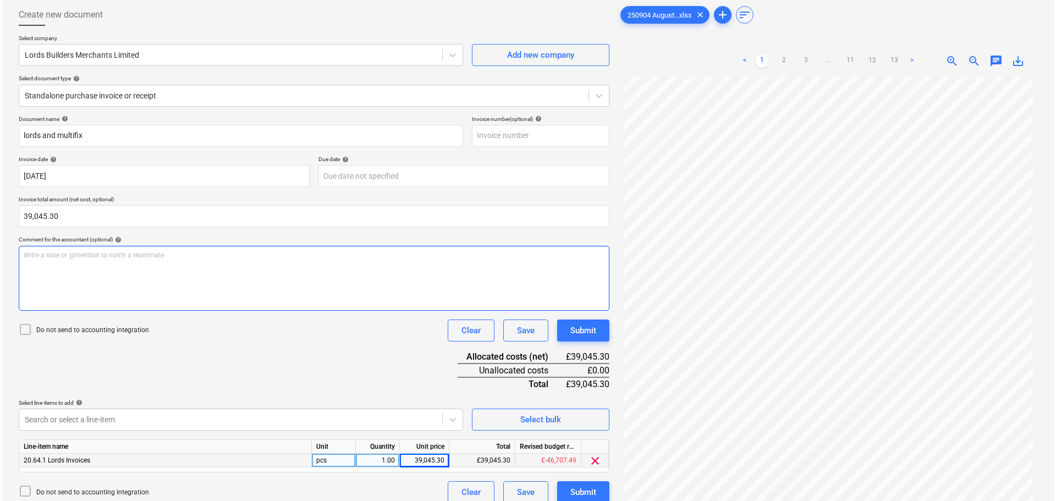
scroll to position [55, 0]
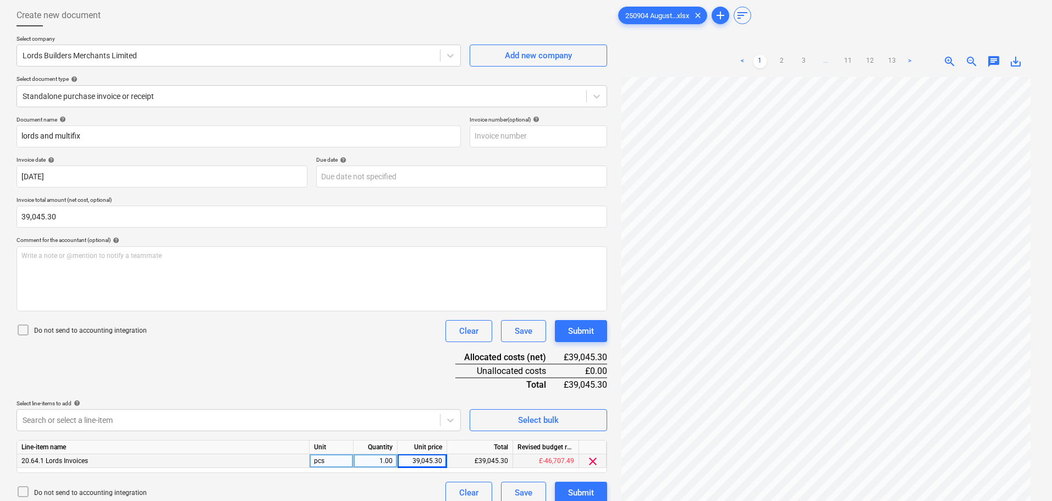
click at [23, 328] on icon at bounding box center [22, 329] width 13 height 13
click at [587, 333] on div "Submit" at bounding box center [581, 331] width 26 height 14
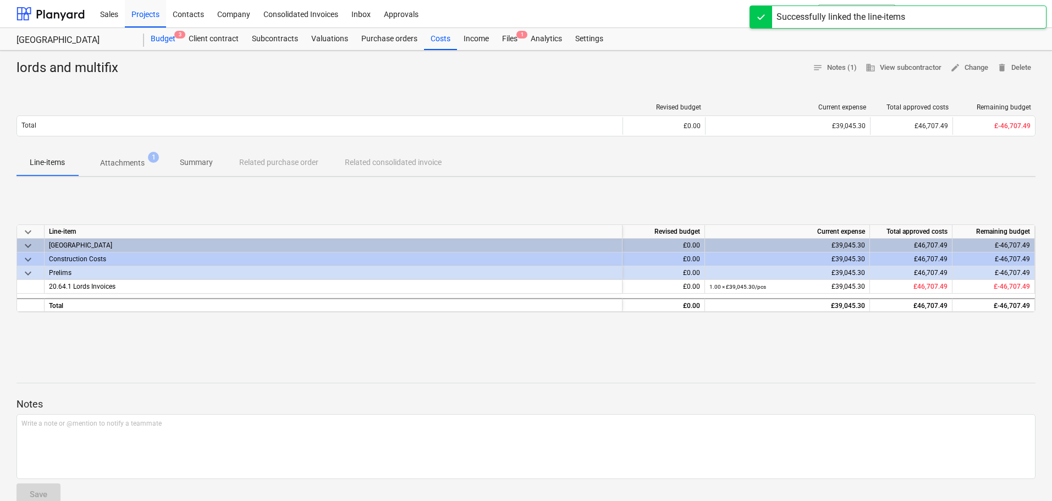
click at [177, 39] on div "Budget 3" at bounding box center [163, 39] width 38 height 22
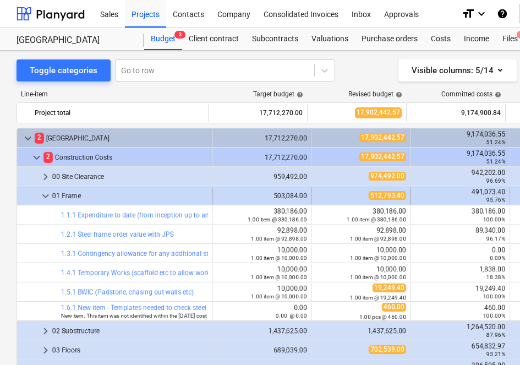
click at [43, 196] on span "keyboard_arrow_down" at bounding box center [45, 195] width 13 height 13
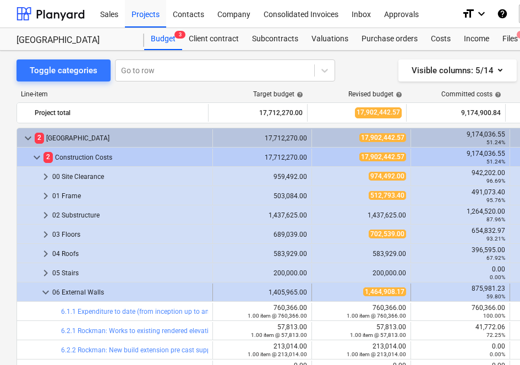
click at [45, 294] on span "keyboard_arrow_down" at bounding box center [45, 291] width 13 height 13
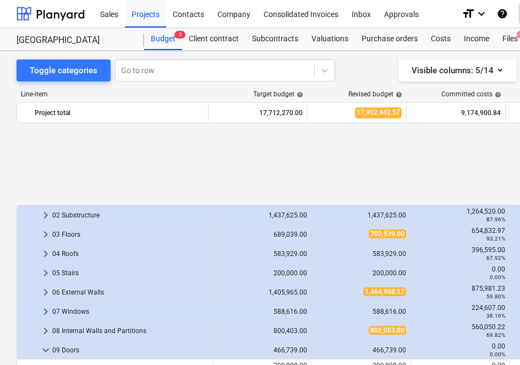
scroll to position [110, 0]
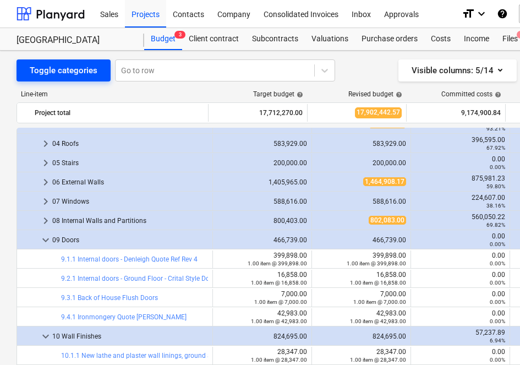
click at [86, 72] on div "Toggle categories" at bounding box center [64, 70] width 68 height 14
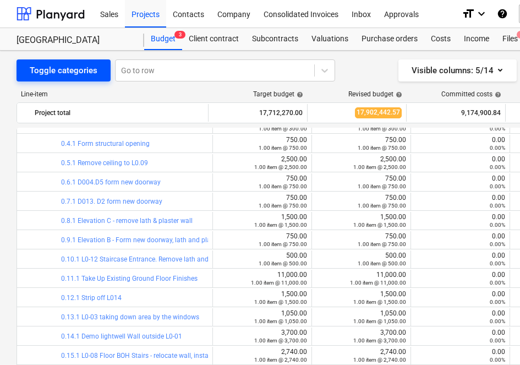
click at [78, 72] on div "Toggle categories" at bounding box center [64, 70] width 68 height 14
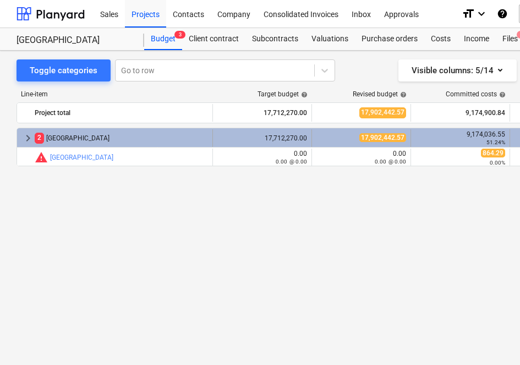
click at [27, 139] on span "keyboard_arrow_right" at bounding box center [27, 137] width 13 height 13
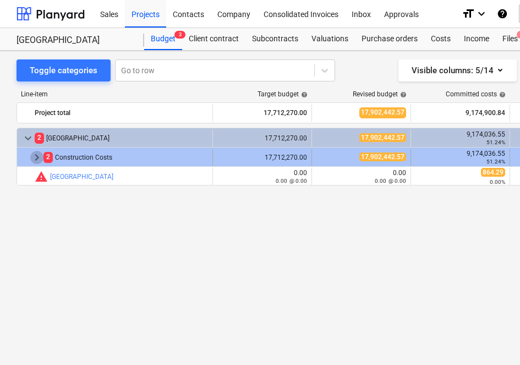
click at [35, 157] on span "keyboard_arrow_right" at bounding box center [36, 157] width 13 height 13
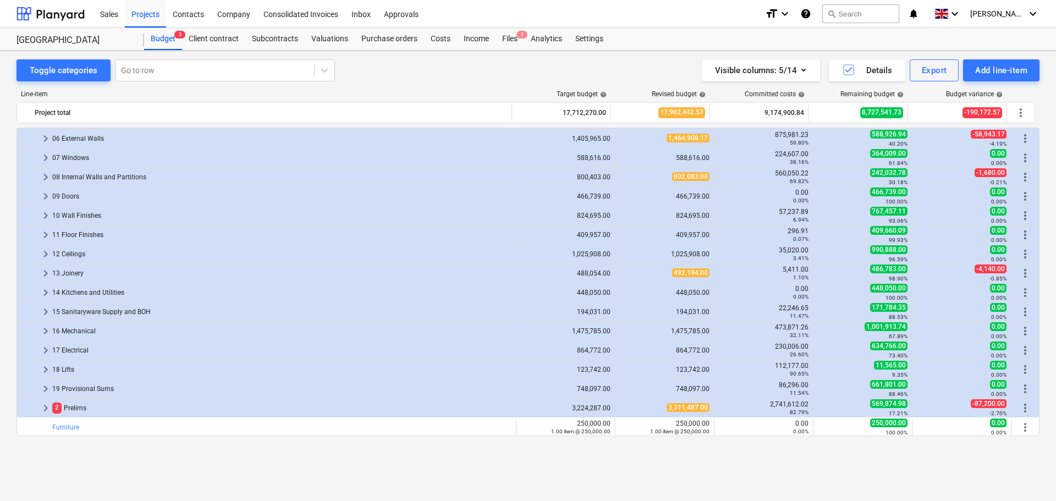
scroll to position [0, 0]
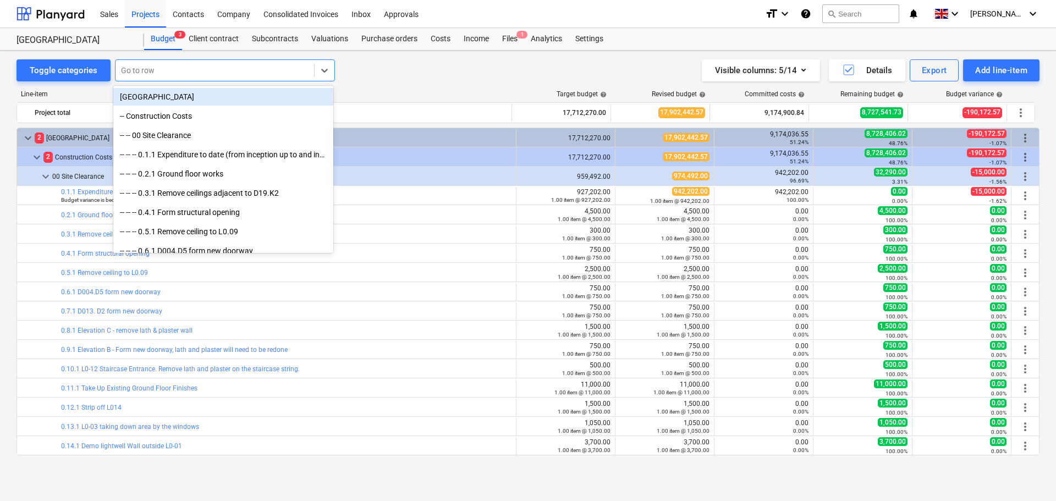
click at [198, 66] on div at bounding box center [215, 70] width 188 height 11
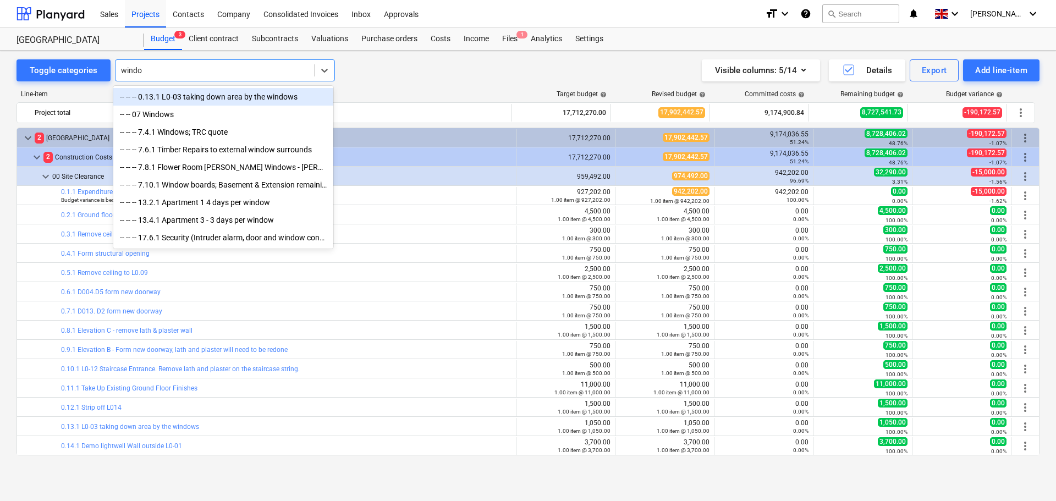
type input "window"
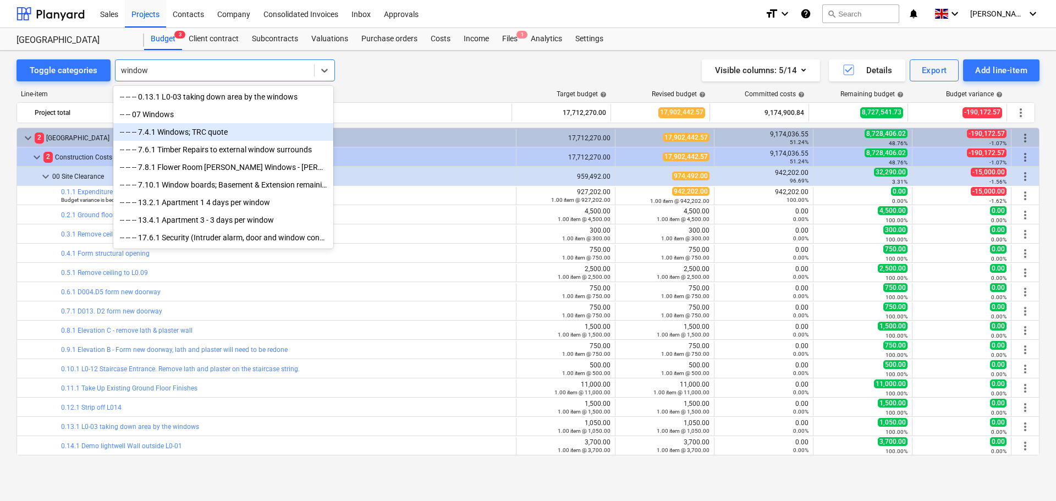
click at [186, 134] on div "-- -- -- 7.4.1 Windows; TRC quote" at bounding box center [223, 132] width 220 height 18
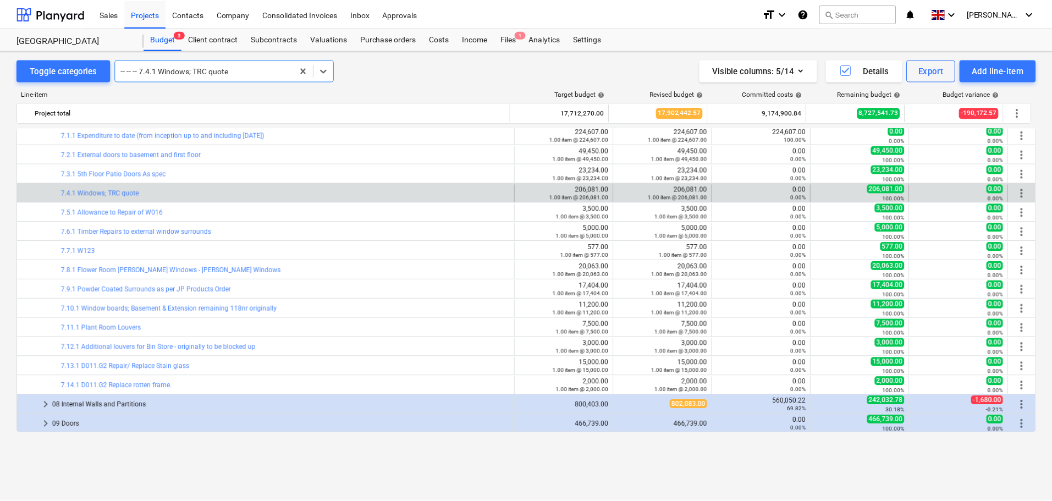
scroll to position [429, 0]
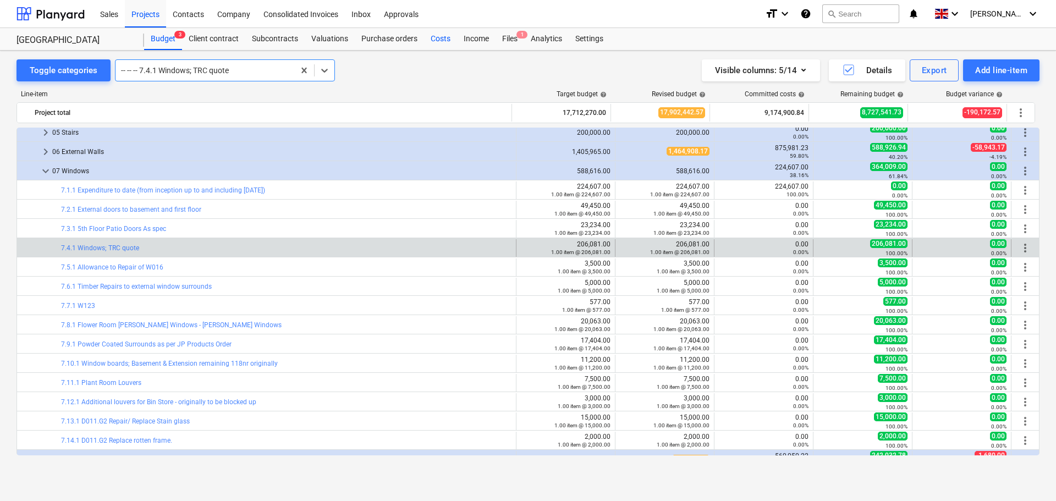
click at [443, 38] on div "Costs" at bounding box center [440, 39] width 33 height 22
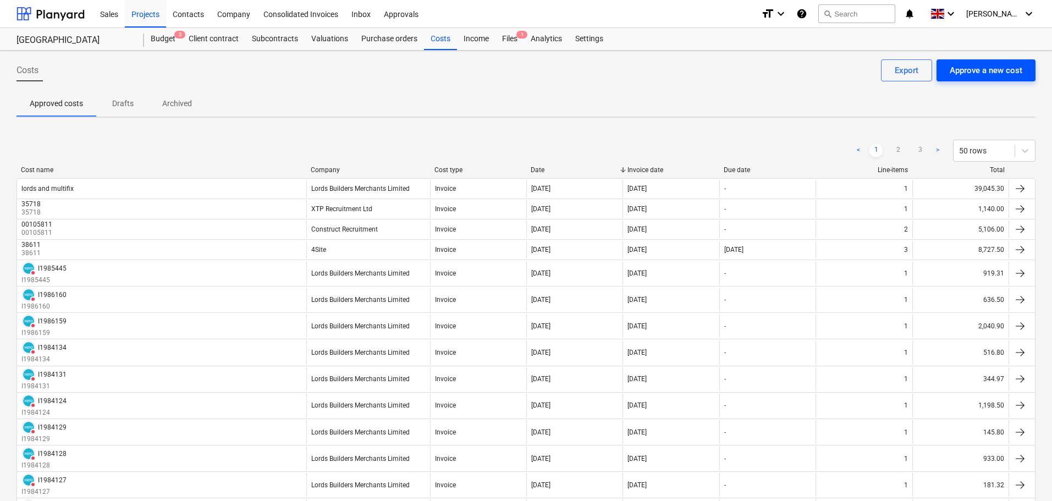
click at [1004, 73] on div "Approve a new cost" at bounding box center [986, 70] width 73 height 14
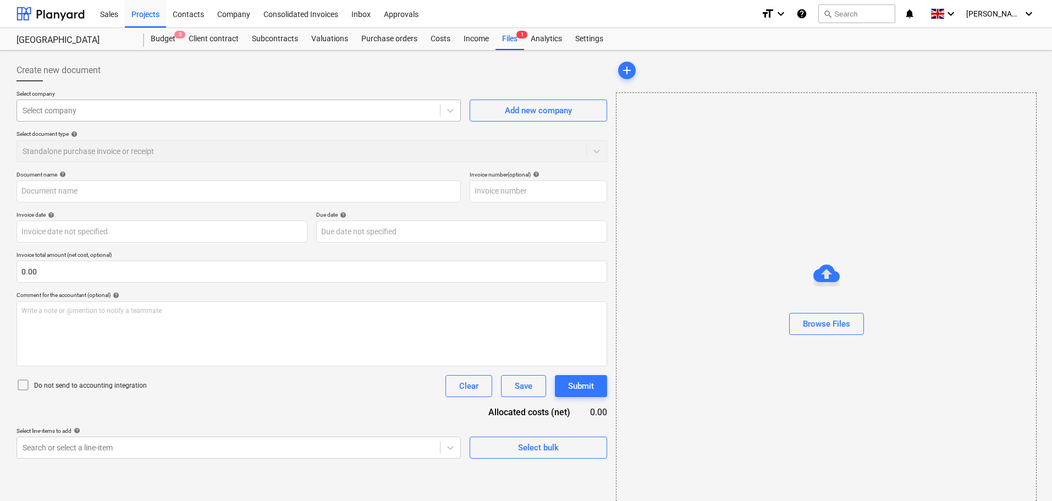
click at [65, 108] on div at bounding box center [229, 110] width 412 height 11
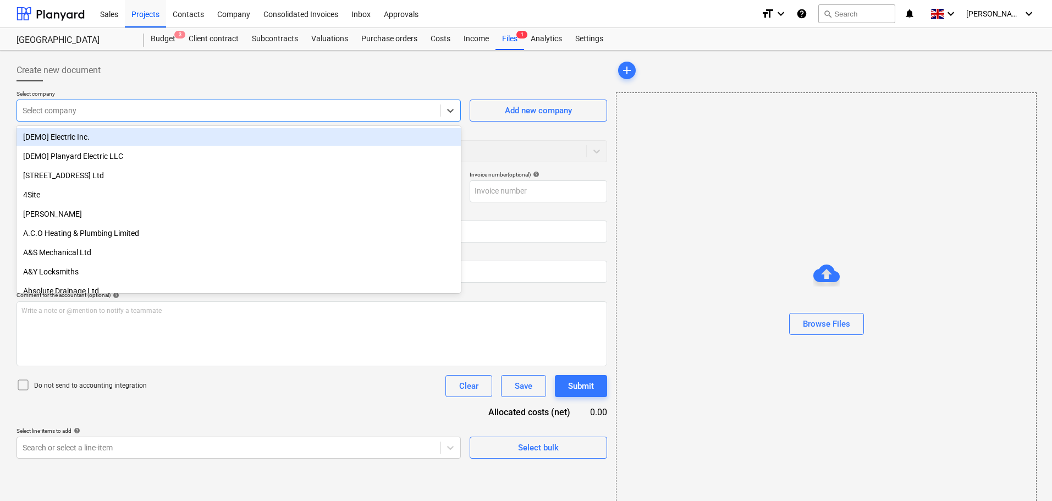
type input "R"
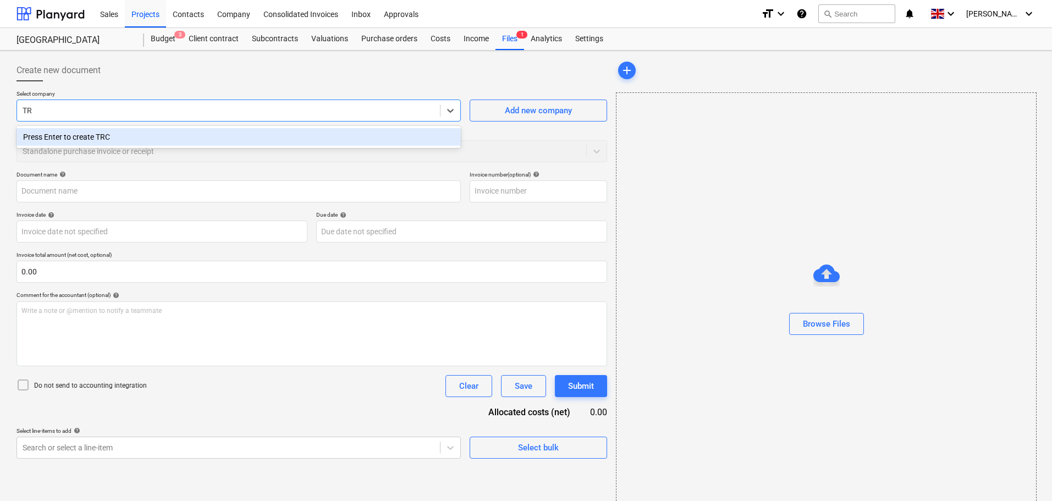
type input "T"
type input "TRC Contracts Limited"
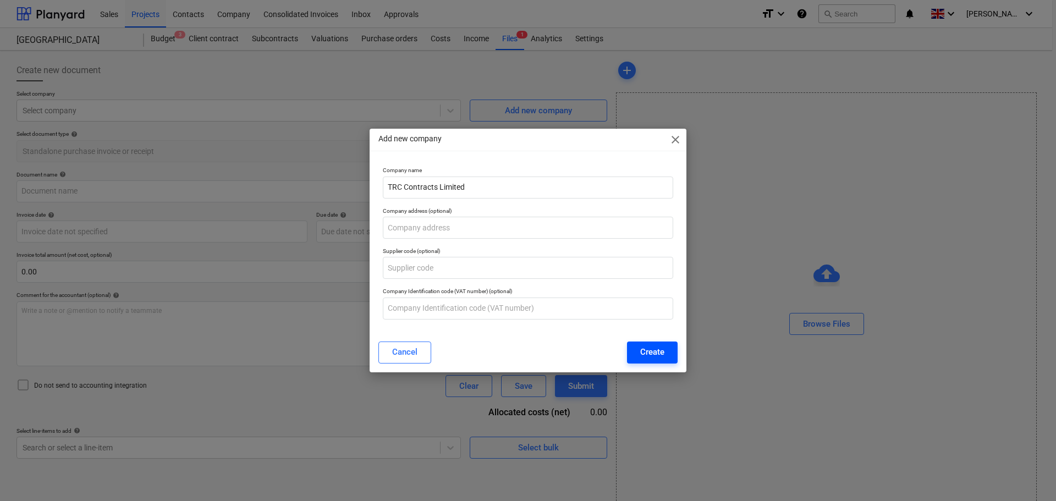
click at [654, 350] on div "Create" at bounding box center [652, 352] width 24 height 14
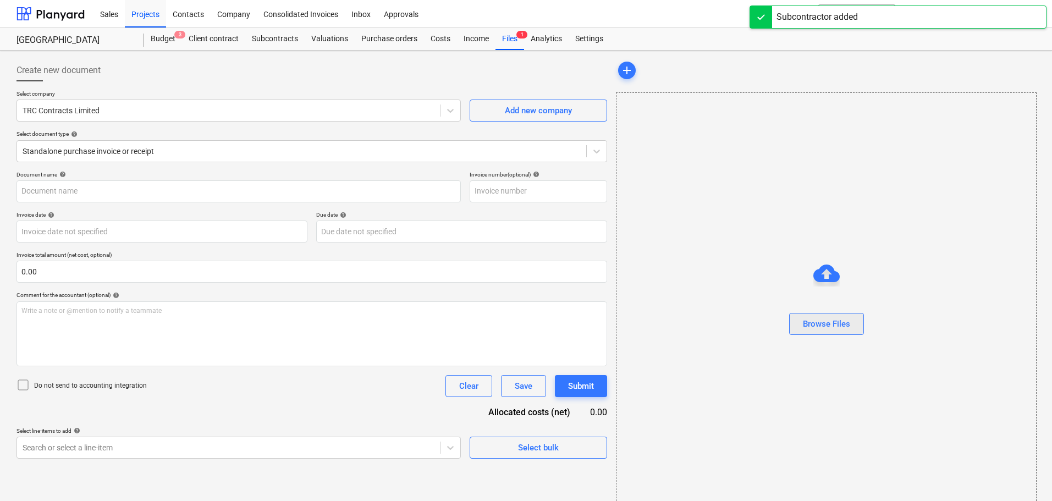
click at [810, 324] on div "Browse Files" at bounding box center [826, 324] width 47 height 14
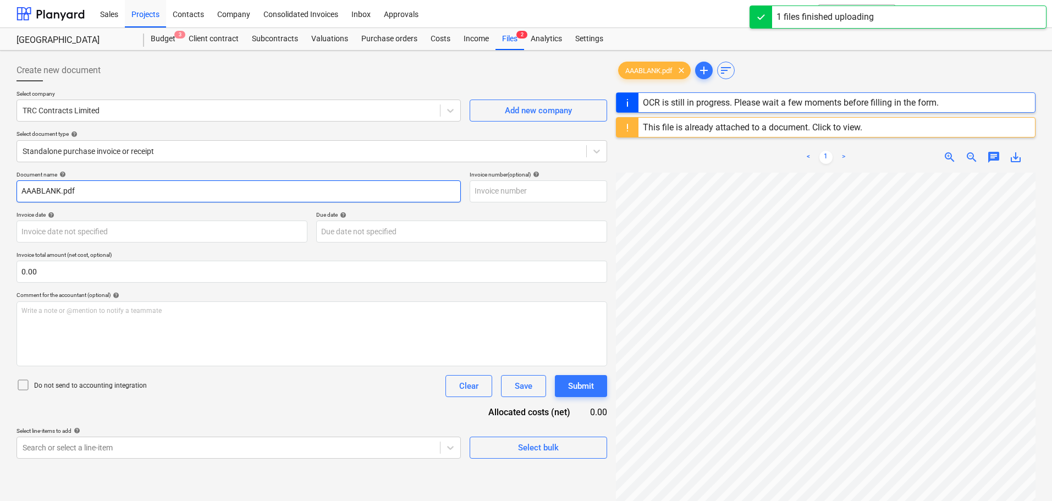
click at [125, 185] on input "AAABLANK.pdf" at bounding box center [238, 191] width 444 height 22
drag, startPoint x: 161, startPoint y: 188, endPoint x: 3, endPoint y: 182, distance: 157.9
click at [3, 182] on div "Create new document Select company TRC Contracts Limited Add new company Select…" at bounding box center [526, 351] width 1052 height 601
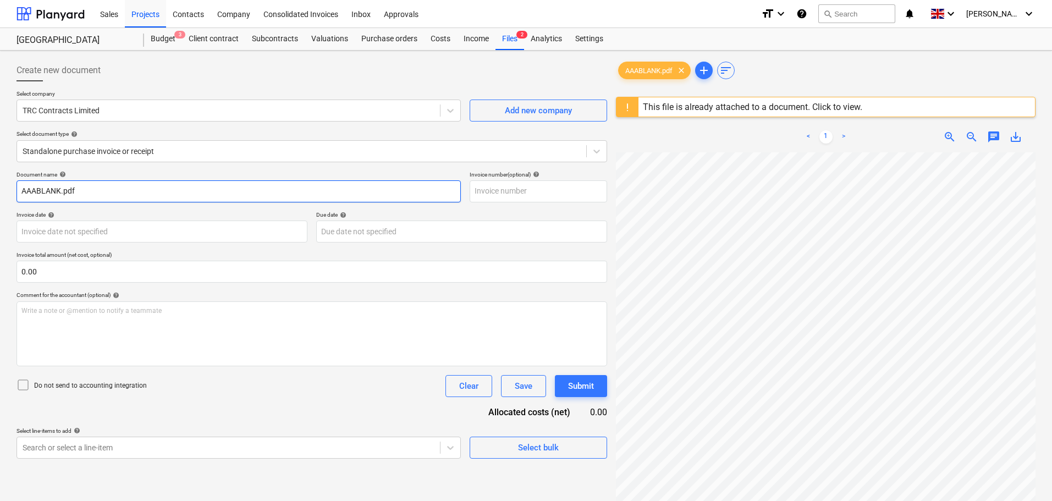
click at [72, 186] on input "AAABLANK.pdf" at bounding box center [238, 191] width 444 height 22
drag, startPoint x: 104, startPoint y: 190, endPoint x: -32, endPoint y: 185, distance: 136.4
click at [0, 185] on html "Sales Projects Contacts Company Consolidated Invoices Inbox Approvals format_si…" at bounding box center [526, 250] width 1052 height 501
paste input "10359"
type input "10359"
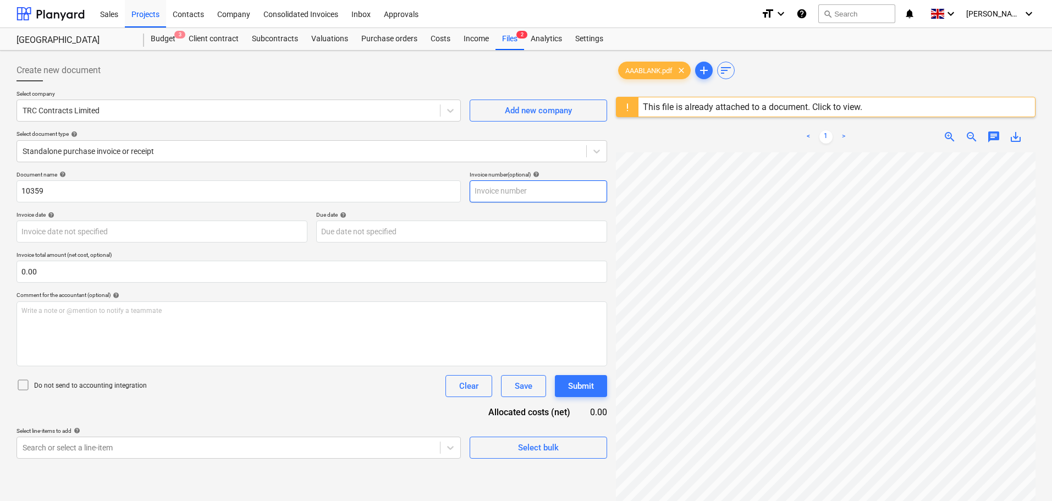
click at [498, 191] on input "text" at bounding box center [538, 191] width 137 height 22
paste input "10359"
type input "10359"
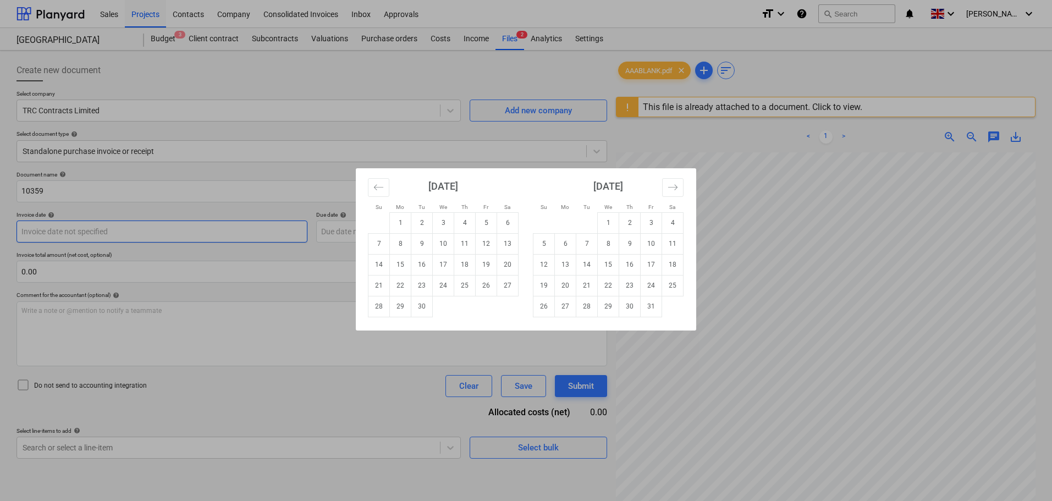
click at [159, 235] on body "Sales Projects Contacts Company Consolidated Invoices Inbox Approvals format_si…" at bounding box center [526, 250] width 1052 height 501
click at [486, 223] on td "5" at bounding box center [486, 222] width 21 height 21
type input "[DATE]"
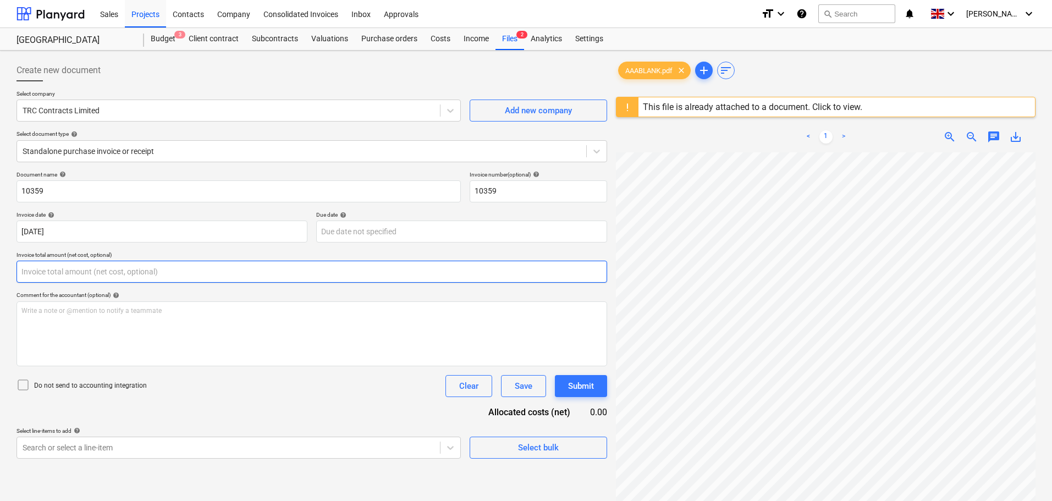
click at [47, 267] on input "text" at bounding box center [311, 272] width 591 height 22
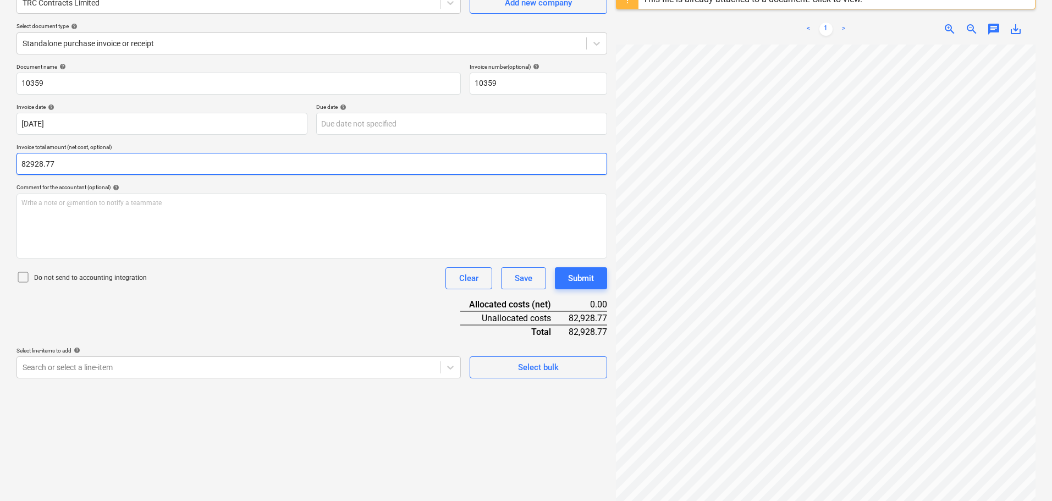
scroll to position [110, 0]
type input "82,928.77"
click at [21, 276] on icon at bounding box center [22, 274] width 13 height 13
click at [39, 365] on body "Sales Projects Contacts Company Consolidated Invoices Inbox Approvals format_si…" at bounding box center [526, 140] width 1052 height 501
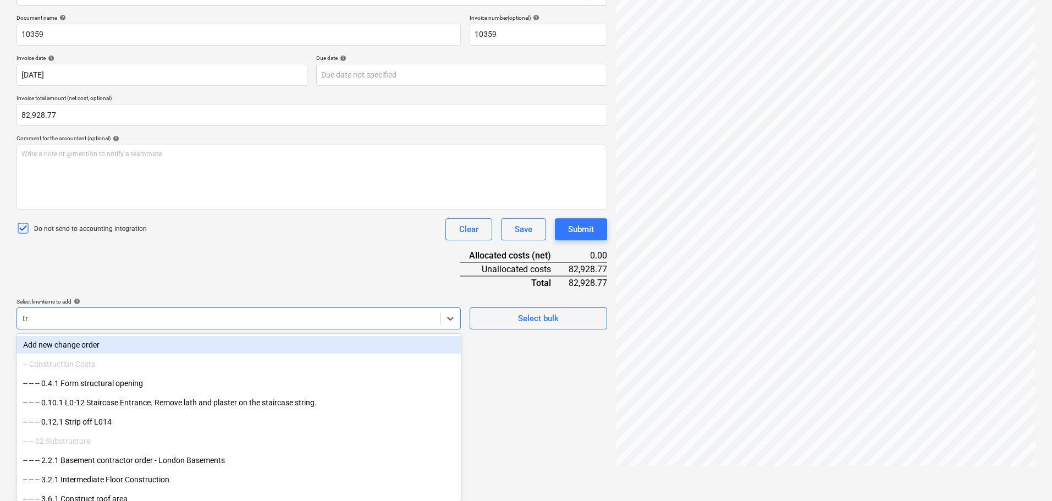
type input "trc"
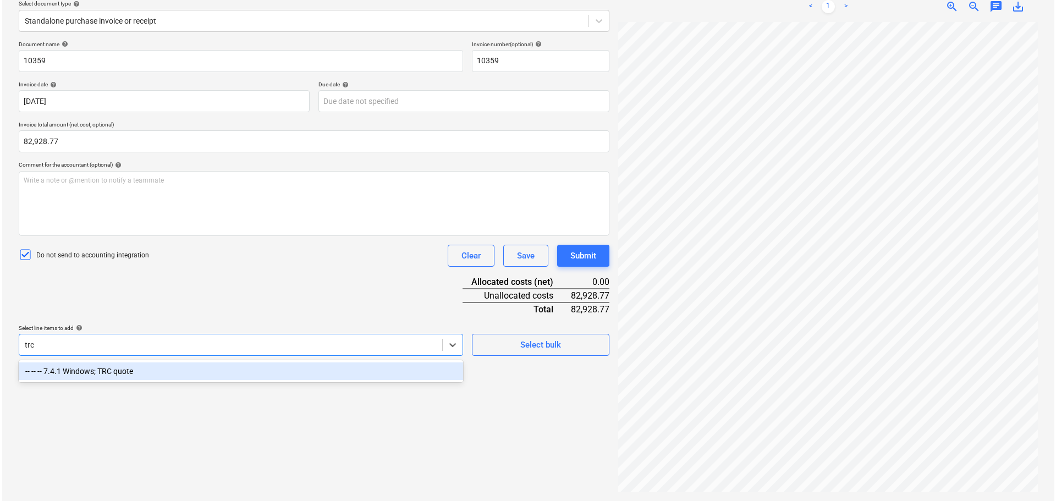
scroll to position [130, 0]
click at [129, 374] on div "-- -- -- 7.4.1 Windows; TRC quote" at bounding box center [238, 371] width 444 height 18
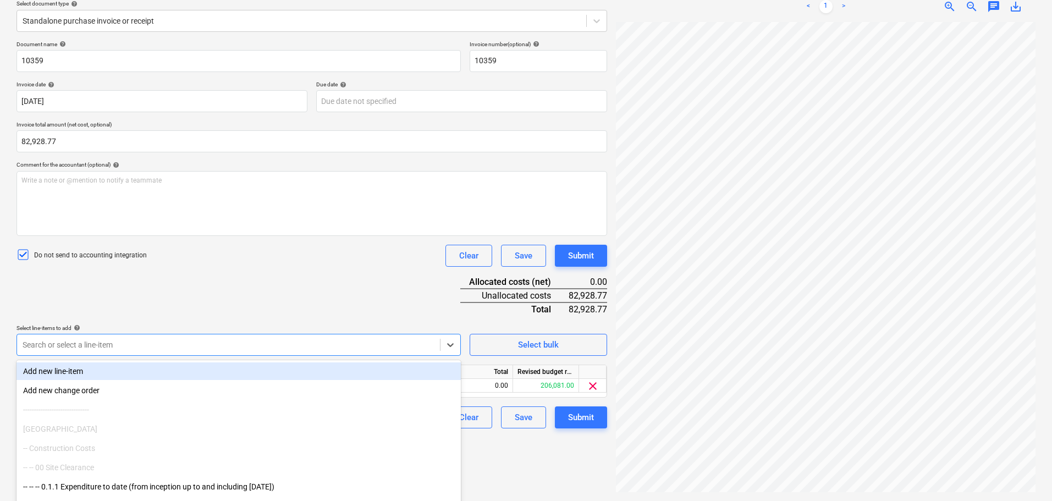
click at [271, 301] on div "Document name help 10359 Invoice number (optional) help 10359 Invoice date help…" at bounding box center [311, 235] width 591 height 388
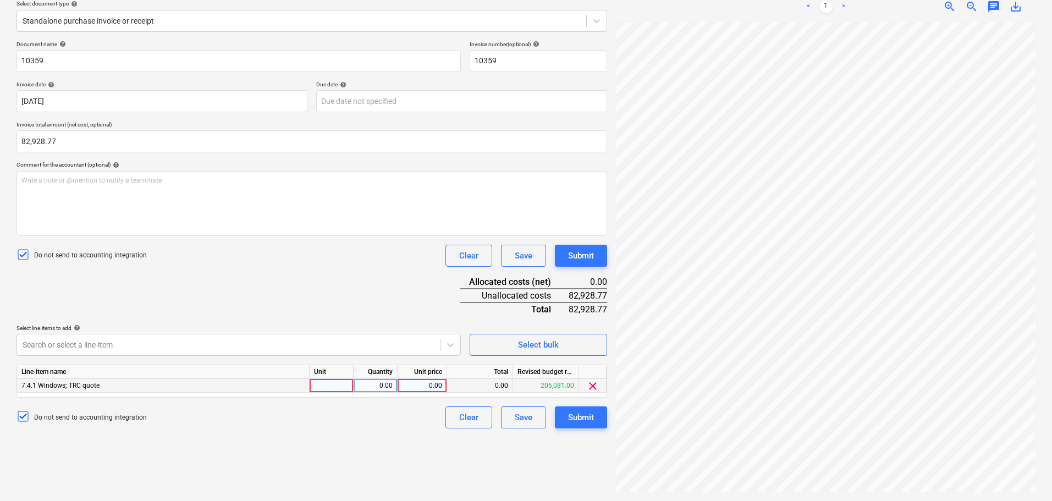
click at [420, 385] on div "0.00" at bounding box center [422, 386] width 40 height 14
type input "82928.77"
click at [593, 418] on div "Submit" at bounding box center [581, 417] width 26 height 14
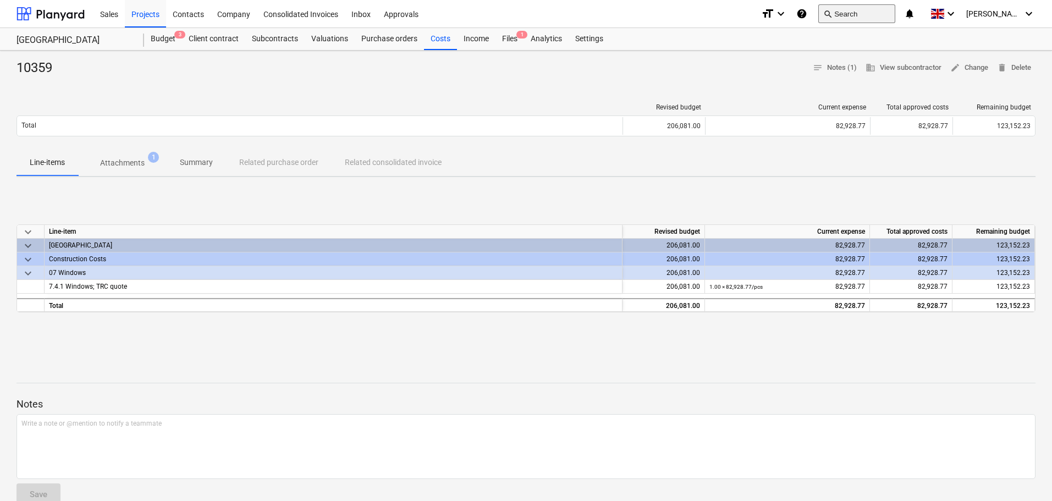
click at [889, 19] on button "search Search" at bounding box center [856, 13] width 77 height 19
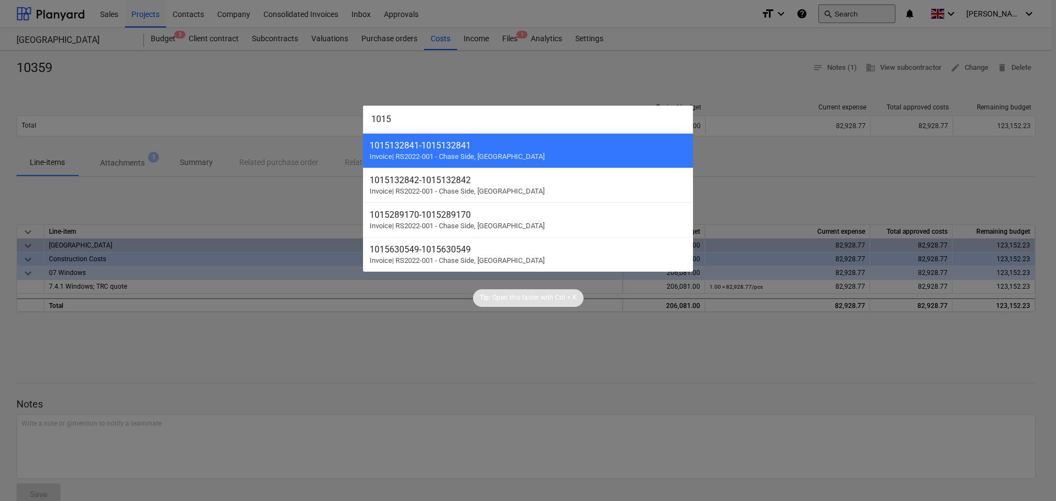
type input "10159"
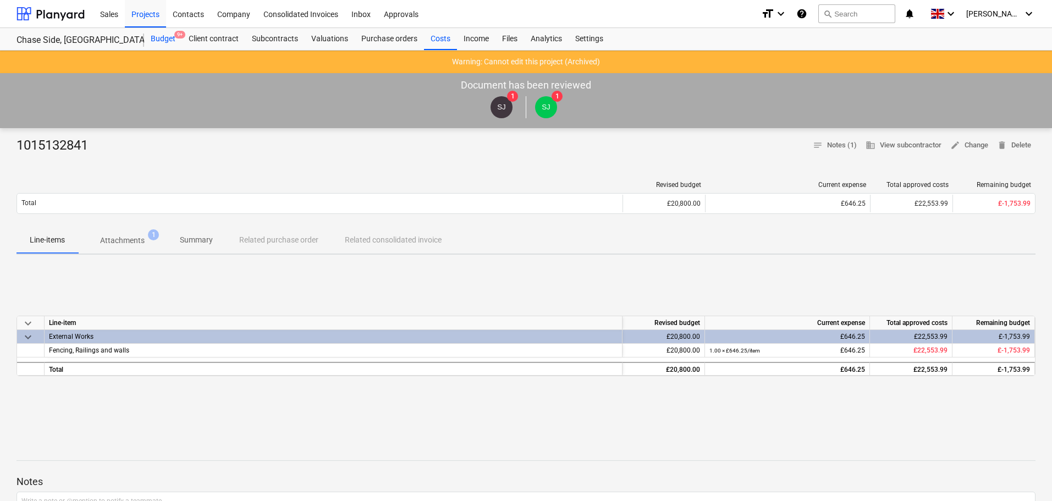
click at [160, 38] on div "Budget 9+" at bounding box center [163, 39] width 38 height 22
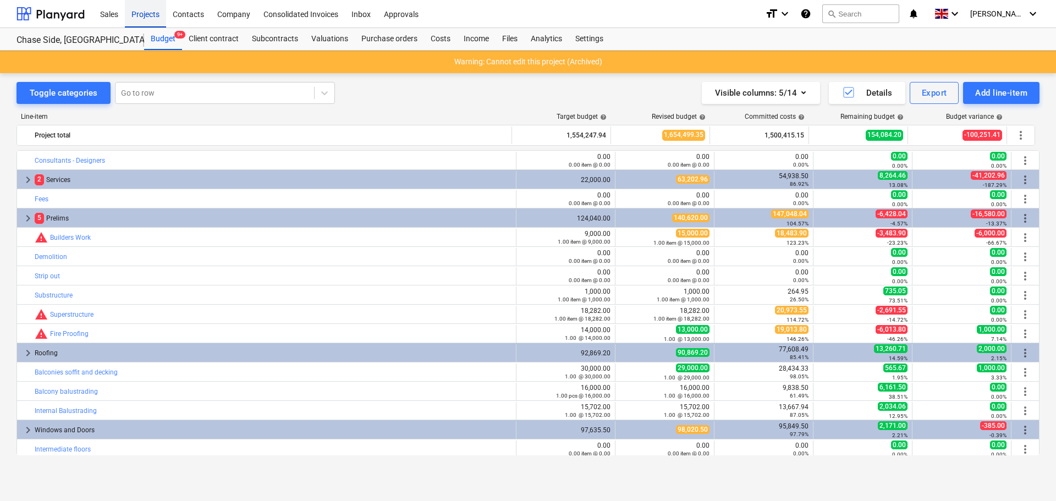
click at [148, 14] on div "Projects" at bounding box center [145, 13] width 41 height 28
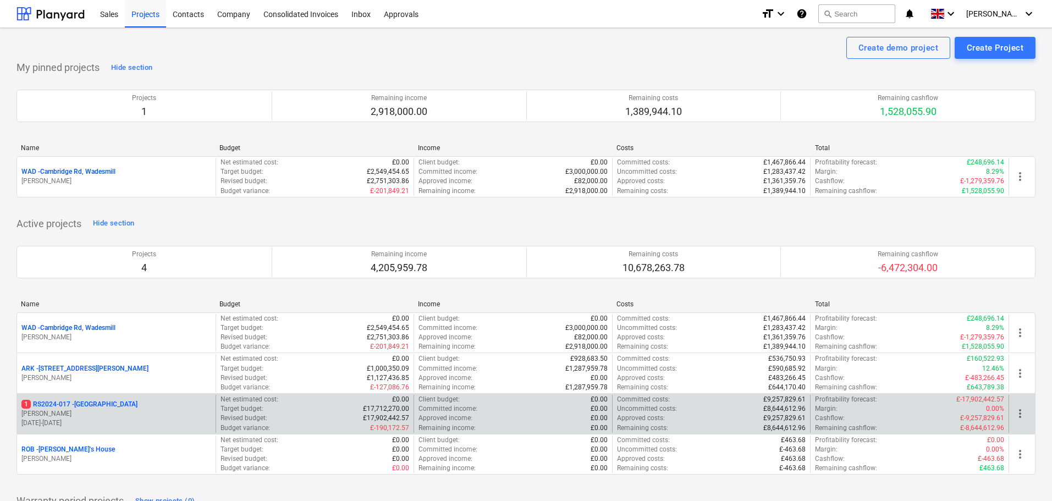
click at [76, 403] on p "1 RS2024-017 - [GEOGRAPHIC_DATA]" at bounding box center [79, 404] width 116 height 9
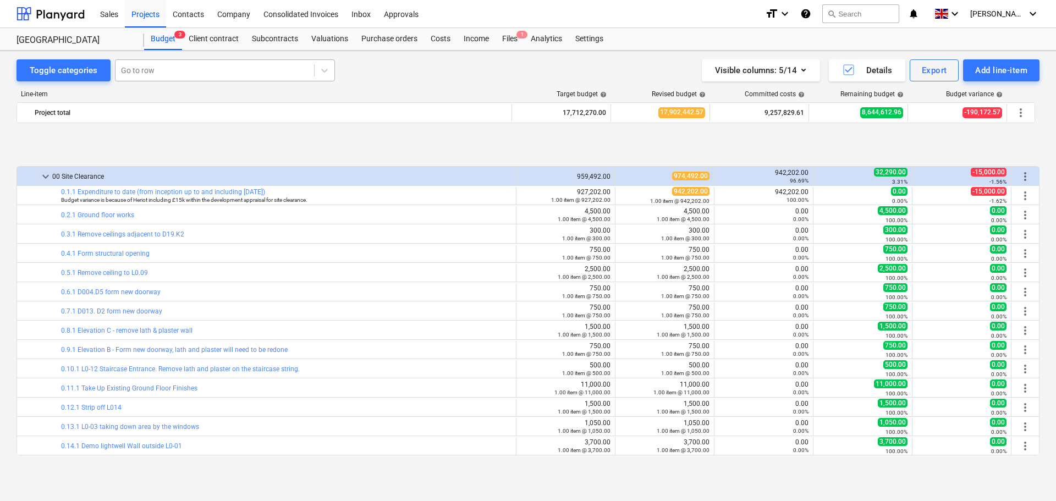
scroll to position [429, 0]
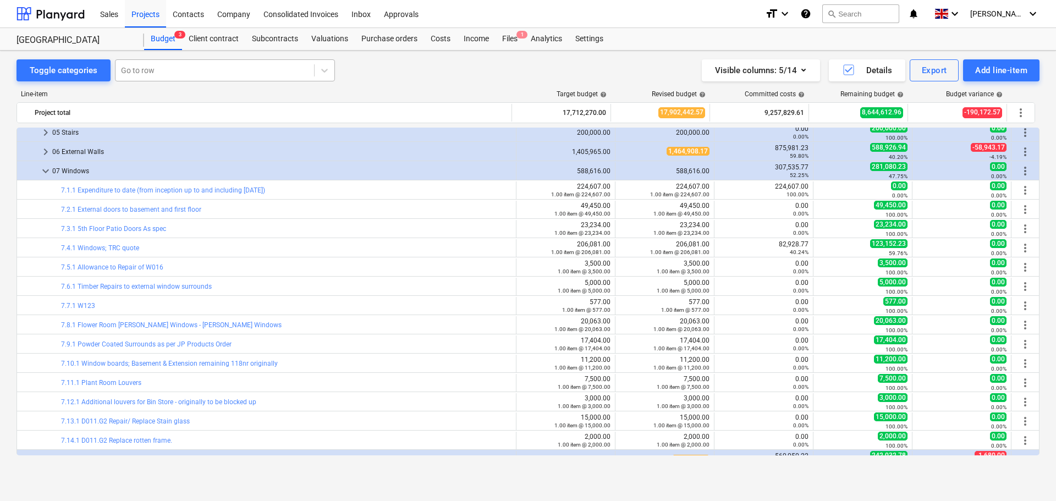
click at [135, 74] on div at bounding box center [215, 70] width 188 height 11
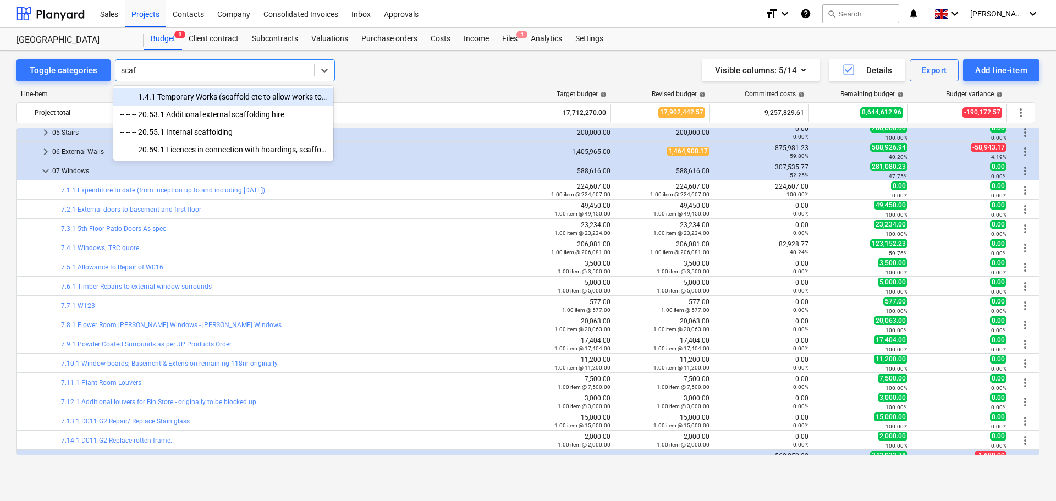
type input "[PERSON_NAME]"
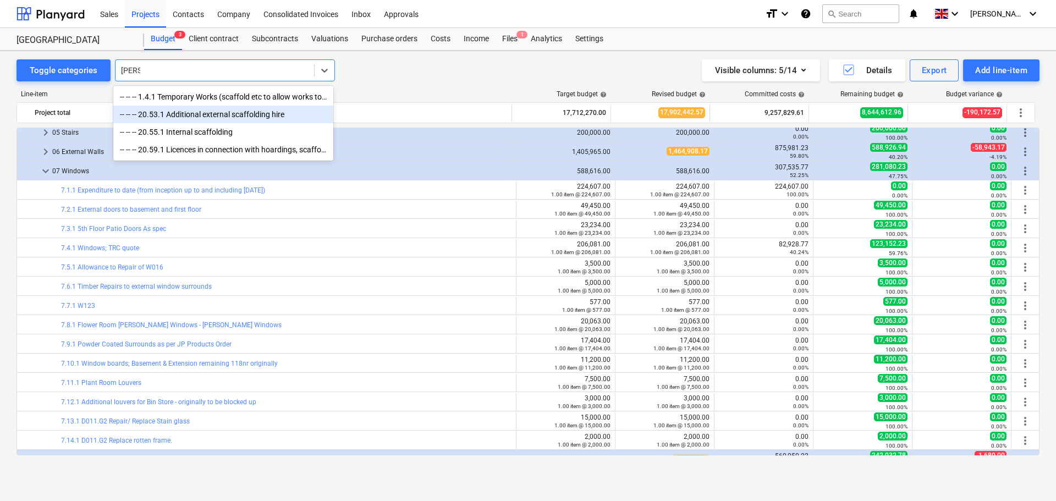
click at [225, 115] on div "-- -- -- 20.53.1 Additional external scaffolding hire" at bounding box center [223, 115] width 220 height 18
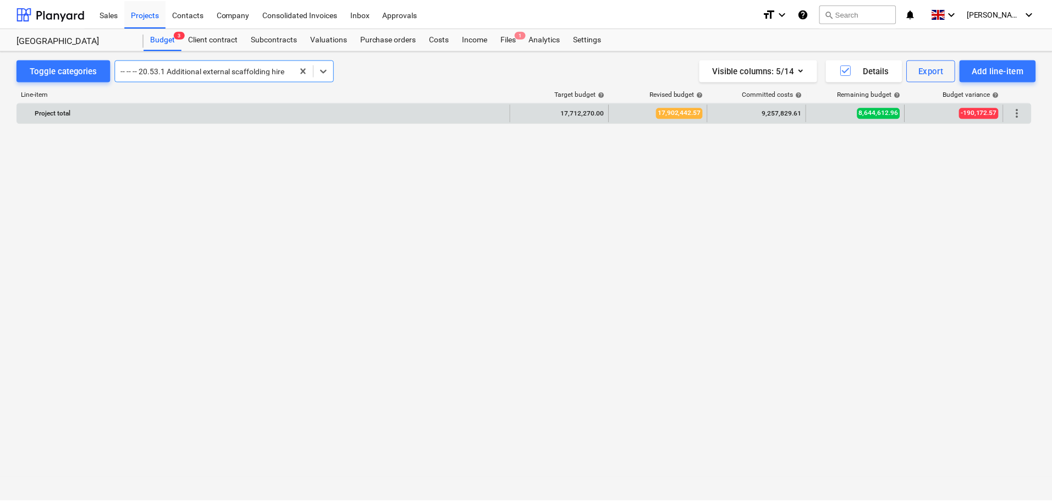
scroll to position [1943, 0]
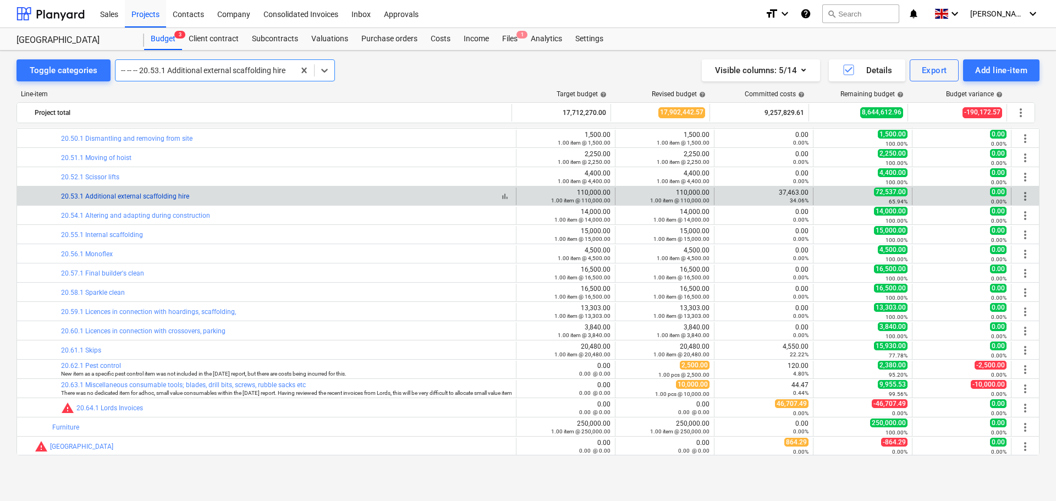
click at [172, 197] on link "20.53.1 Additional external scaffolding hire" at bounding box center [125, 196] width 128 height 8
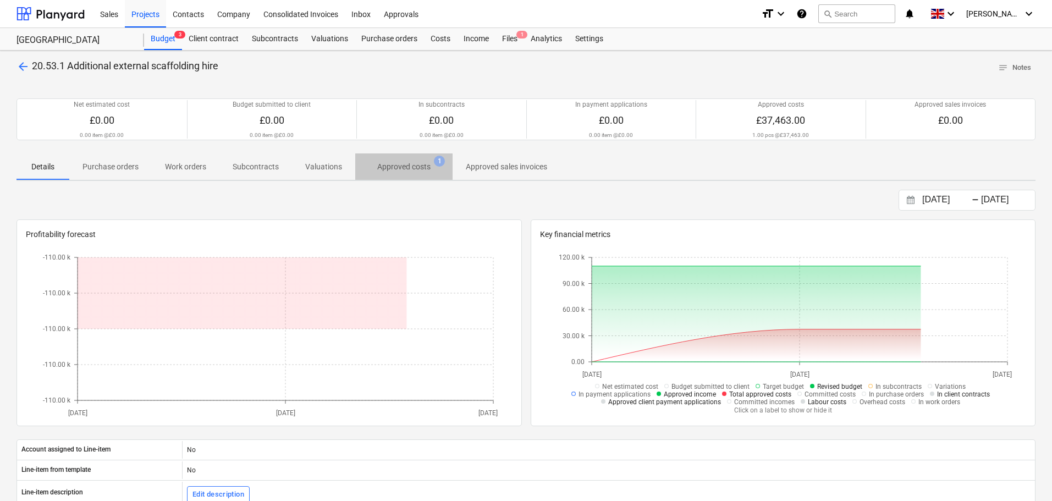
click at [396, 163] on p "Approved costs" at bounding box center [403, 167] width 53 height 12
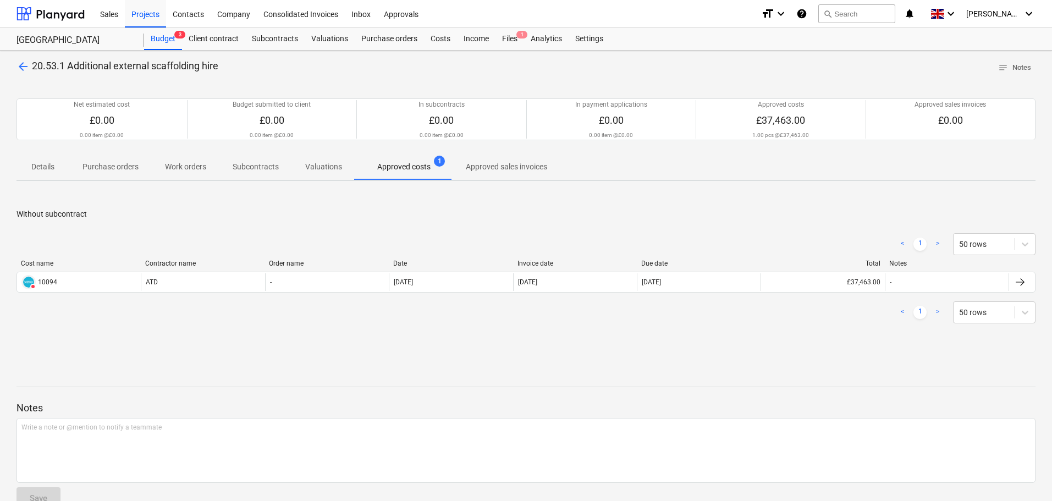
click at [390, 330] on div "< 1 > 50 rows Cost name Contractor name Order name Date Invoice date Due date T…" at bounding box center [525, 278] width 1019 height 117
drag, startPoint x: 432, startPoint y: 33, endPoint x: 489, endPoint y: 45, distance: 58.3
click at [432, 34] on div "Costs" at bounding box center [440, 39] width 33 height 22
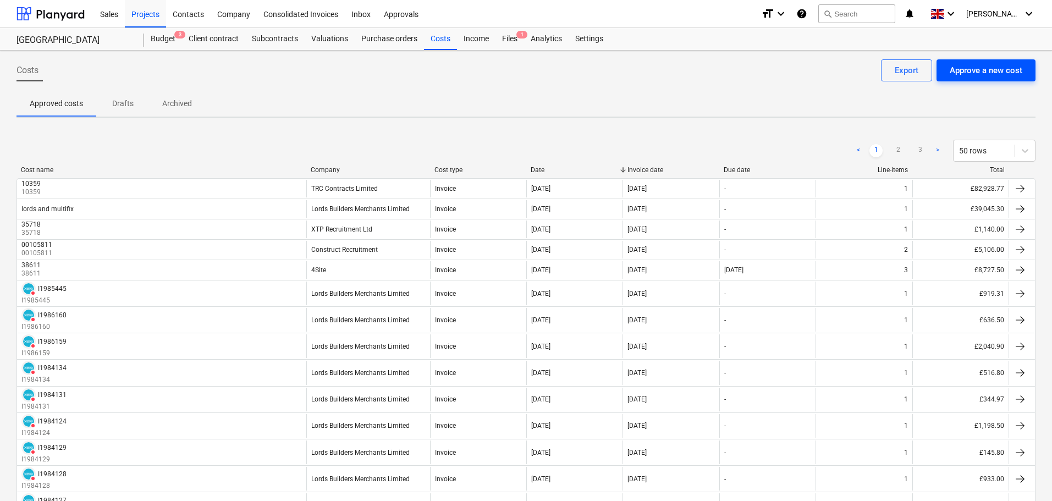
click at [974, 72] on div "Approve a new cost" at bounding box center [986, 70] width 73 height 14
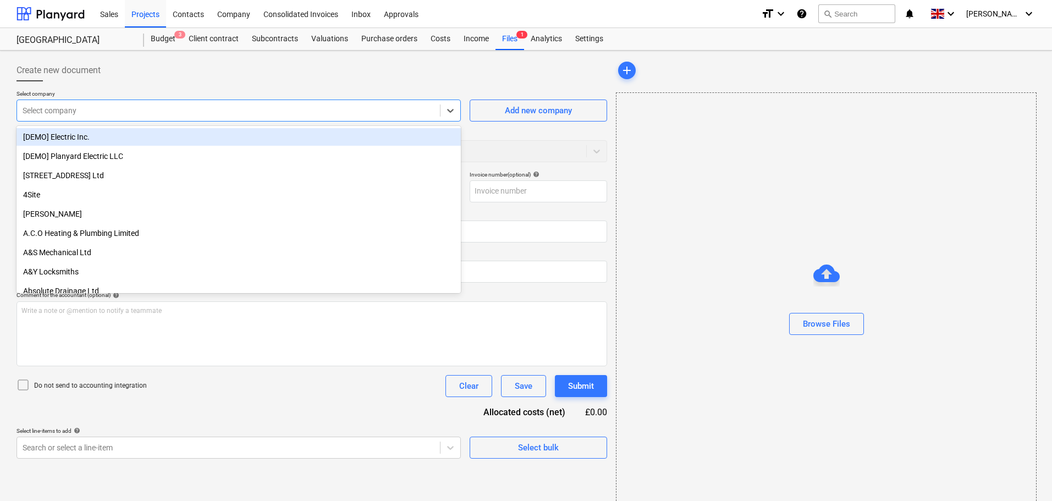
click at [113, 113] on div at bounding box center [229, 110] width 412 height 11
type input "ATD"
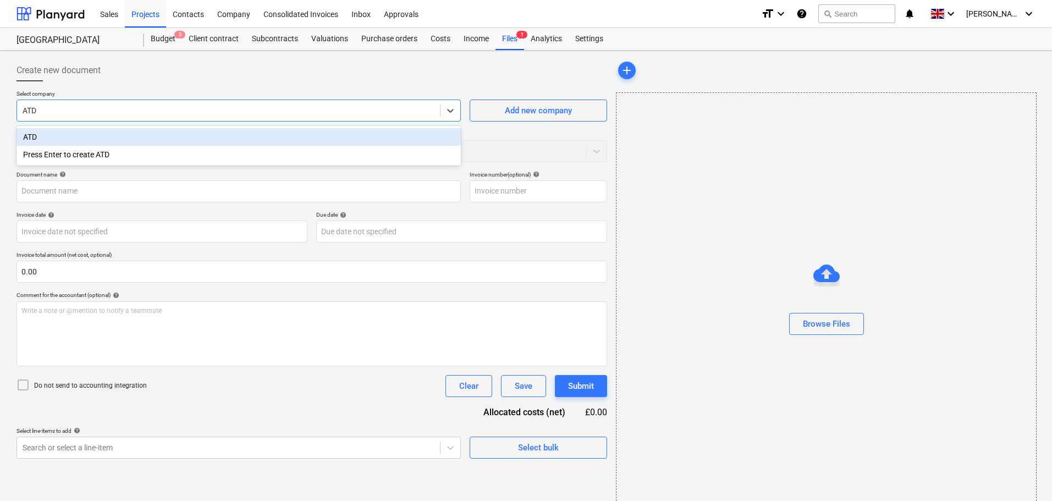
click at [110, 138] on div "ATD" at bounding box center [238, 137] width 444 height 18
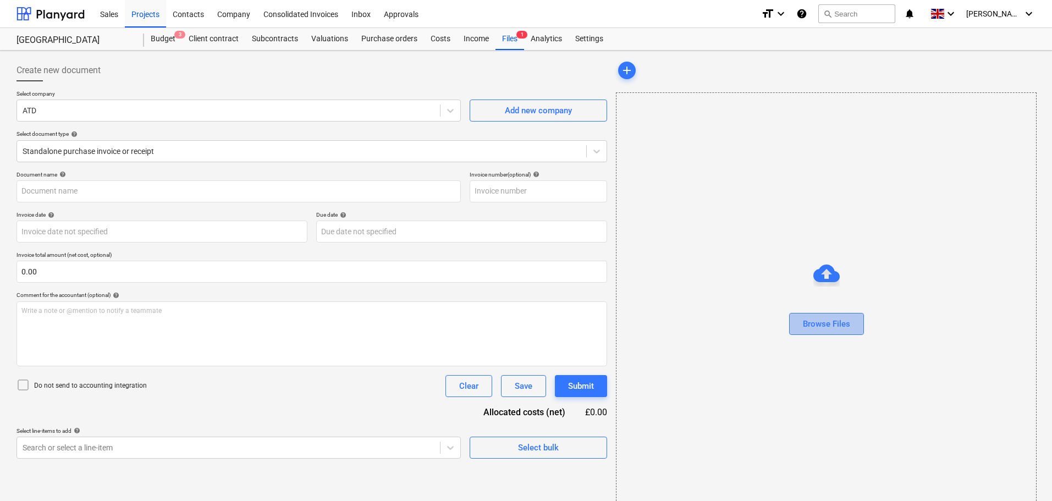
click at [831, 323] on div "Browse Files" at bounding box center [826, 324] width 47 height 14
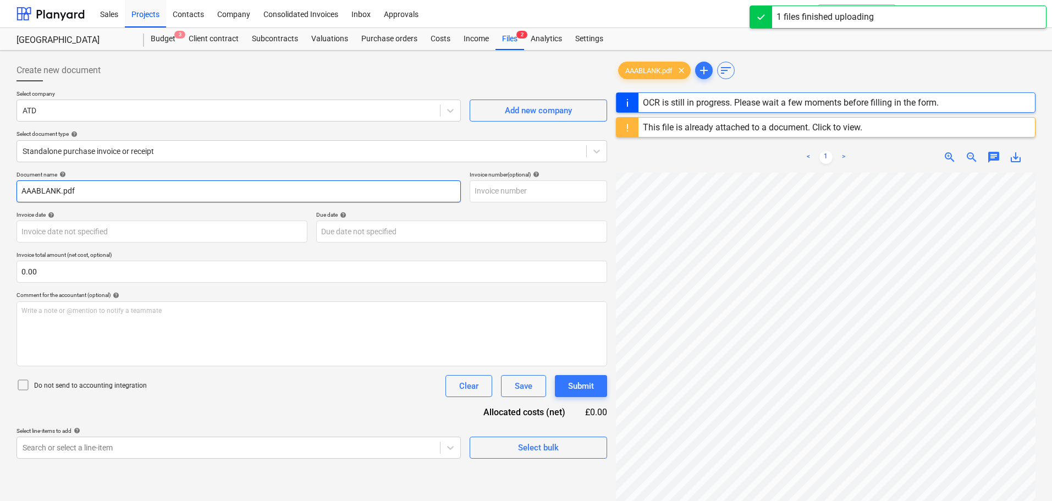
click at [115, 193] on input "AAABLANK.pdf" at bounding box center [238, 191] width 444 height 22
drag, startPoint x: 68, startPoint y: 186, endPoint x: -20, endPoint y: 193, distance: 88.2
click at [0, 193] on html "Sales Projects Contacts Company Consolidated Invoices Inbox Approvals format_si…" at bounding box center [526, 250] width 1052 height 501
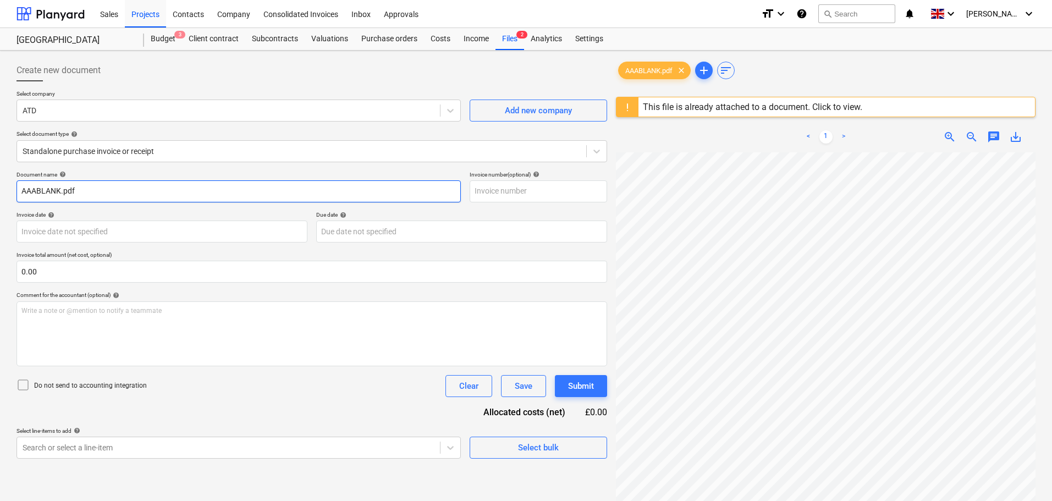
click at [94, 195] on input "AAABLANK.pdf" at bounding box center [238, 191] width 444 height 22
paste input "10159"
type input "10159"
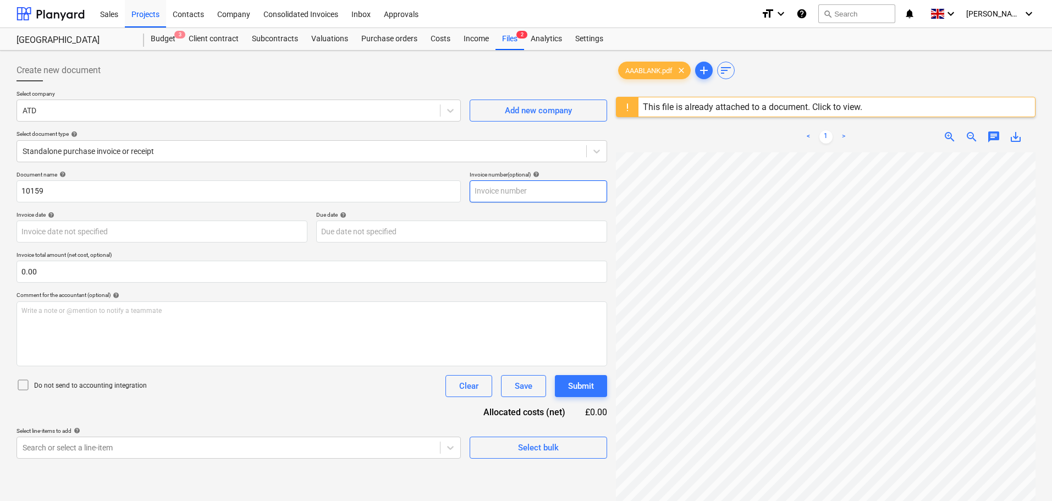
click at [508, 189] on input "text" at bounding box center [538, 191] width 137 height 22
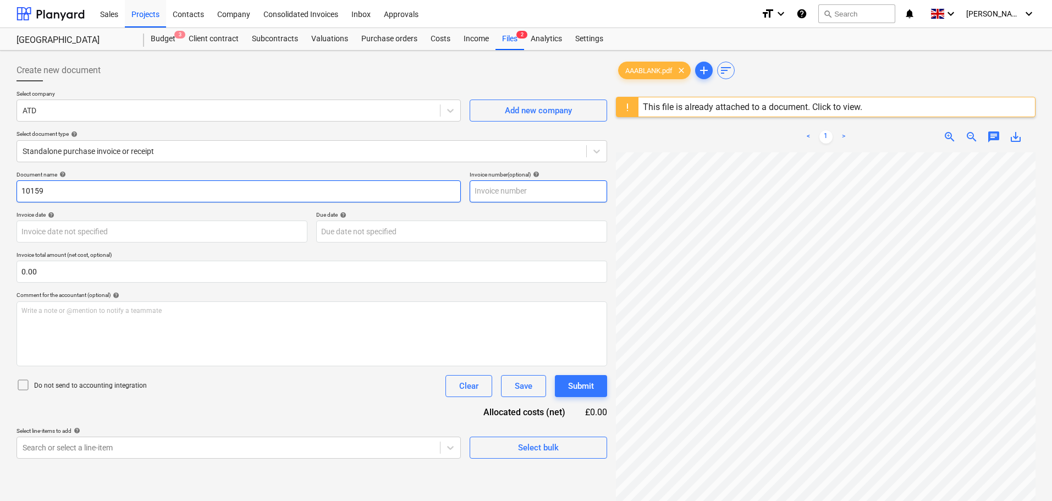
paste input "10159"
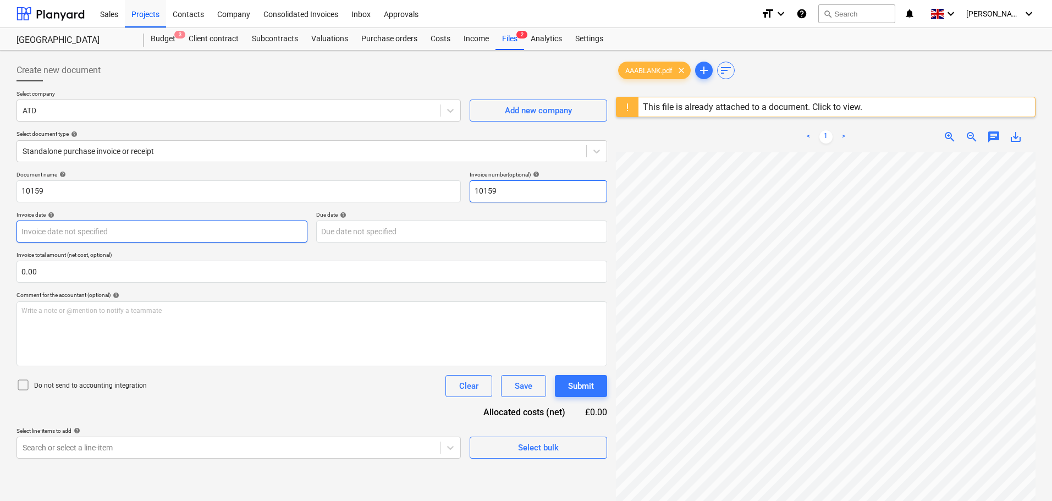
type input "10159"
click at [49, 234] on body "Sales Projects Contacts Company Consolidated Invoices Inbox Approvals format_si…" at bounding box center [526, 250] width 1052 height 501
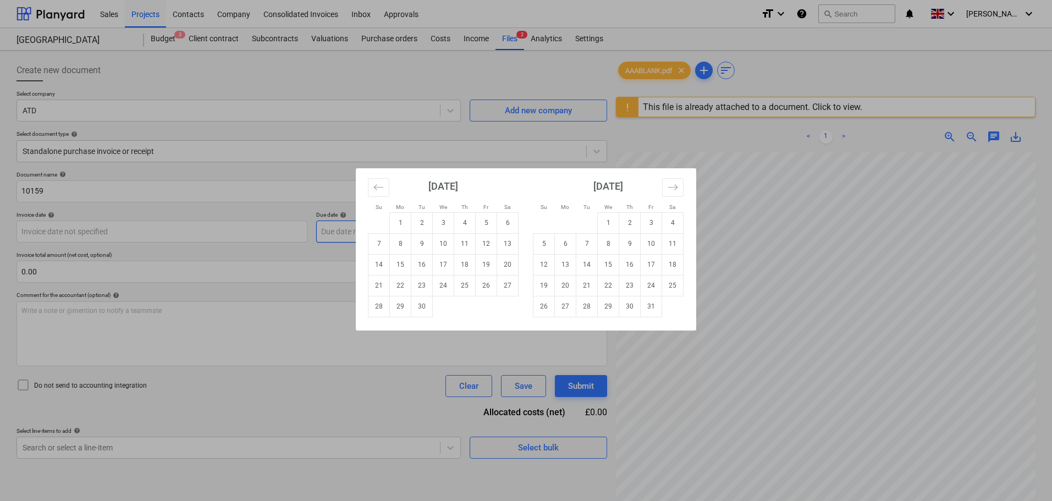
click at [482, 222] on td "5" at bounding box center [486, 222] width 21 height 21
type input "[DATE]"
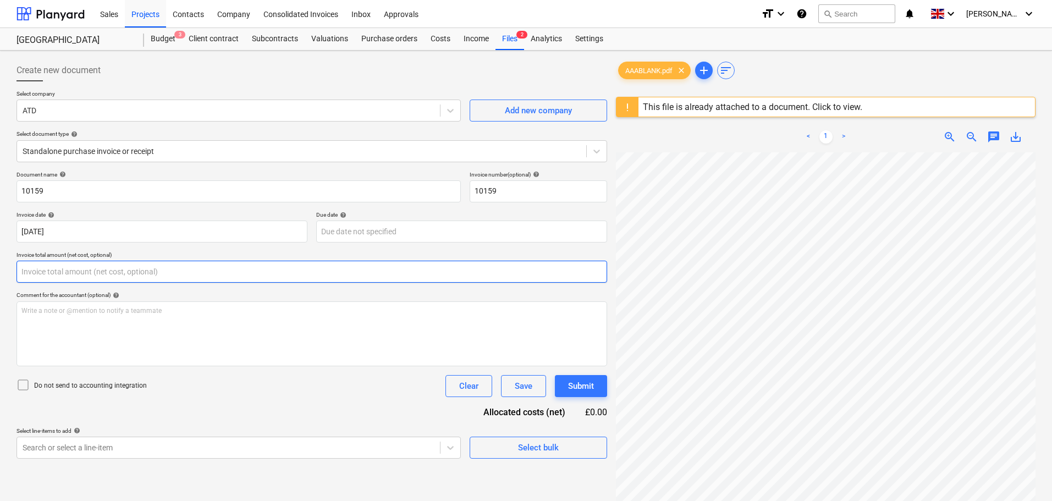
click at [38, 269] on input "text" at bounding box center [311, 272] width 591 height 22
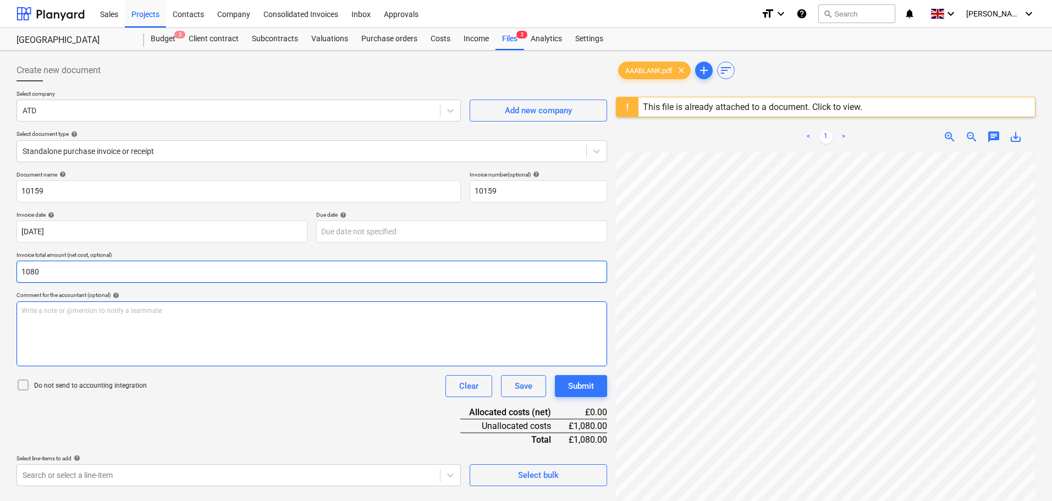
scroll to position [55, 0]
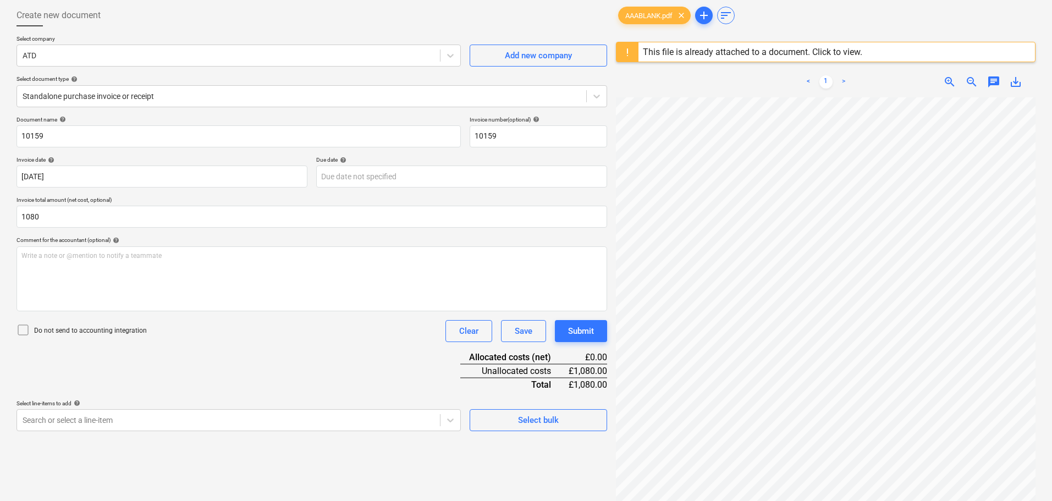
type input "1,080.00"
click at [282, 365] on div "Document name help 10159 Invoice number (optional) help 10159 Invoice date help…" at bounding box center [311, 273] width 591 height 315
click at [153, 417] on body "Sales Projects Contacts Company Consolidated Invoices Inbox Approvals format_si…" at bounding box center [526, 195] width 1052 height 501
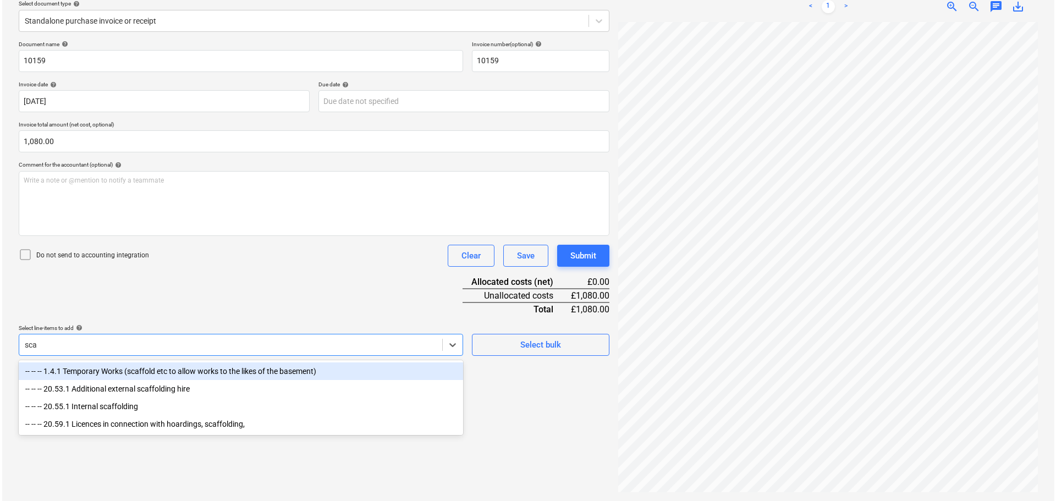
scroll to position [130, 0]
type input "scaffold"
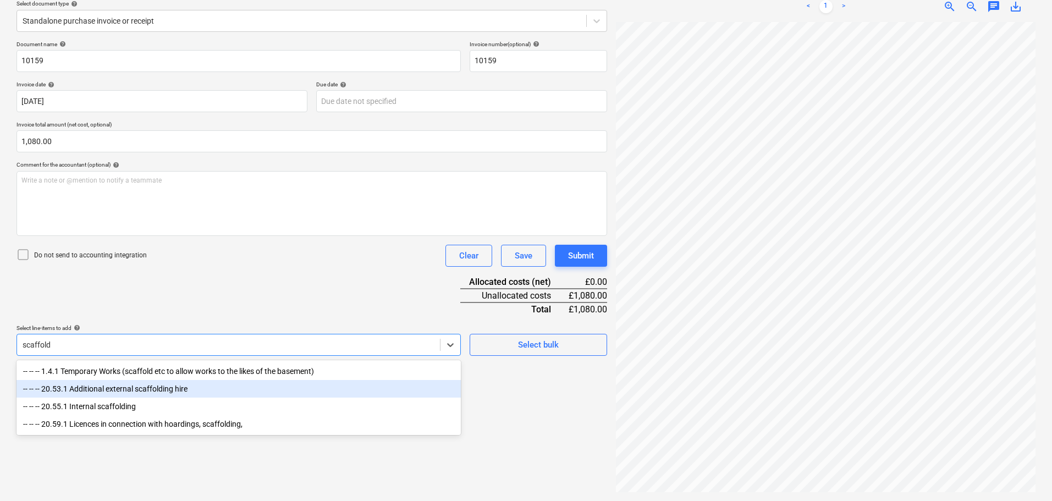
click at [193, 392] on div "-- -- -- 20.53.1 Additional external scaffolding hire" at bounding box center [238, 389] width 444 height 18
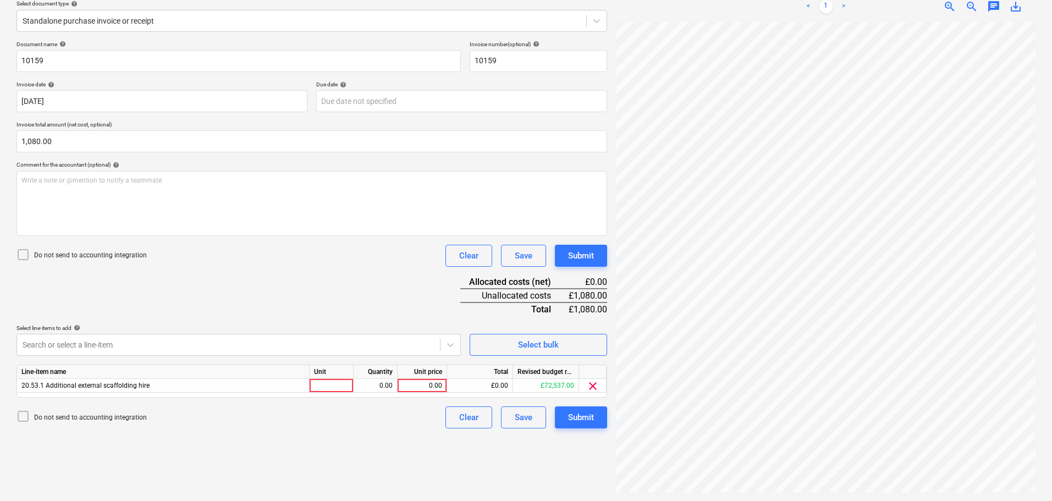
click at [329, 275] on div "Document name help 10159 Invoice number (optional) help 10159 Invoice date help…" at bounding box center [311, 235] width 591 height 388
click at [421, 384] on div "0.00" at bounding box center [422, 386] width 40 height 14
type input "1080"
click at [569, 252] on div "Submit" at bounding box center [581, 256] width 26 height 14
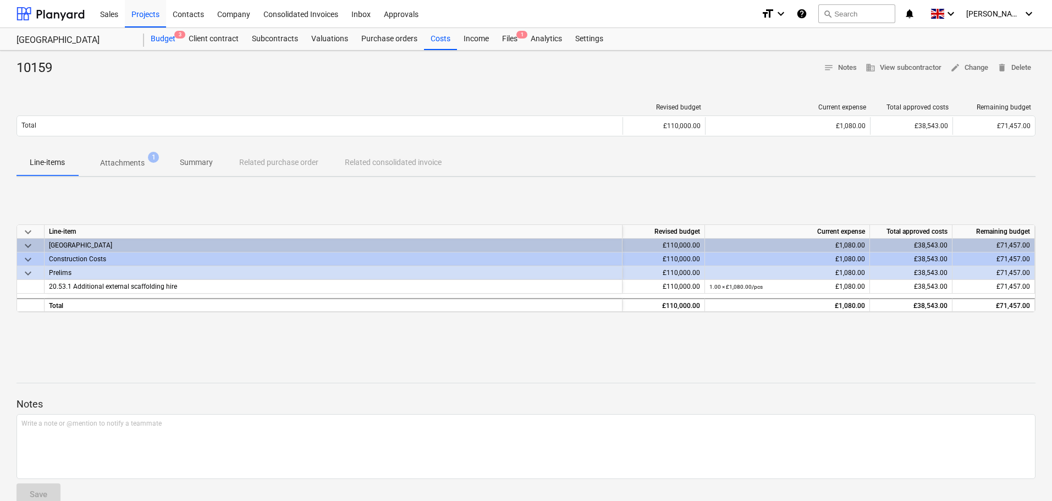
click at [169, 42] on div "Budget 3" at bounding box center [163, 39] width 38 height 22
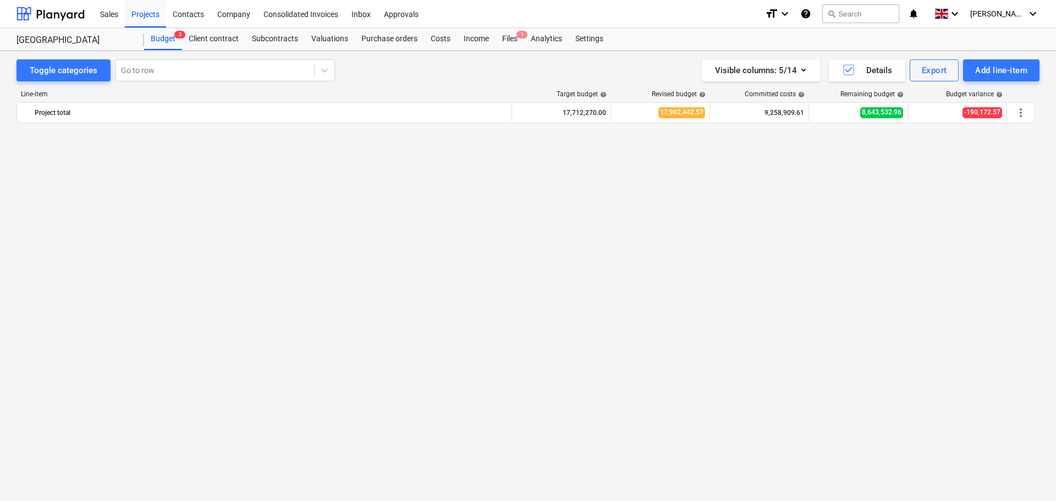
scroll to position [1943, 0]
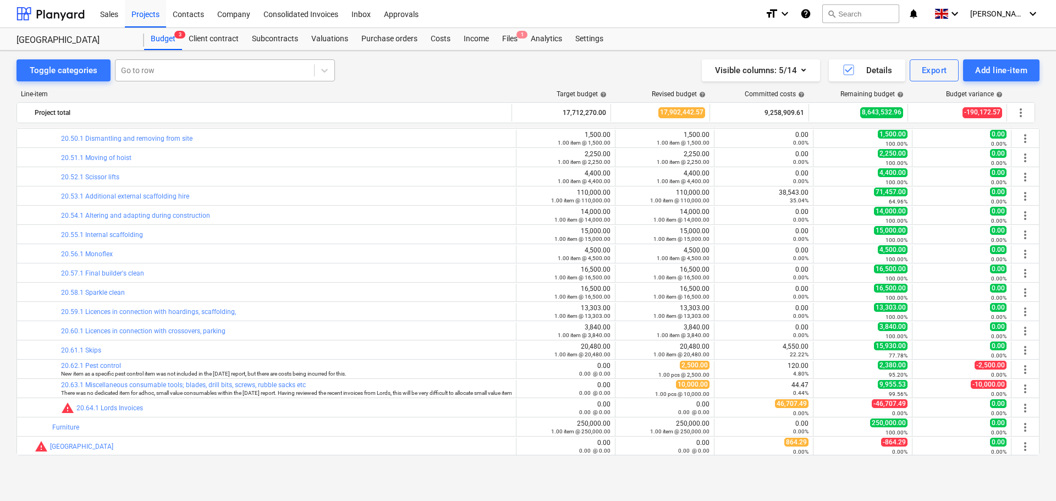
click at [177, 69] on div at bounding box center [215, 70] width 188 height 11
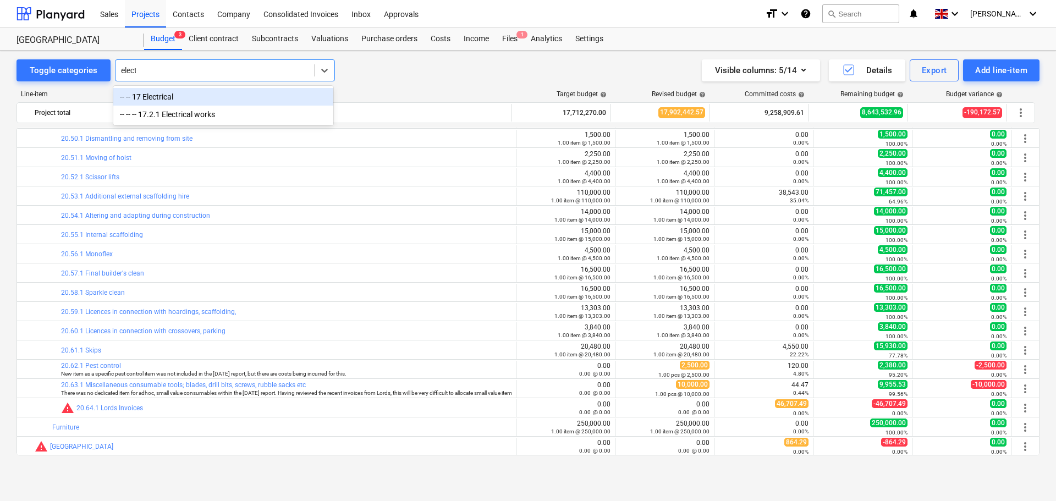
type input "electr"
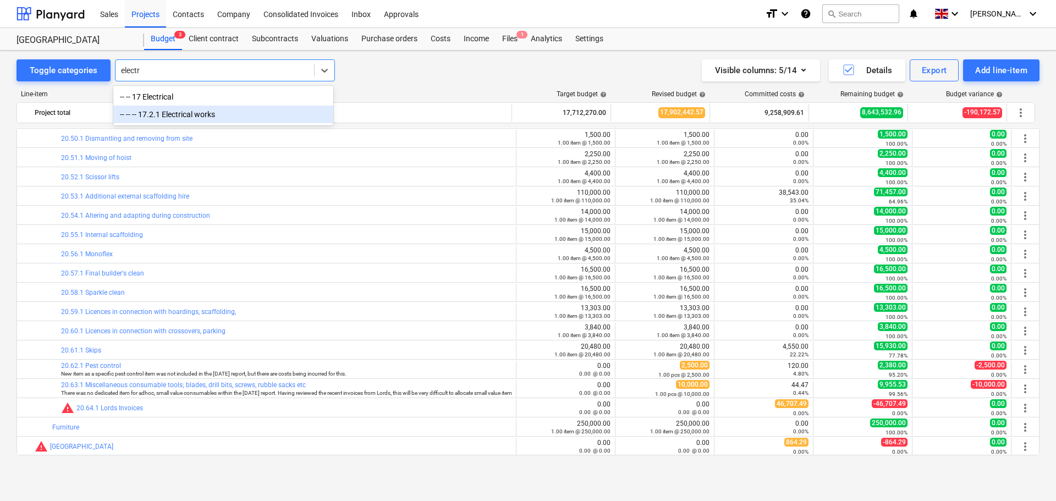
click at [181, 115] on div "-- -- -- 17.2.1 Electrical works" at bounding box center [223, 115] width 220 height 18
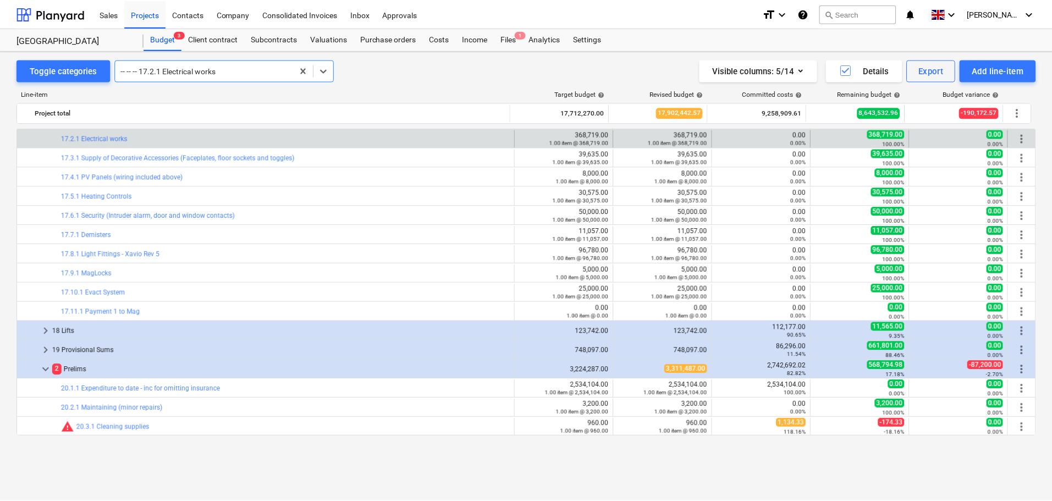
scroll to position [907, 0]
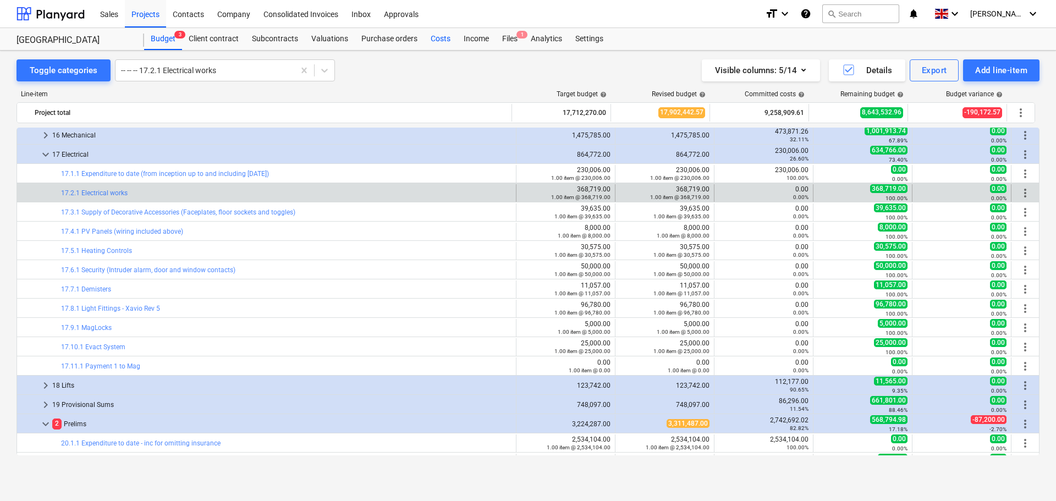
click at [443, 39] on div "Costs" at bounding box center [440, 39] width 33 height 22
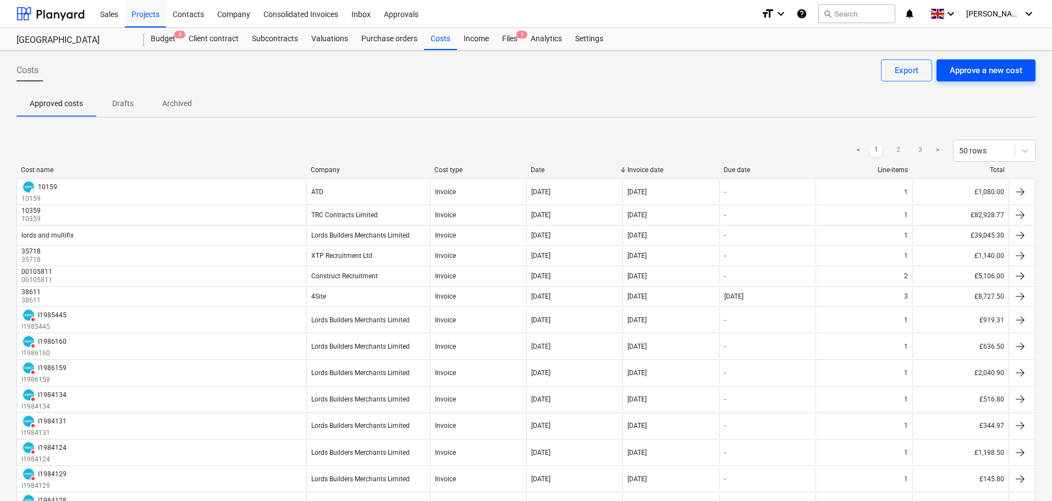
click at [963, 72] on div "Approve a new cost" at bounding box center [986, 70] width 73 height 14
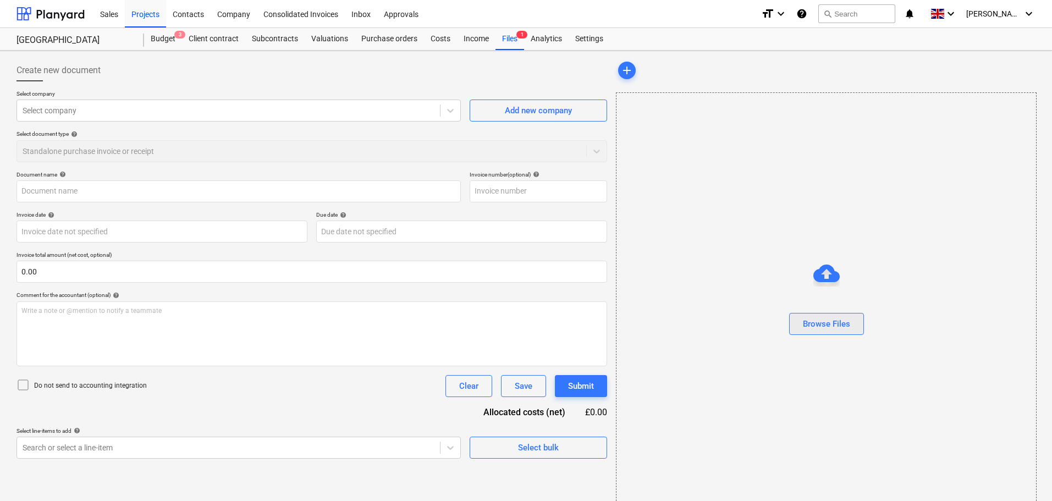
click at [815, 327] on div "Browse Files" at bounding box center [826, 324] width 47 height 14
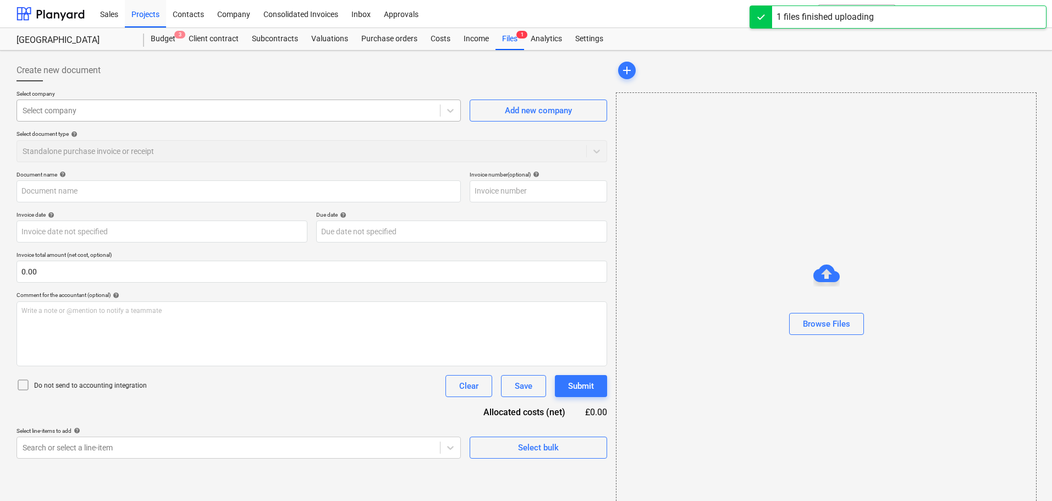
click at [89, 111] on div at bounding box center [229, 110] width 412 height 11
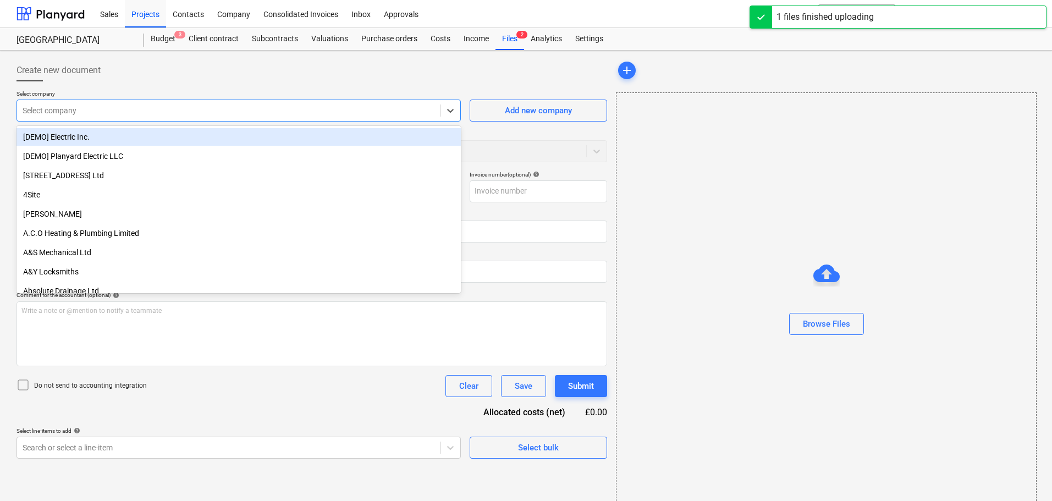
type input "AAABLANK.pdf"
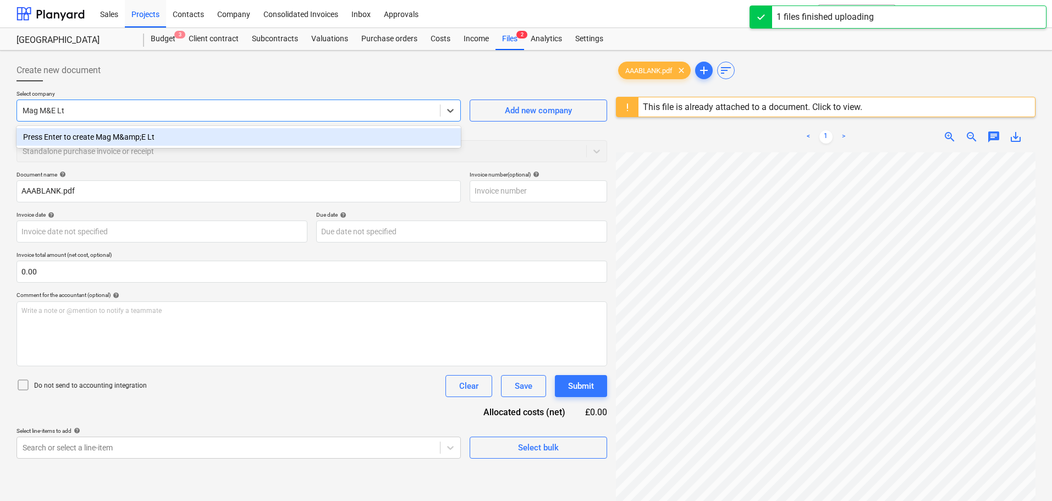
type input "Mag M&E Ltd"
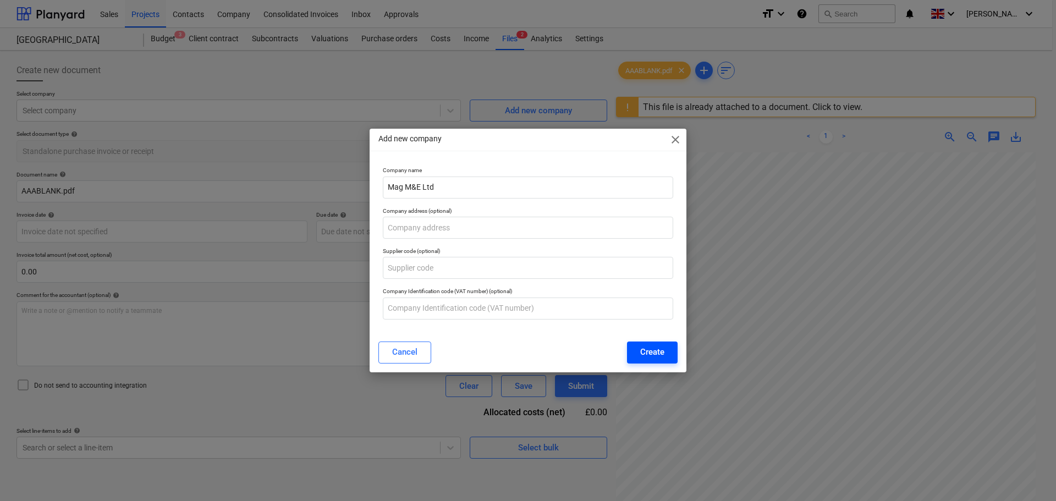
click at [649, 351] on div "Create" at bounding box center [652, 352] width 24 height 14
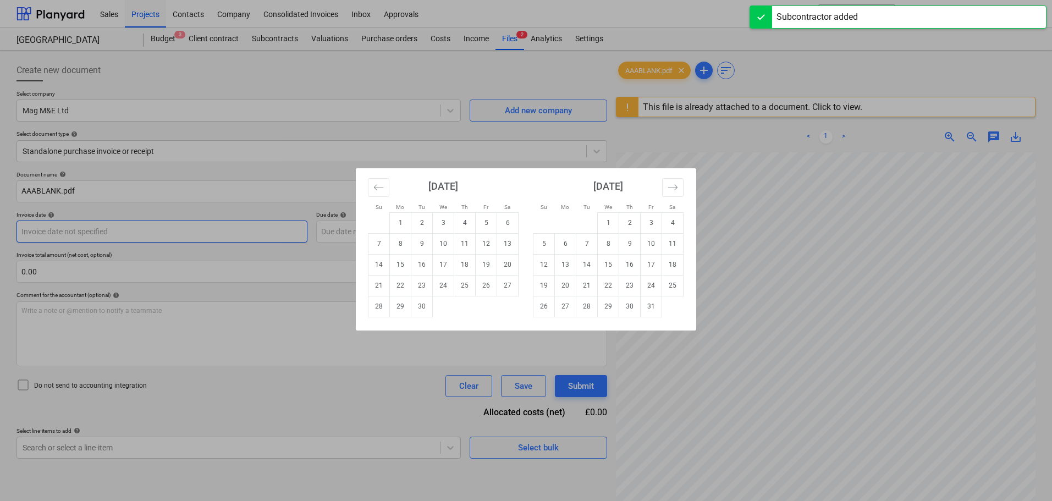
click at [58, 230] on body "Sales Projects Contacts Company Consolidated Invoices Inbox Approvals format_si…" at bounding box center [526, 250] width 1052 height 501
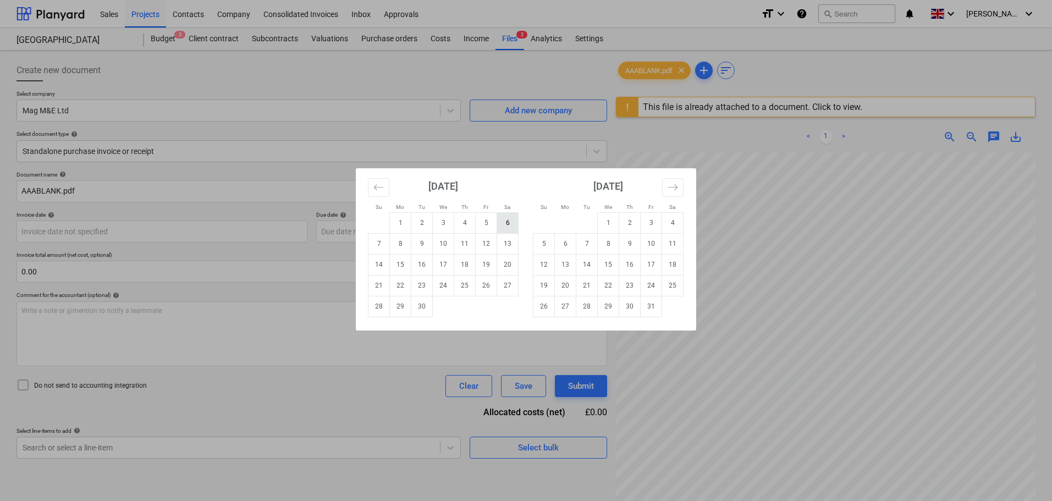
click at [508, 226] on td "6" at bounding box center [507, 222] width 21 height 21
type input "[DATE]"
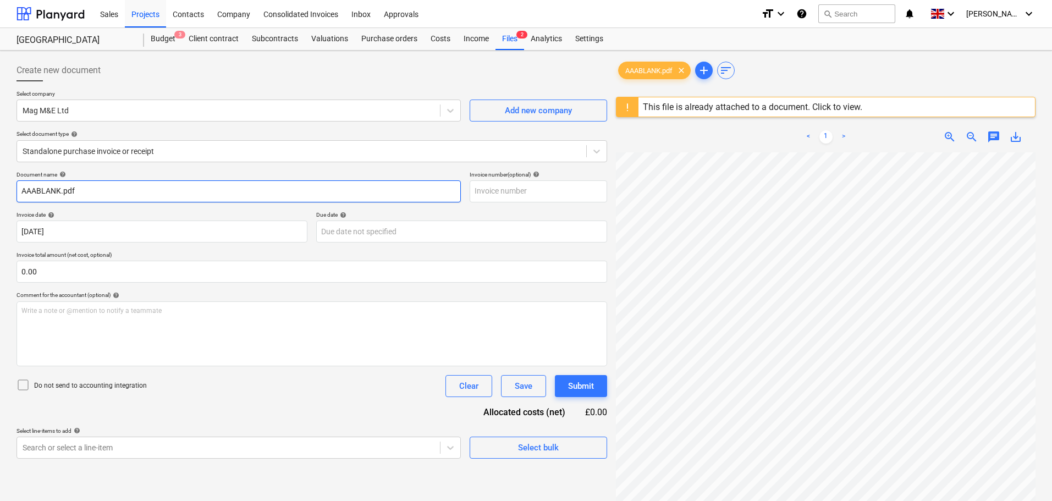
click at [70, 190] on input "AAABLANK.pdf" at bounding box center [238, 191] width 444 height 22
drag, startPoint x: 96, startPoint y: 187, endPoint x: -106, endPoint y: 175, distance: 201.6
click at [0, 175] on html "Sales Projects Contacts Company Consolidated Invoices Inbox Approvals format_si…" at bounding box center [526, 250] width 1052 height 501
type input "2714"
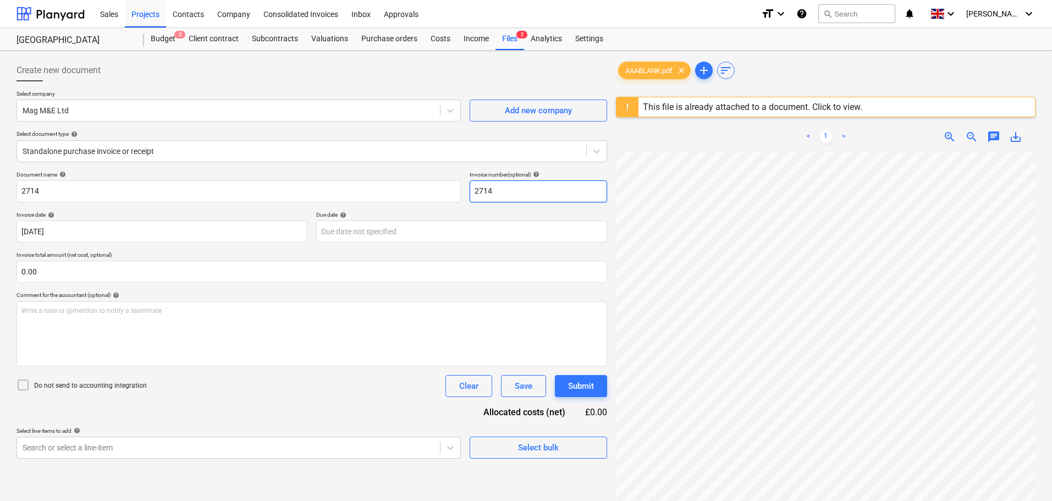
type input "2714"
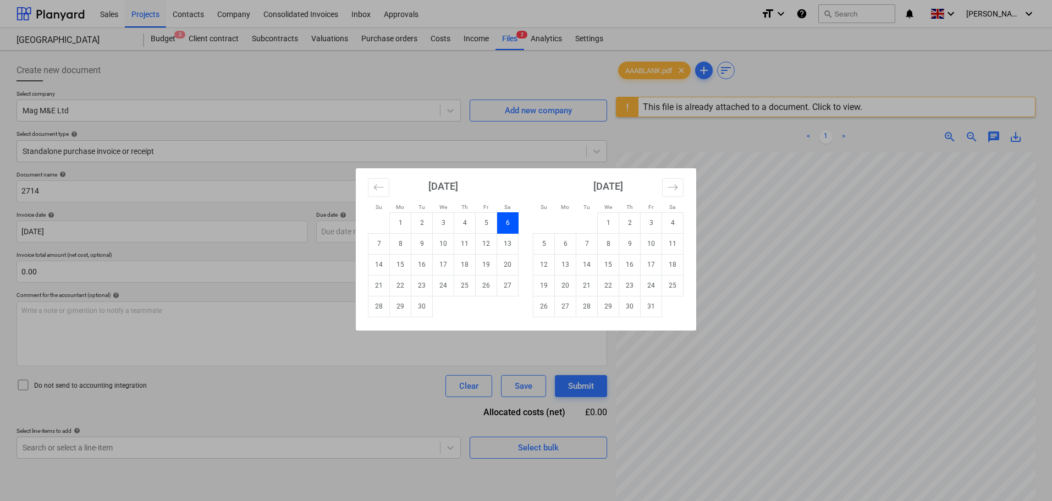
click at [51, 273] on div "Su Mo Tu We Th Fr Sa Su Mo Tu We Th Fr Sa [DATE] 1 2 3 4 5 6 7 8 9 10 11 12 13 …" at bounding box center [526, 250] width 1052 height 501
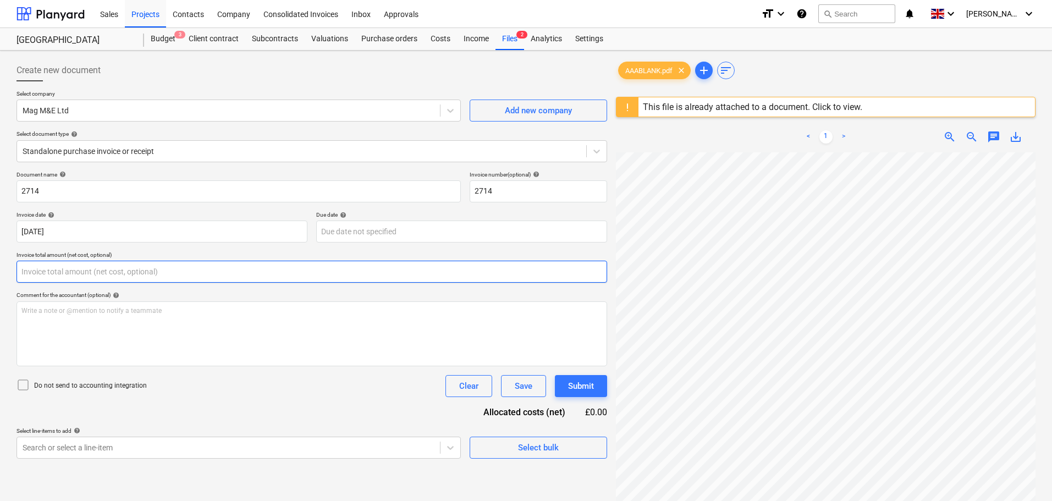
click at [57, 269] on input "text" at bounding box center [311, 272] width 591 height 22
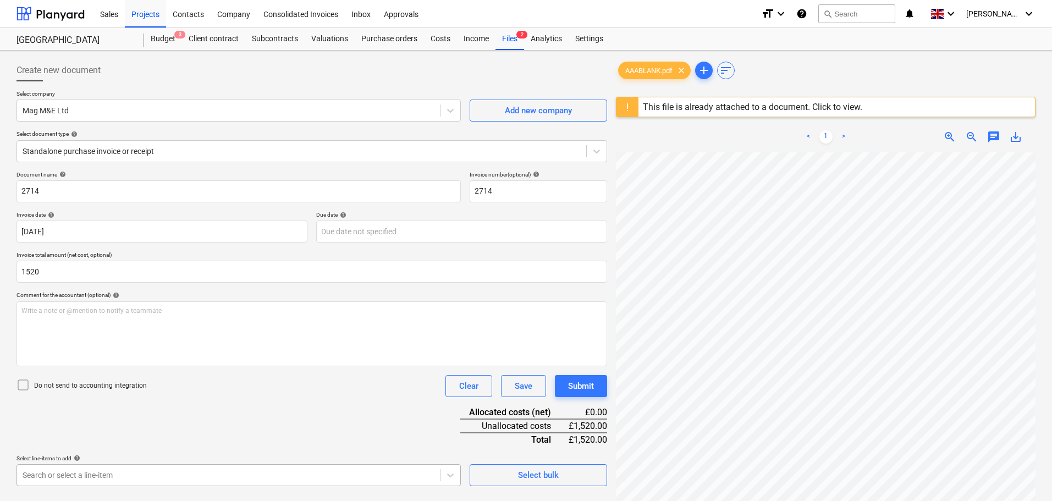
type input "1,520.00"
click at [84, 478] on body "Sales Projects Contacts Company Consolidated Invoices Inbox Approvals format_si…" at bounding box center [526, 250] width 1052 height 501
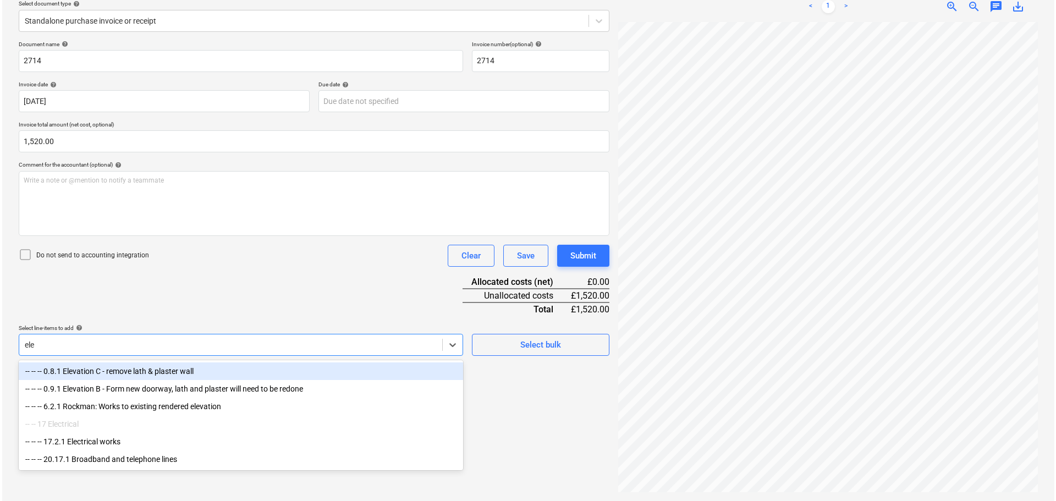
scroll to position [130, 0]
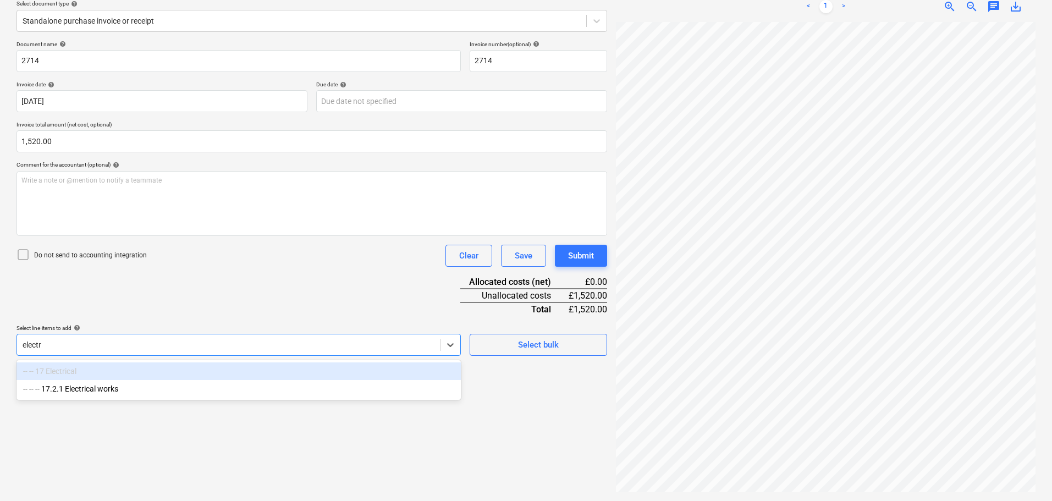
type input "electri"
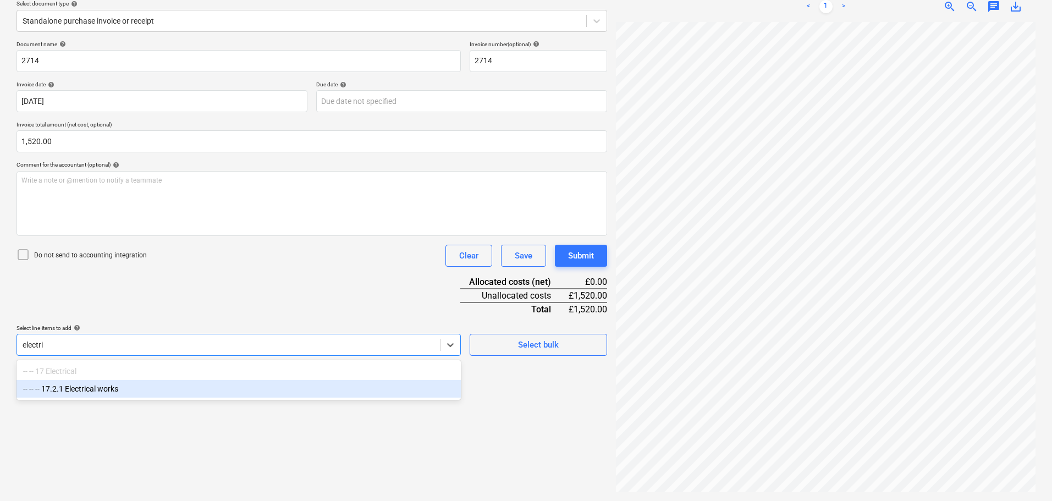
click at [122, 392] on div "-- -- -- 17.2.1 Electrical works" at bounding box center [238, 389] width 444 height 18
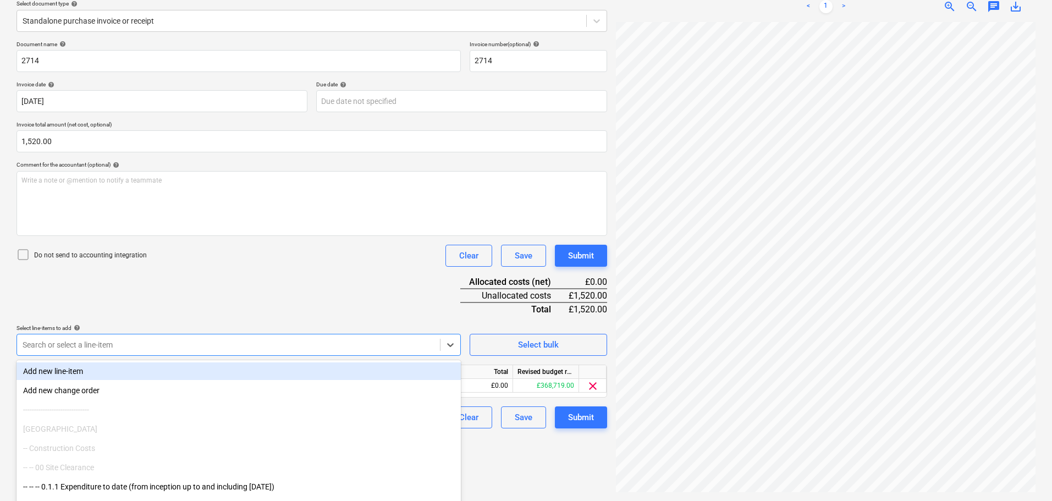
click at [216, 293] on div "Document name help 2714 Invoice number (optional) help 2714 Invoice date help […" at bounding box center [311, 235] width 591 height 388
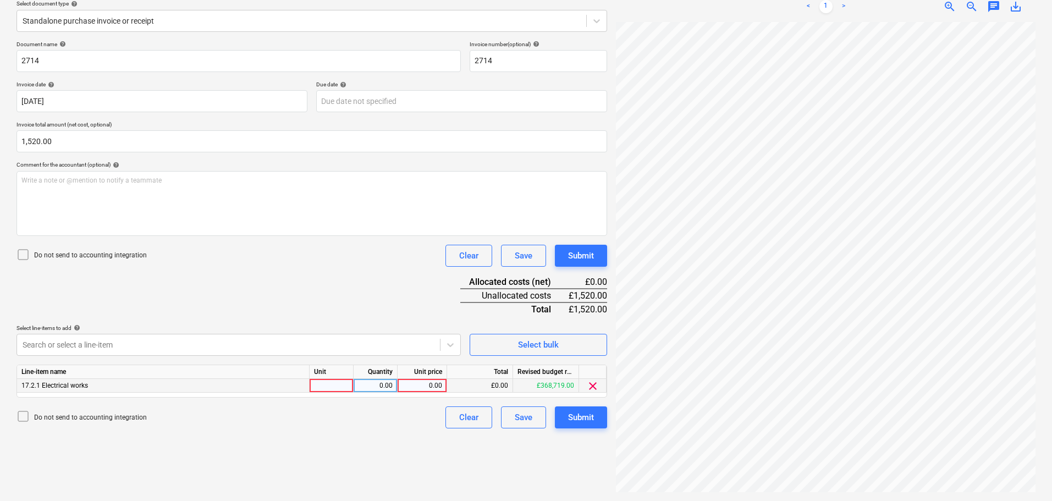
click at [432, 385] on div "0.00" at bounding box center [422, 386] width 40 height 14
type input "1520"
click at [406, 281] on div "Document name help 2714 Invoice number (optional) help 2714 Invoice date help […" at bounding box center [311, 235] width 591 height 388
click at [589, 258] on div "Submit" at bounding box center [581, 256] width 26 height 14
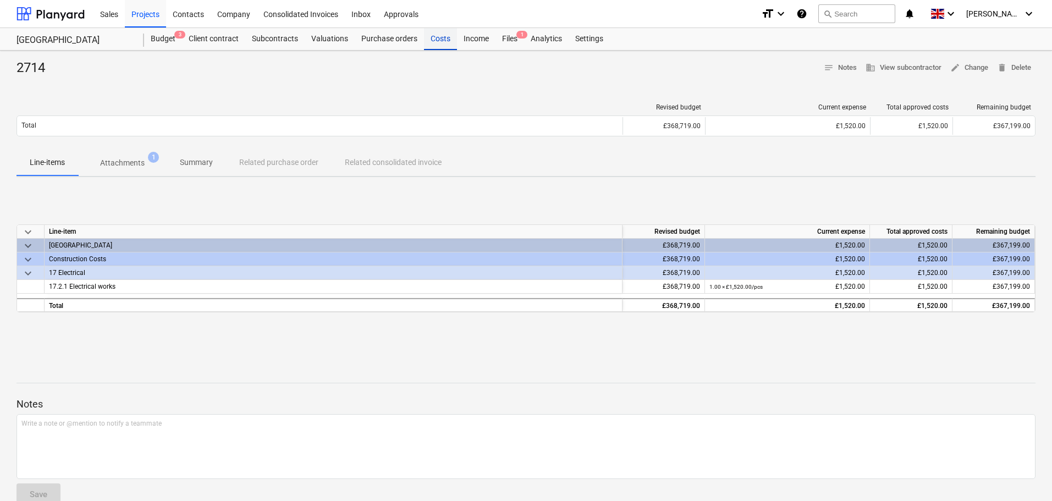
click at [435, 41] on div "Costs" at bounding box center [440, 39] width 33 height 22
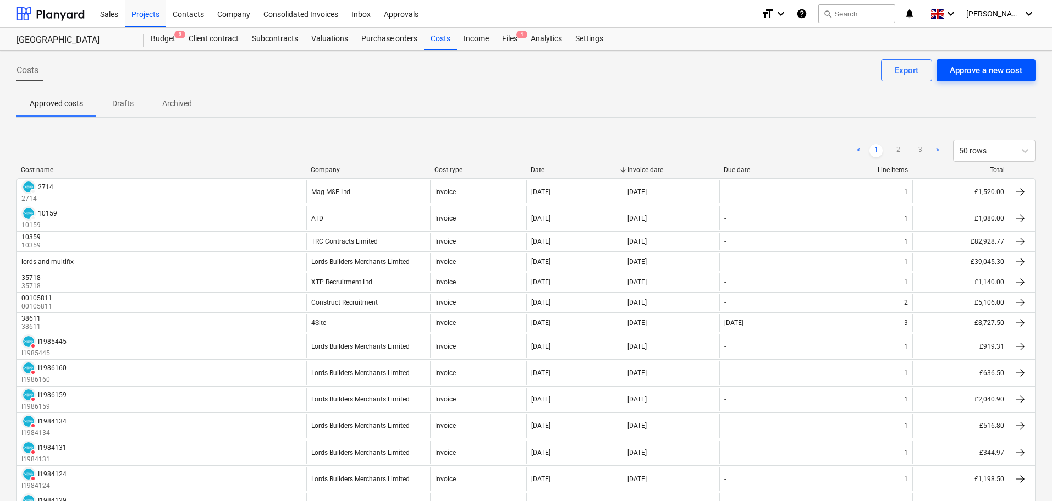
click at [984, 71] on div "Approve a new cost" at bounding box center [986, 70] width 73 height 14
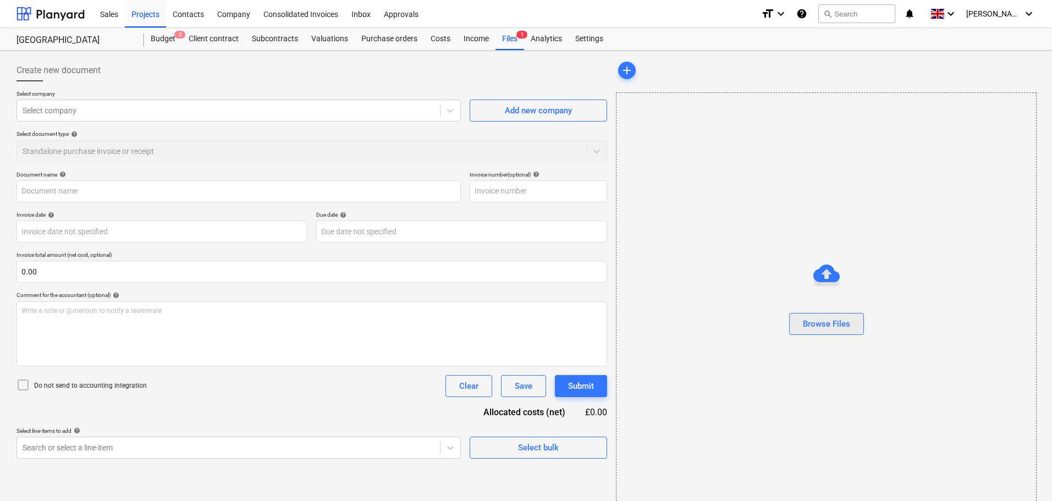
click at [862, 328] on button "Browse Files" at bounding box center [826, 324] width 75 height 22
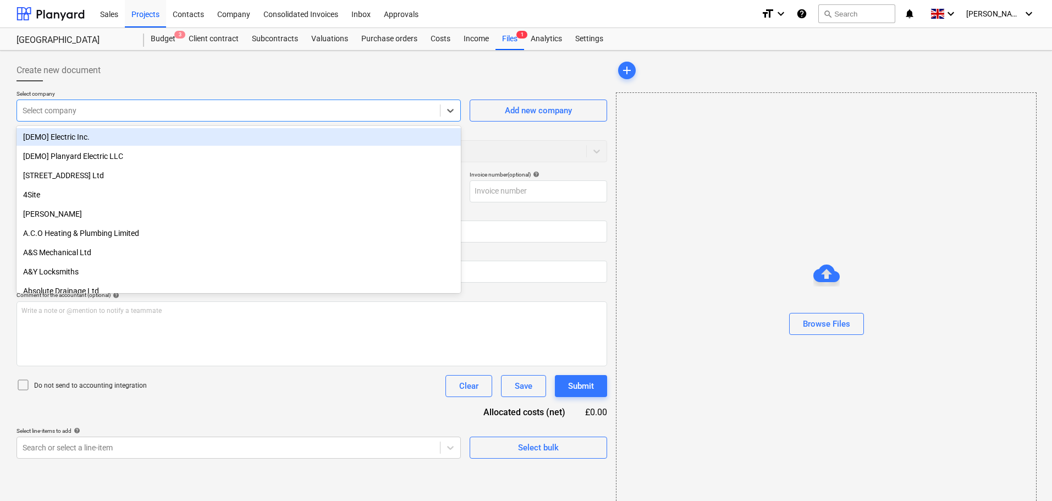
click at [59, 109] on div at bounding box center [229, 110] width 412 height 11
type input "AAABLANK.pdf"
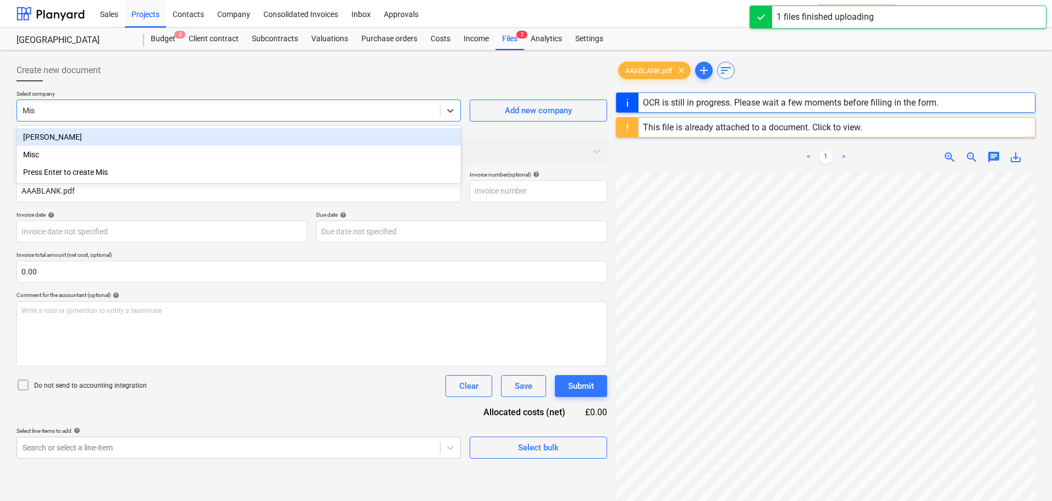
type input "Misc"
click at [71, 137] on div "Misc" at bounding box center [238, 137] width 444 height 18
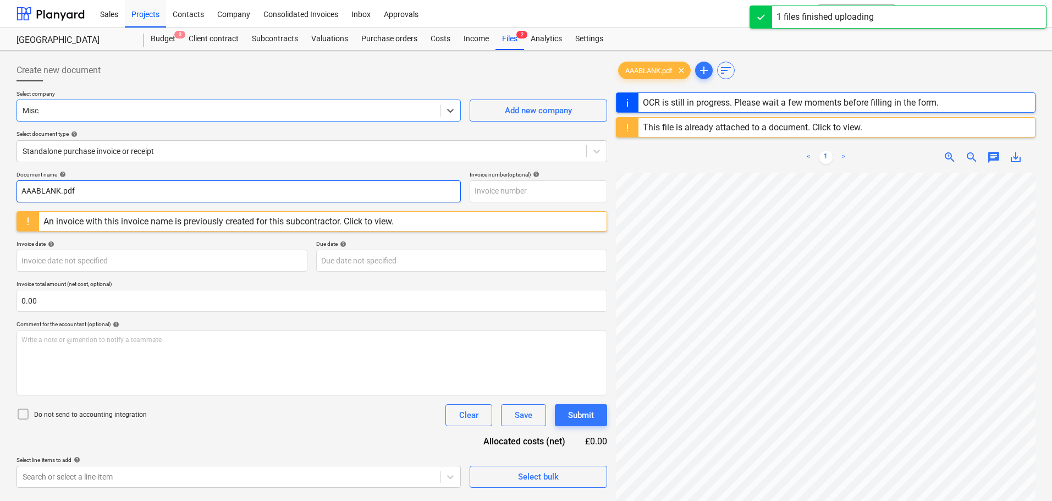
click at [53, 185] on input "AAABLANK.pdf" at bounding box center [238, 191] width 444 height 22
drag, startPoint x: 87, startPoint y: 186, endPoint x: -41, endPoint y: 186, distance: 127.6
click at [0, 186] on html "Sales Projects Contacts Company Consolidated Invoices Inbox Approvals format_si…" at bounding box center [526, 250] width 1052 height 501
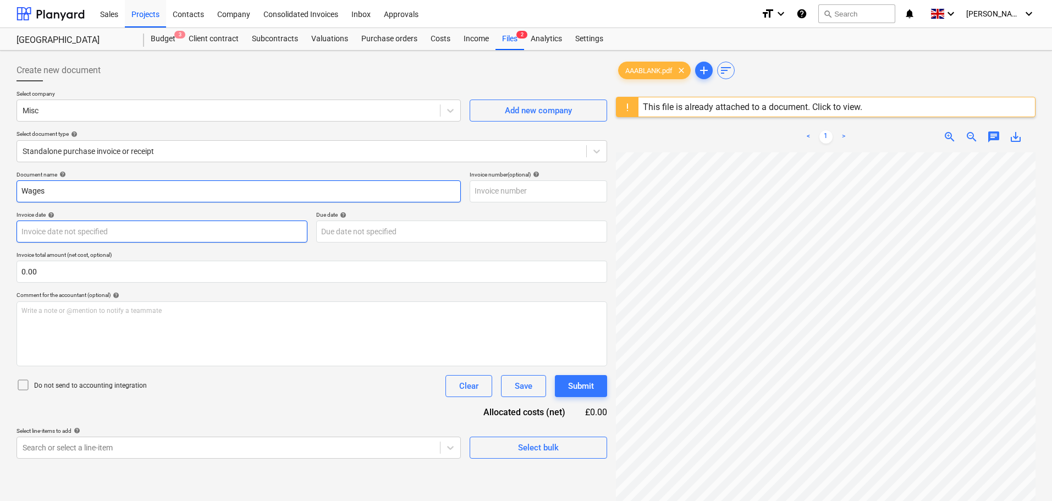
type input "Wages"
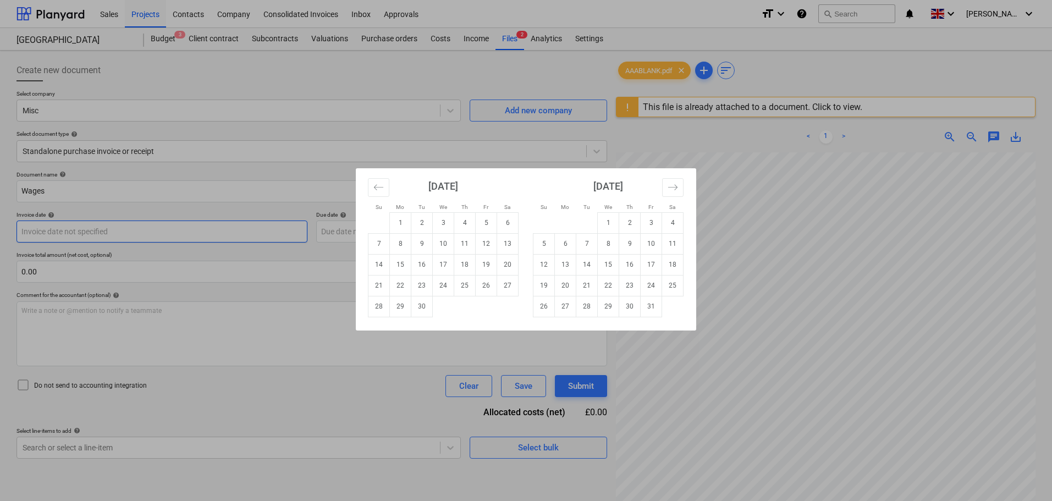
click at [36, 230] on body "Sales Projects Contacts Company Consolidated Invoices Inbox Approvals format_si…" at bounding box center [526, 250] width 1052 height 501
click at [484, 246] on td "12" at bounding box center [486, 243] width 21 height 21
type input "[DATE]"
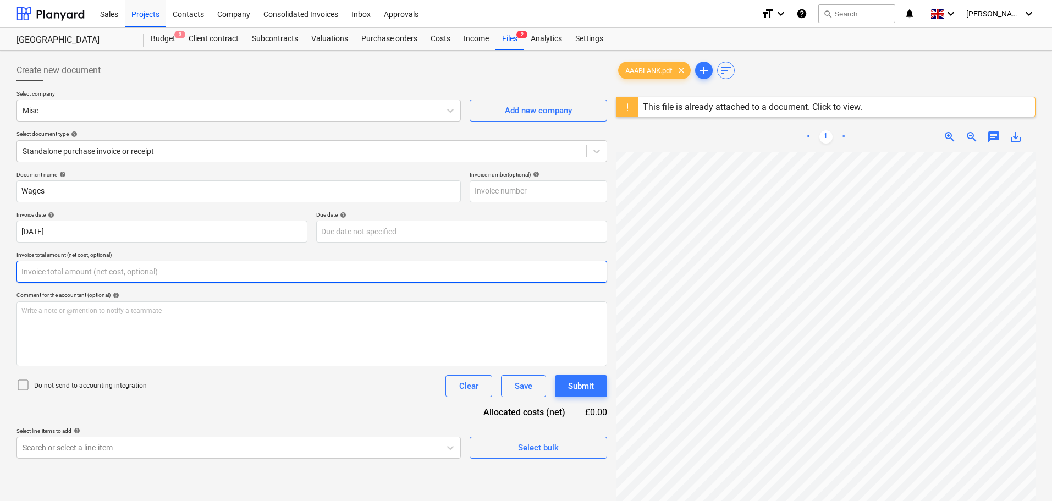
click at [68, 269] on input "text" at bounding box center [311, 272] width 591 height 22
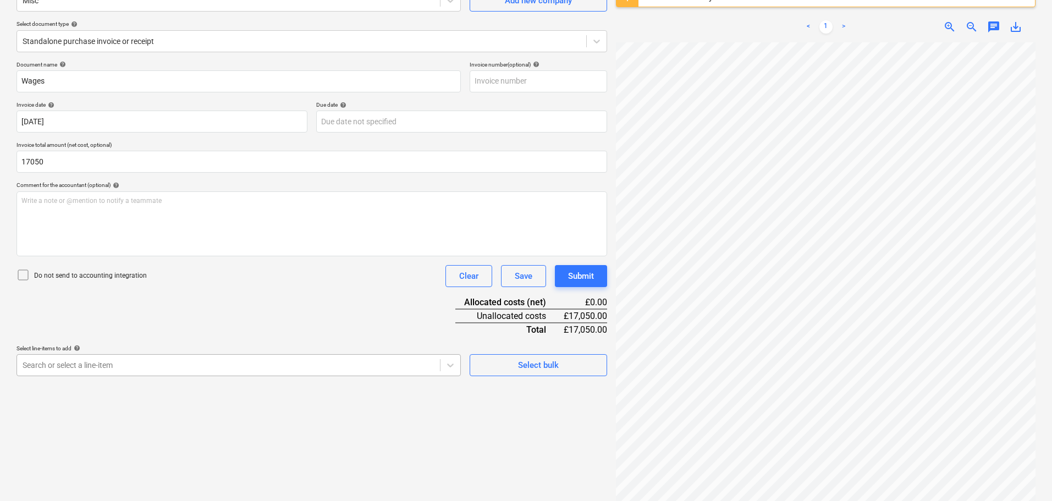
type input "17,050.00"
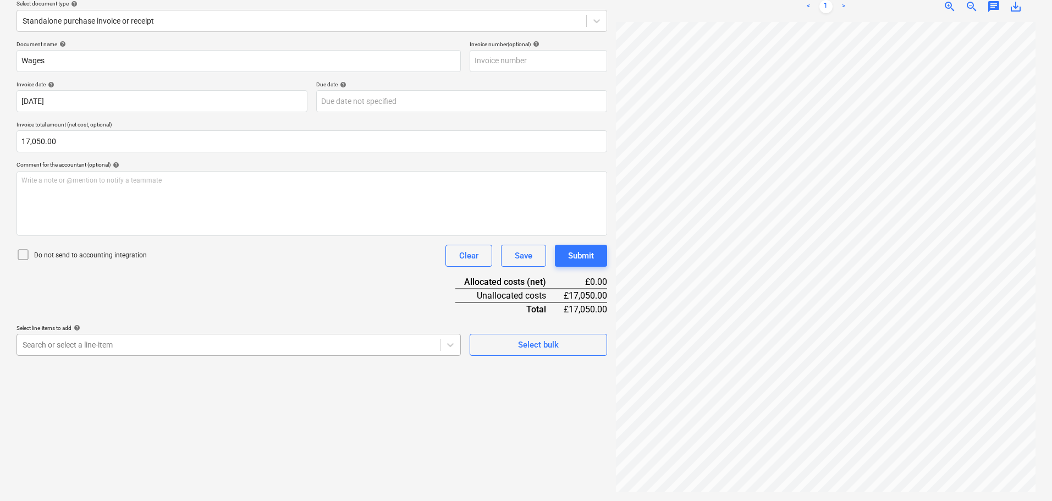
click at [71, 363] on body "Sales Projects Contacts Company Consolidated Invoices Inbox Approvals format_si…" at bounding box center [526, 120] width 1052 height 501
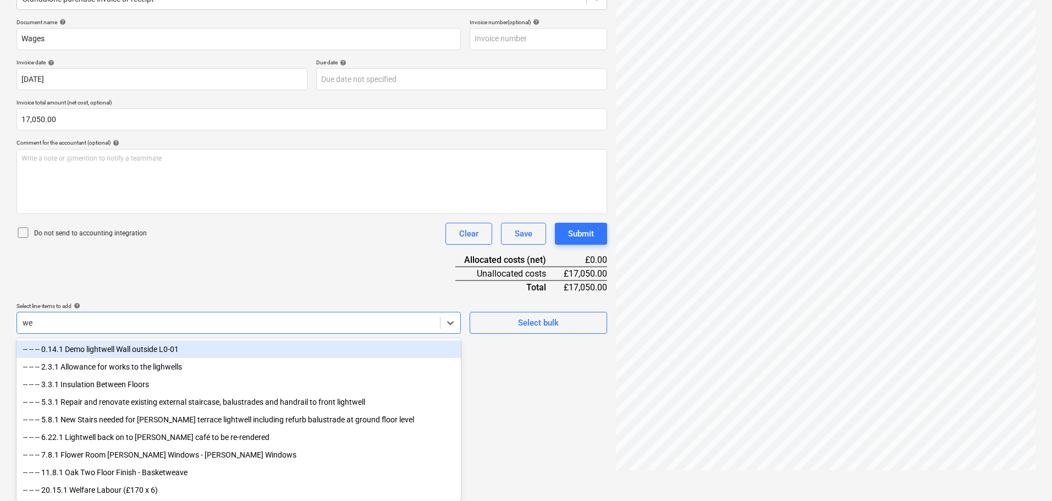
type input "wel"
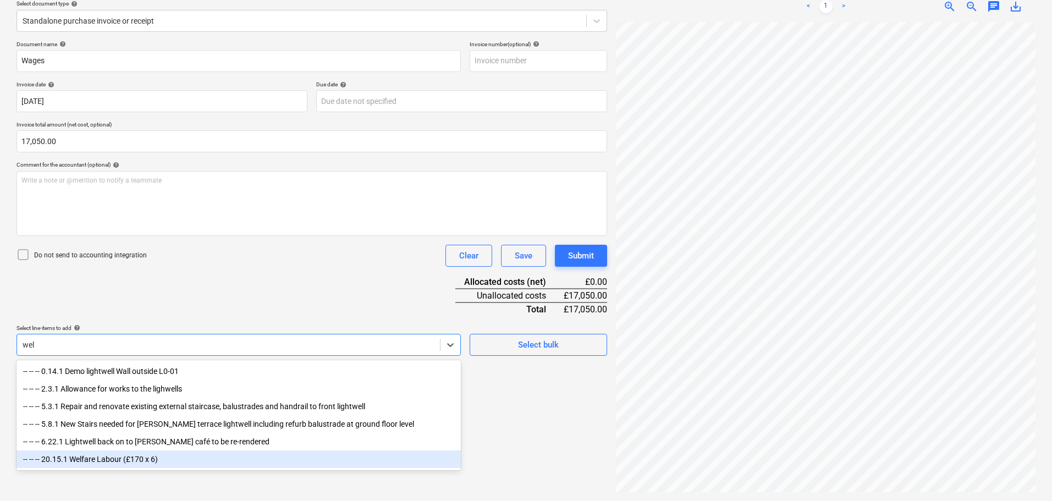
click at [117, 461] on div "-- -- -- 20.15.1 Welfare Labour (£170 x 6)" at bounding box center [238, 459] width 444 height 18
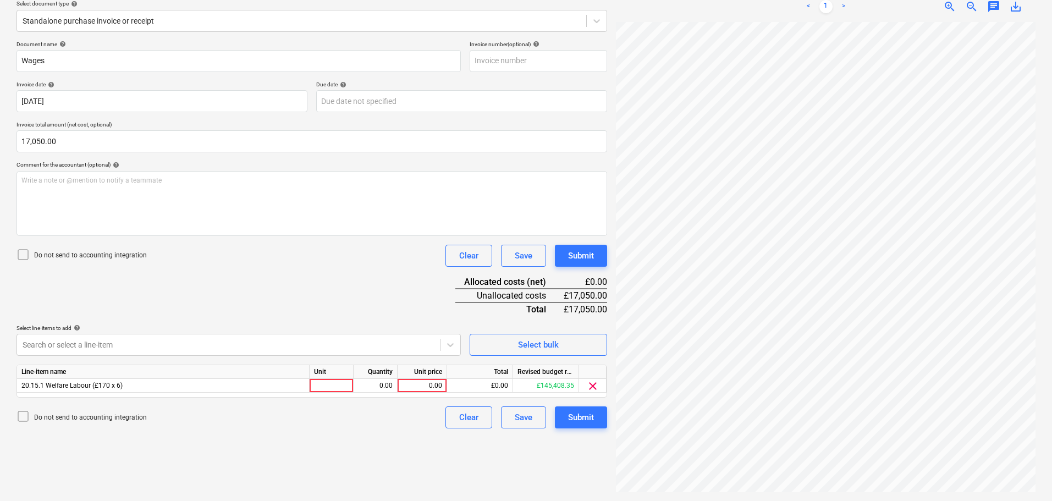
click at [159, 296] on div "Document name help Wages Invoice number (optional) help Invoice date help [DATE…" at bounding box center [311, 235] width 591 height 388
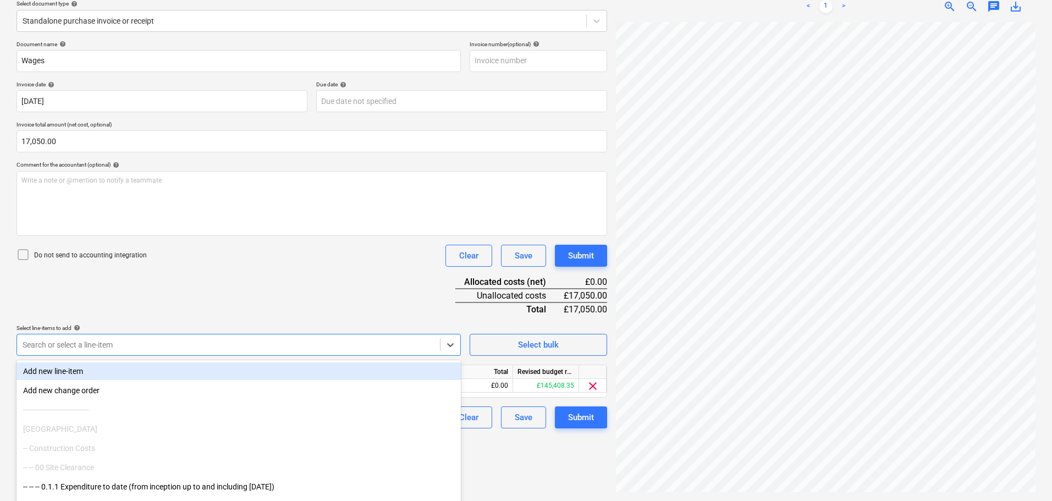
scroll to position [157, 0]
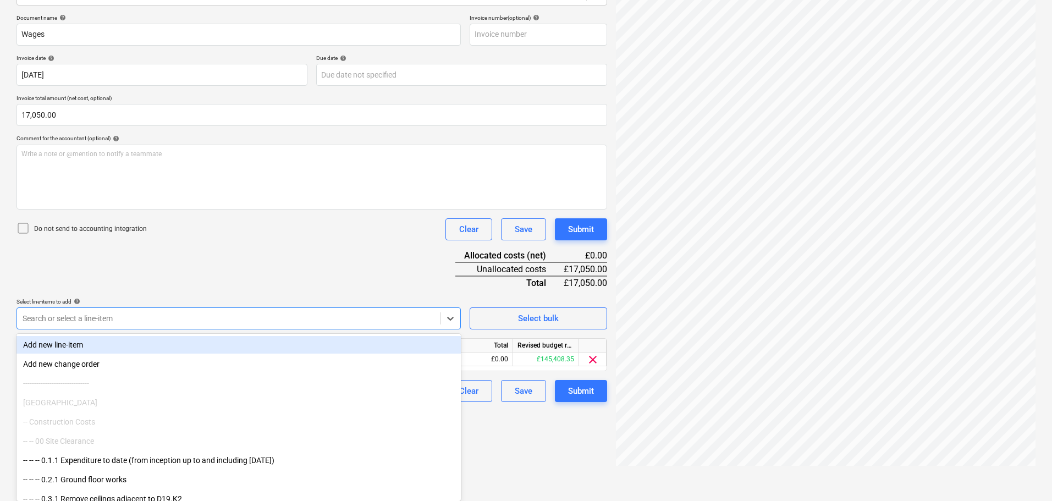
click at [133, 344] on body "Sales Projects Contacts Company Consolidated Invoices Inbox Approvals format_si…" at bounding box center [526, 93] width 1052 height 501
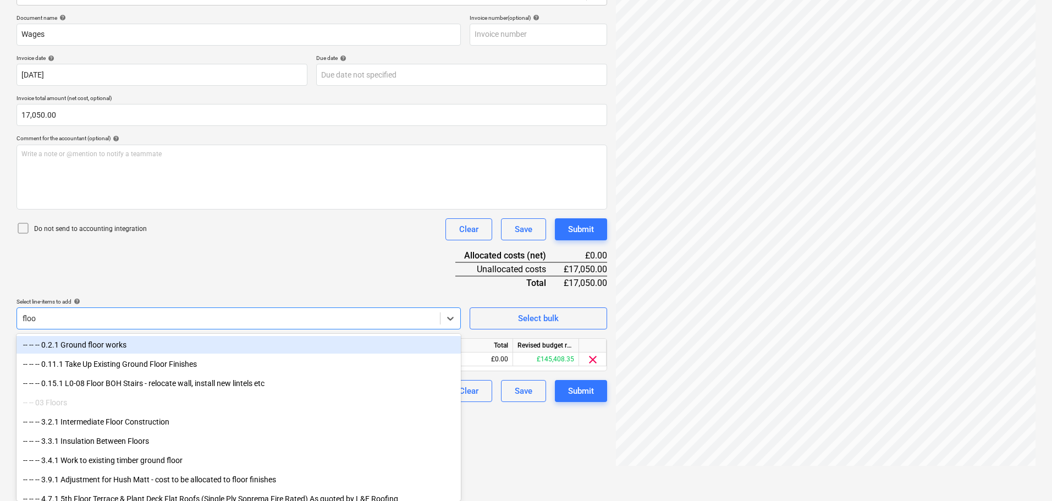
type input "floor"
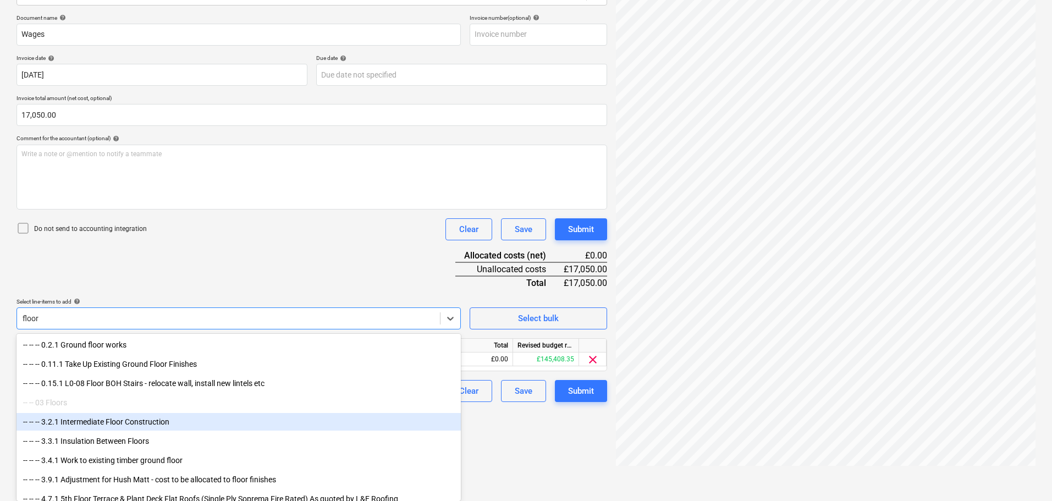
click at [134, 423] on div "-- -- -- 3.2.1 Intermediate Floor Construction" at bounding box center [238, 422] width 444 height 18
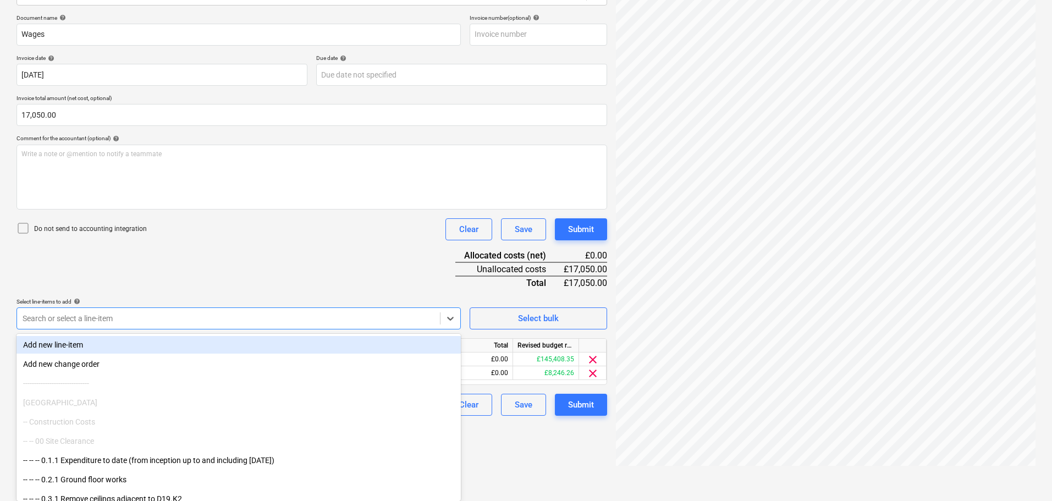
click at [245, 277] on div "Document name help Wages Invoice number (optional) help Invoice date help [DATE…" at bounding box center [311, 214] width 591 height 401
click at [67, 344] on body "Sales Projects Contacts Company Consolidated Invoices Inbox Approvals format_si…" at bounding box center [526, 93] width 1052 height 501
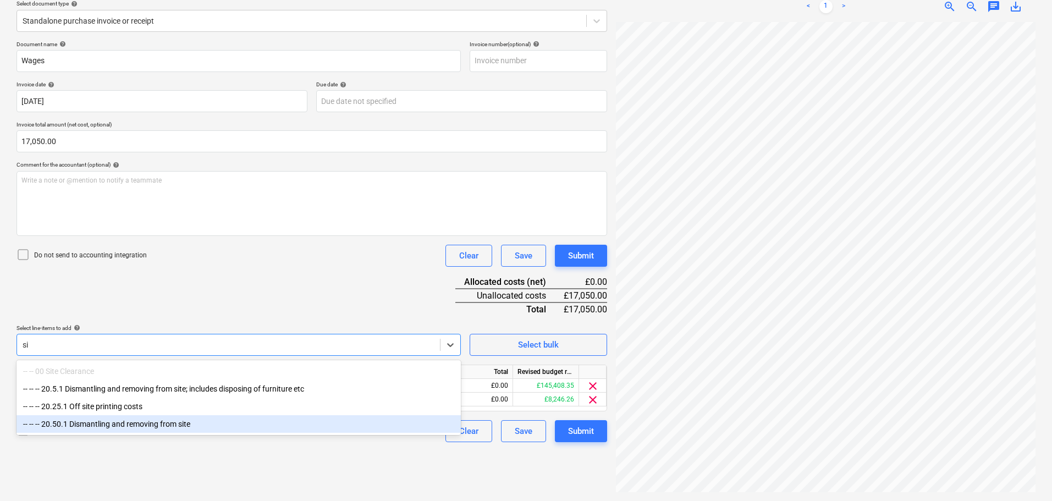
scroll to position [157, 0]
type input "s"
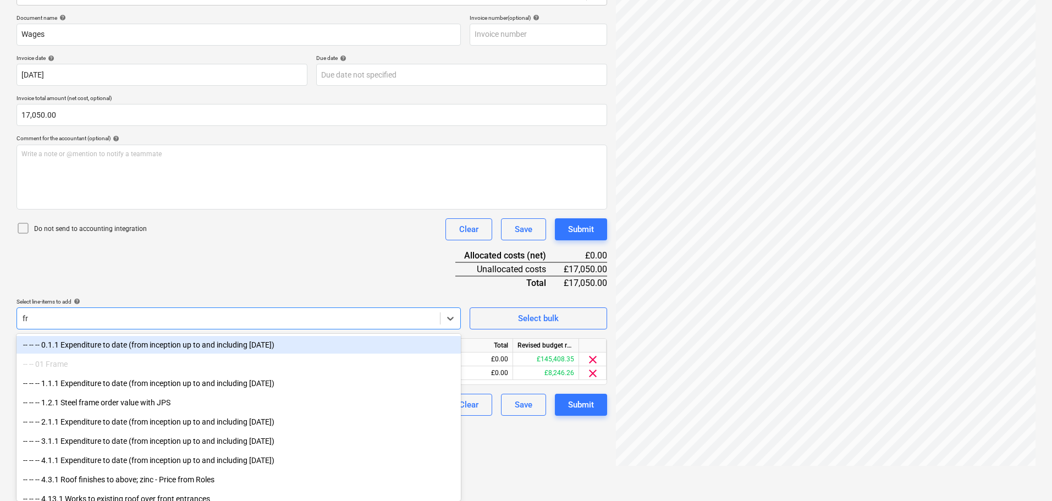
type input "fra"
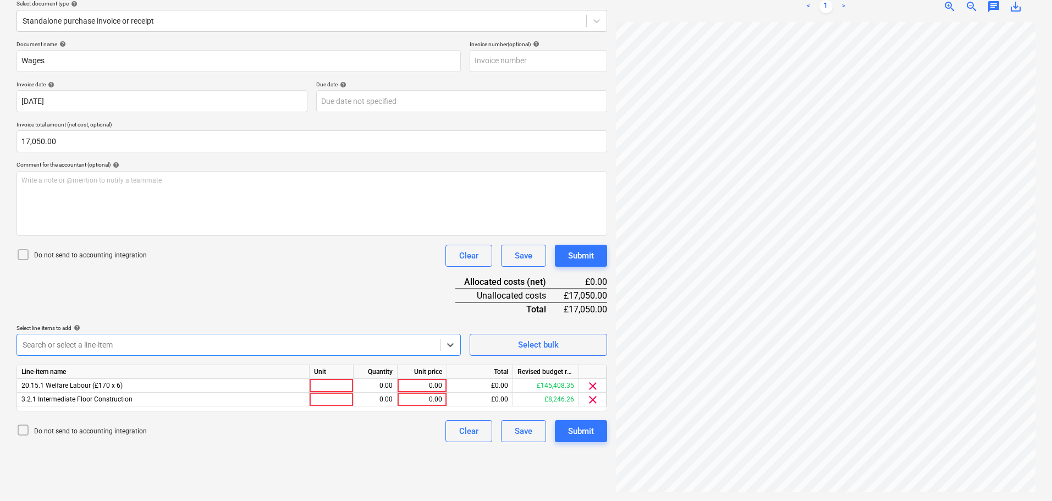
drag, startPoint x: 48, startPoint y: 342, endPoint x: 35, endPoint y: 346, distance: 13.4
click at [45, 342] on div at bounding box center [229, 344] width 412 height 11
click at [533, 349] on div "Select bulk" at bounding box center [538, 345] width 41 height 14
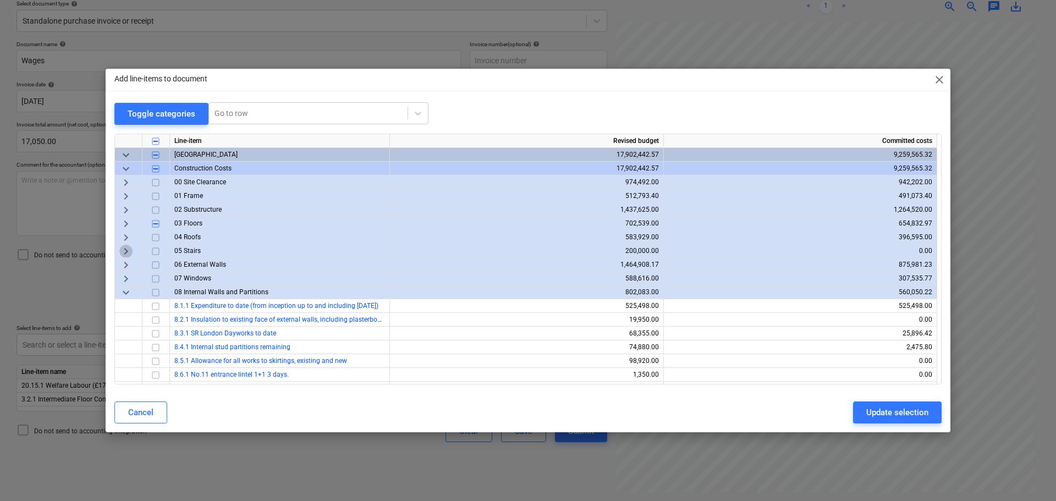
click at [125, 250] on span "keyboard_arrow_right" at bounding box center [125, 250] width 13 height 13
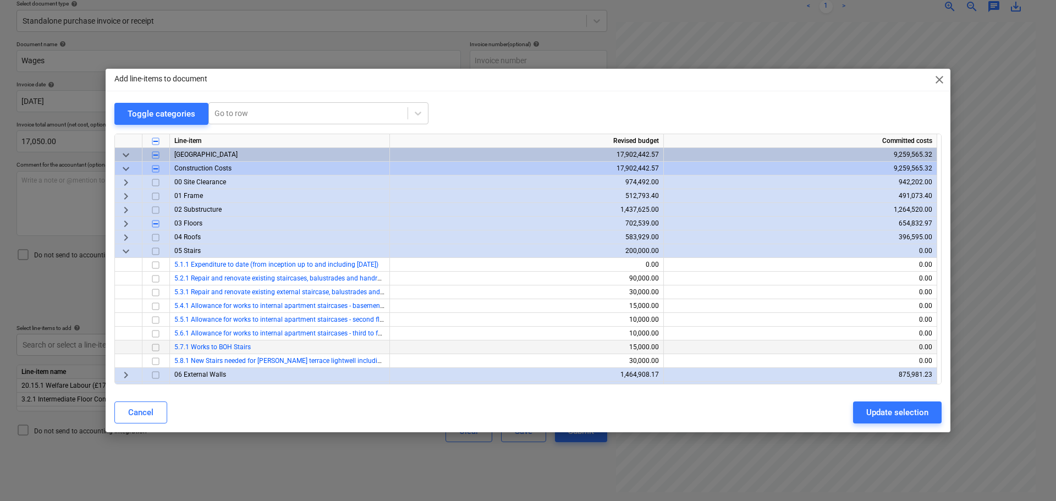
click at [153, 347] on input "checkbox" at bounding box center [155, 346] width 13 height 13
click at [125, 195] on span "keyboard_arrow_right" at bounding box center [125, 195] width 13 height 13
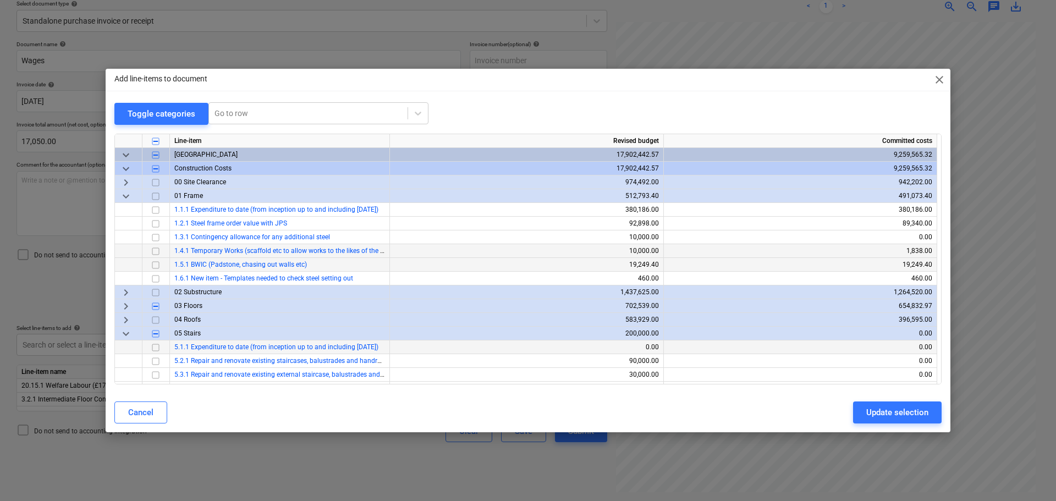
click at [157, 265] on input "checkbox" at bounding box center [155, 264] width 13 height 13
click at [908, 416] on div "Update selection" at bounding box center [897, 412] width 62 height 14
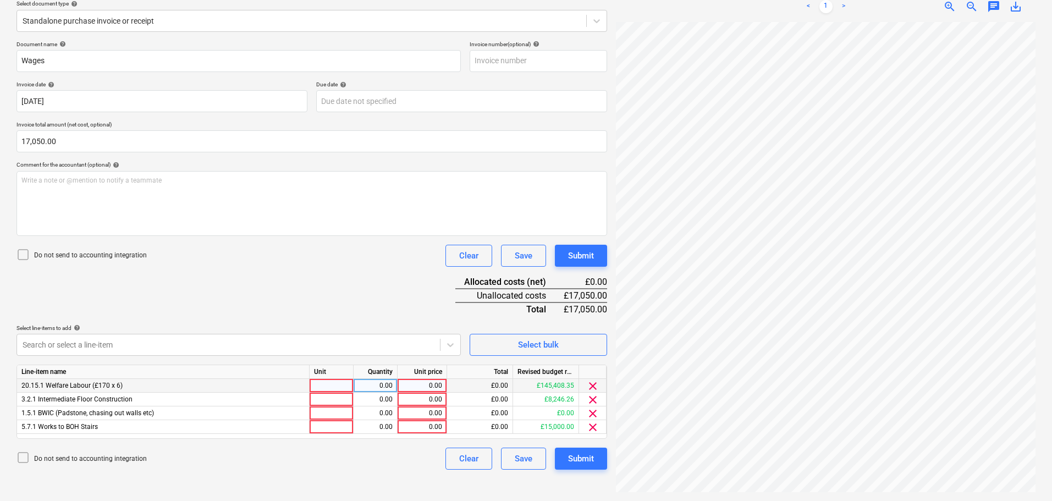
click at [427, 383] on div "0.00" at bounding box center [422, 386] width 40 height 14
type input "6710"
click at [418, 399] on div "0.00" at bounding box center [422, 400] width 40 height 14
type input "960"
click at [424, 431] on div "0.00" at bounding box center [422, 427] width 40 height 14
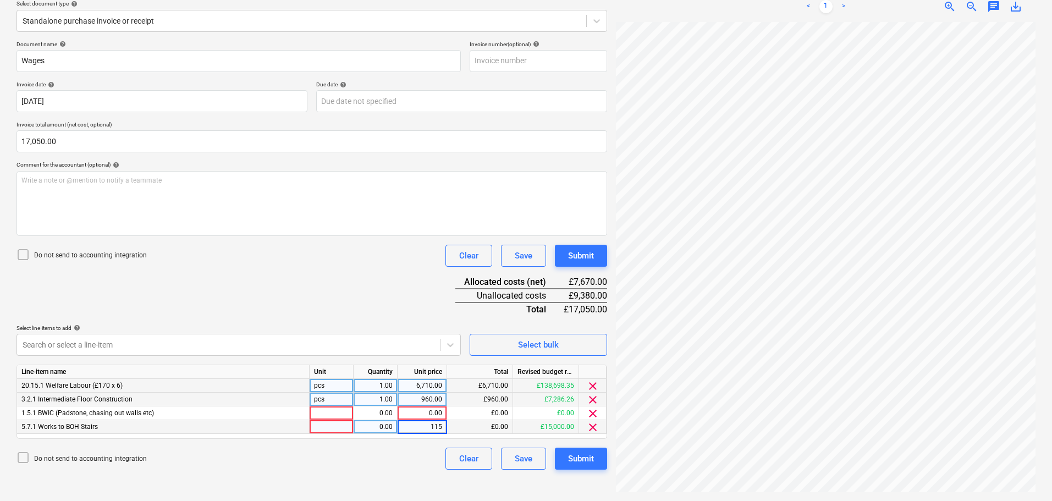
type input "1150"
click at [439, 414] on div "0.00" at bounding box center [422, 413] width 40 height 14
type input "2940"
click at [113, 346] on div at bounding box center [229, 344] width 412 height 11
click at [119, 342] on body "Sales Projects Contacts Company Consolidated Invoices Inbox Approvals format_si…" at bounding box center [526, 120] width 1052 height 501
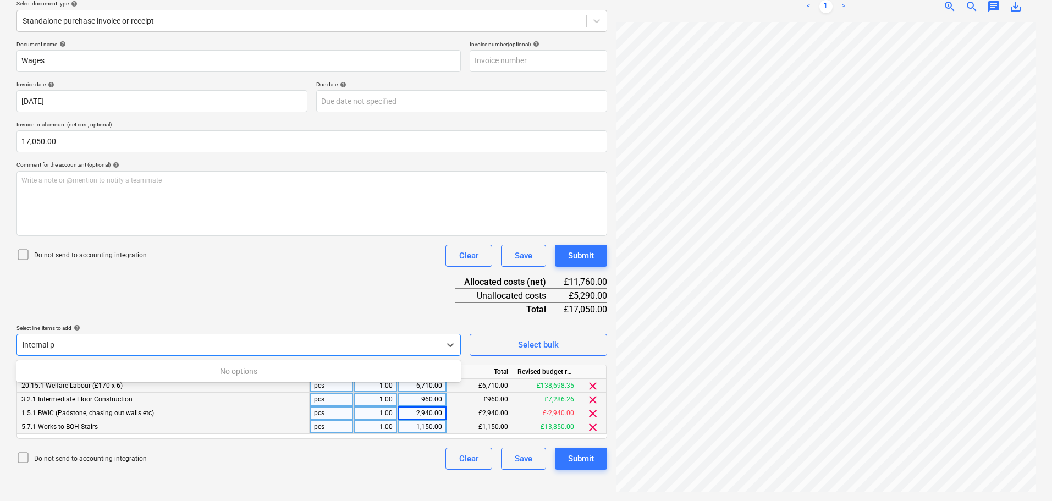
type input "internal"
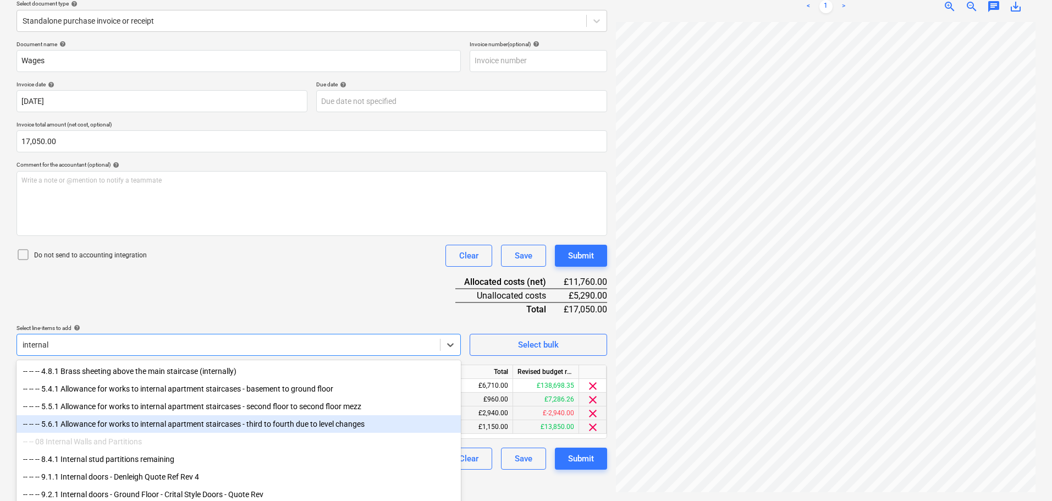
scroll to position [155, 0]
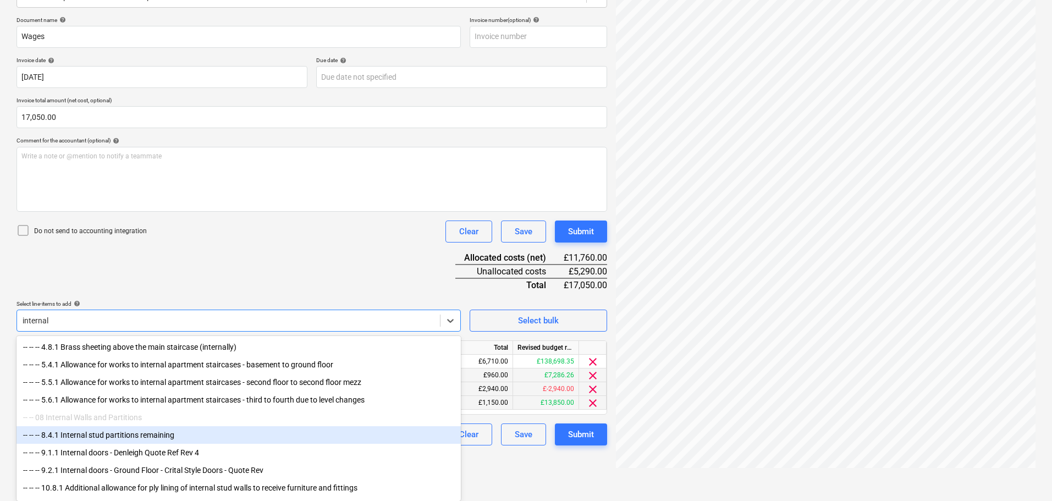
click at [160, 444] on div "-- -- -- 8.4.1 Internal stud partitions remaining" at bounding box center [238, 435] width 444 height 18
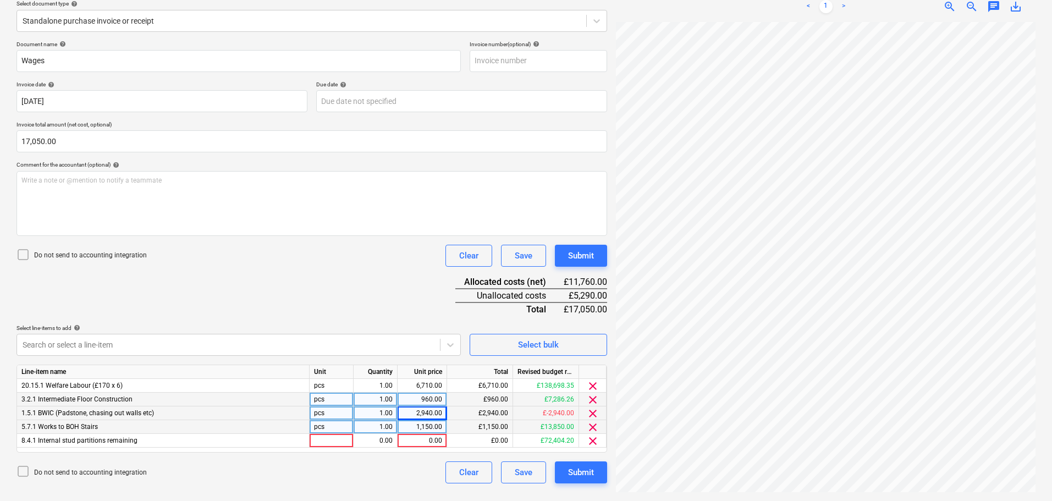
scroll to position [130, 0]
click at [295, 285] on div "Document name help Wages Invoice number (optional) help Invoice date help [DATE…" at bounding box center [311, 262] width 591 height 443
click at [432, 443] on div "0.00" at bounding box center [422, 441] width 40 height 14
type input "5290"
click at [316, 285] on div "Document name help Wages Invoice number (optional) help Invoice date help [DATE…" at bounding box center [311, 262] width 591 height 443
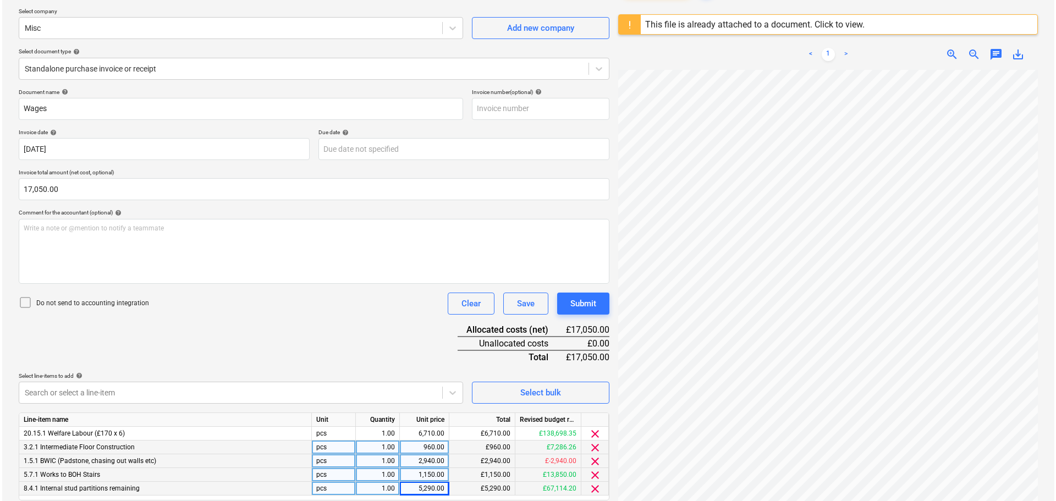
scroll to position [110, 0]
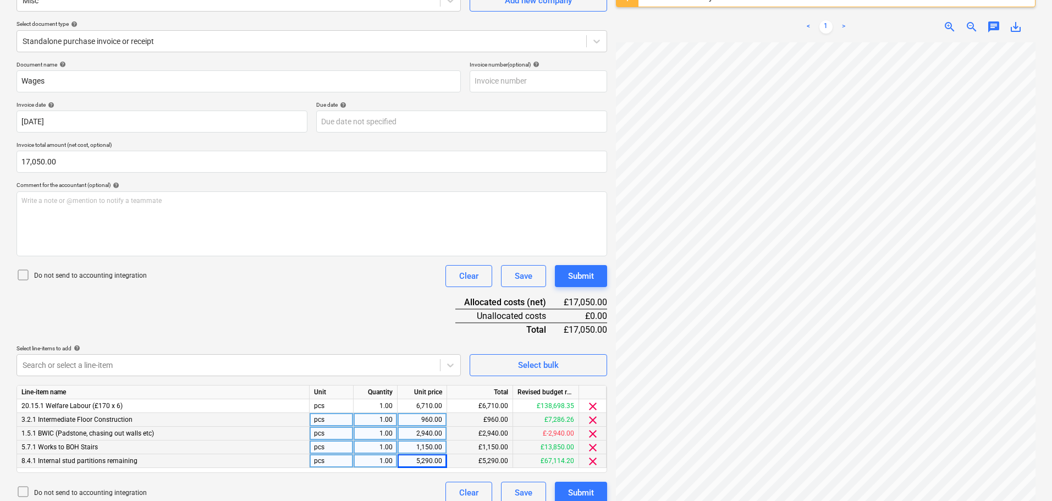
click at [75, 274] on p "Do not send to accounting integration" at bounding box center [90, 275] width 113 height 9
click at [574, 273] on div "Submit" at bounding box center [581, 276] width 26 height 14
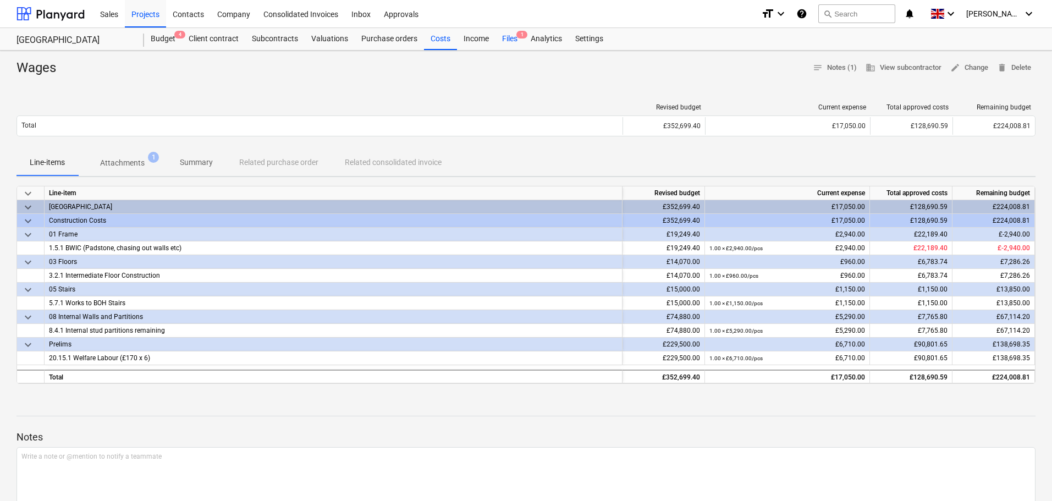
click at [506, 32] on div "Files 1" at bounding box center [509, 39] width 29 height 22
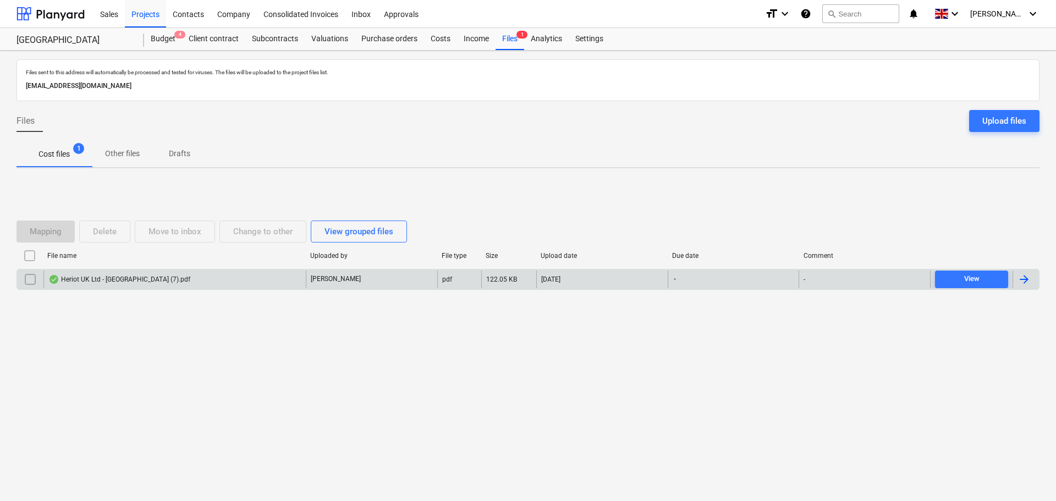
click at [137, 279] on div "Heriot UK Ltd - [GEOGRAPHIC_DATA] (7).pdf" at bounding box center [119, 279] width 142 height 9
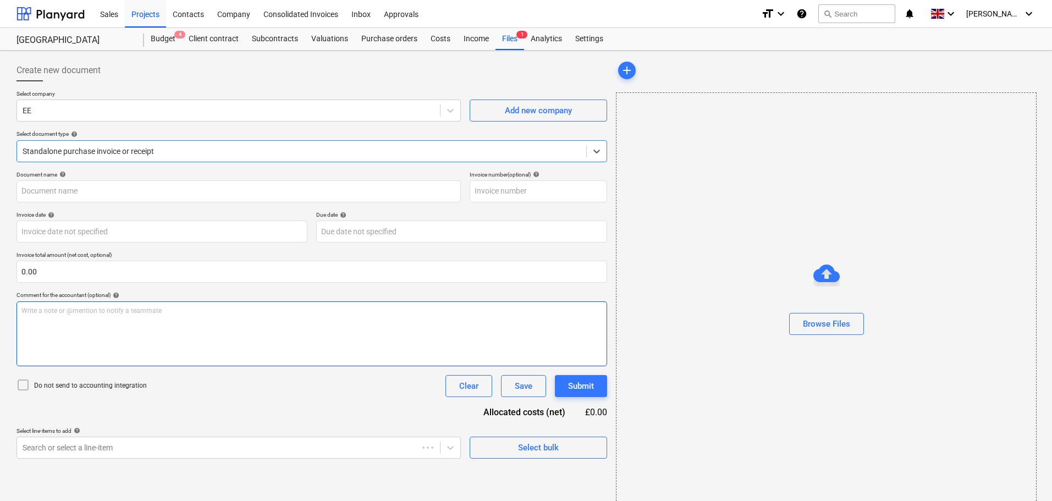
type input "Heriot UK Ltd - [GEOGRAPHIC_DATA] (7).pdf"
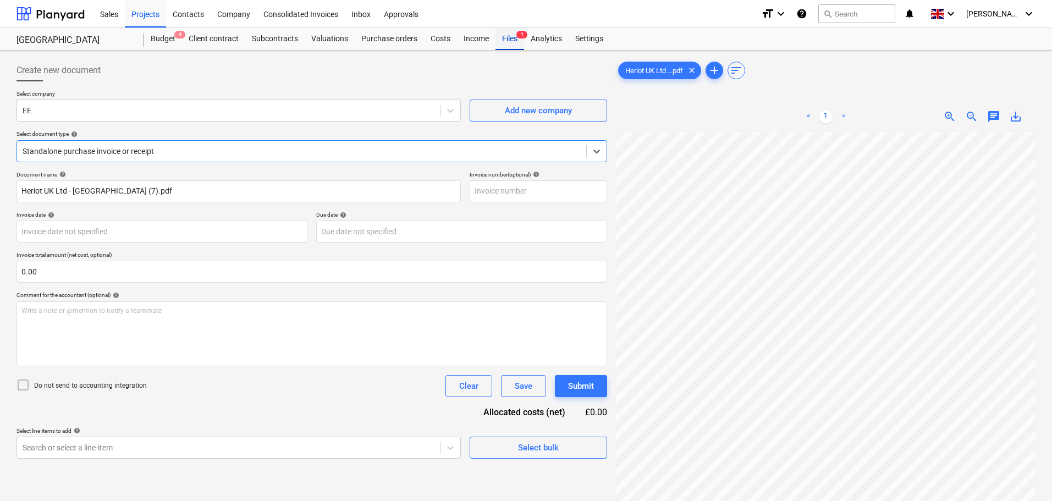
click at [514, 36] on div "Files 1" at bounding box center [509, 39] width 29 height 22
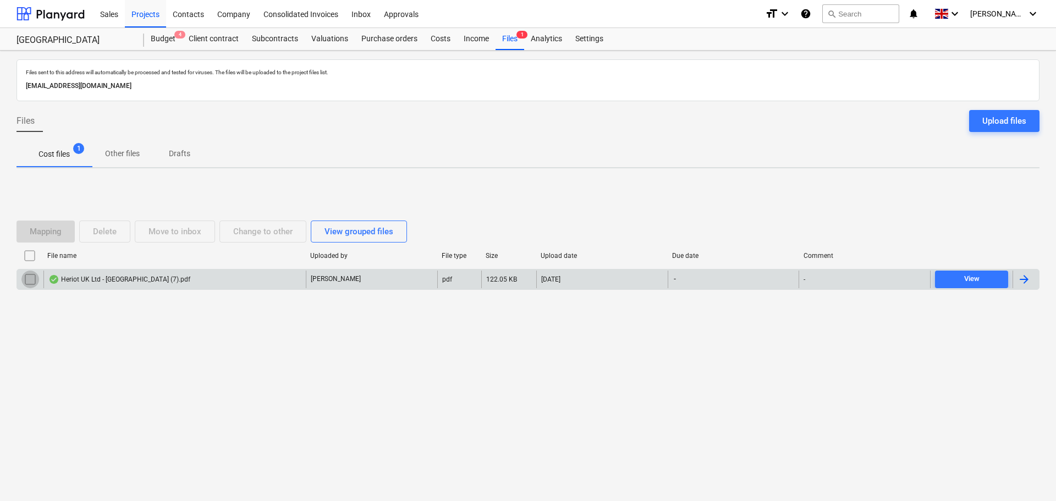
drag, startPoint x: 31, startPoint y: 282, endPoint x: 91, endPoint y: 241, distance: 71.7
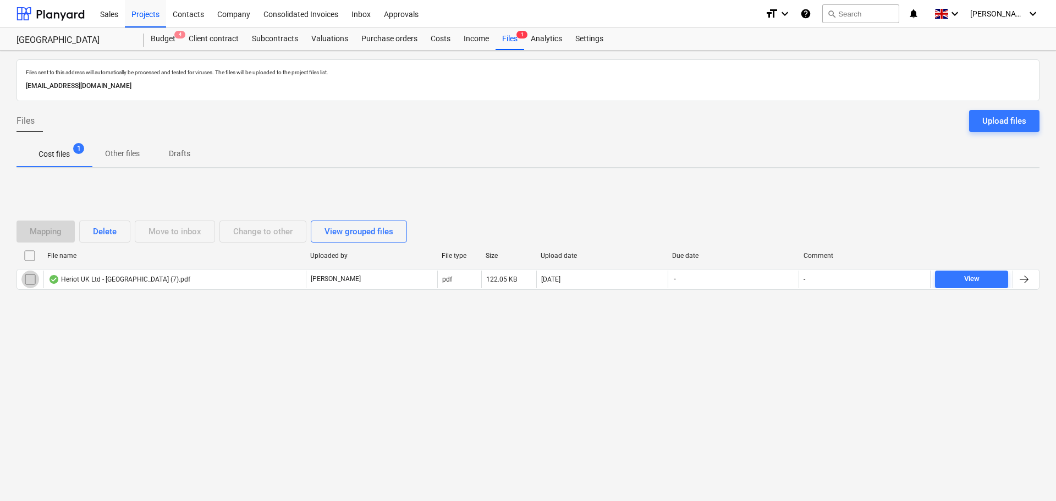
click at [32, 282] on input "checkbox" at bounding box center [30, 280] width 18 height 18
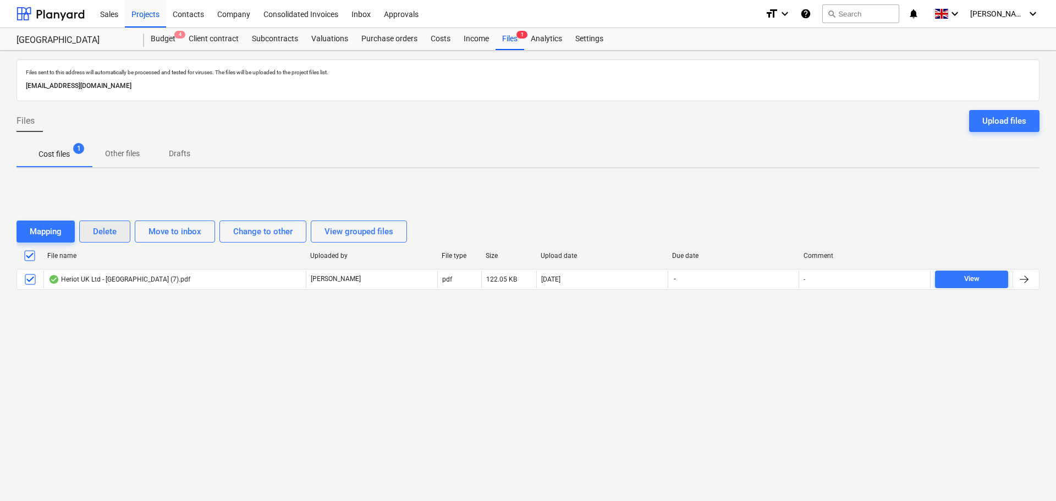
click at [98, 231] on div "Delete" at bounding box center [105, 231] width 24 height 14
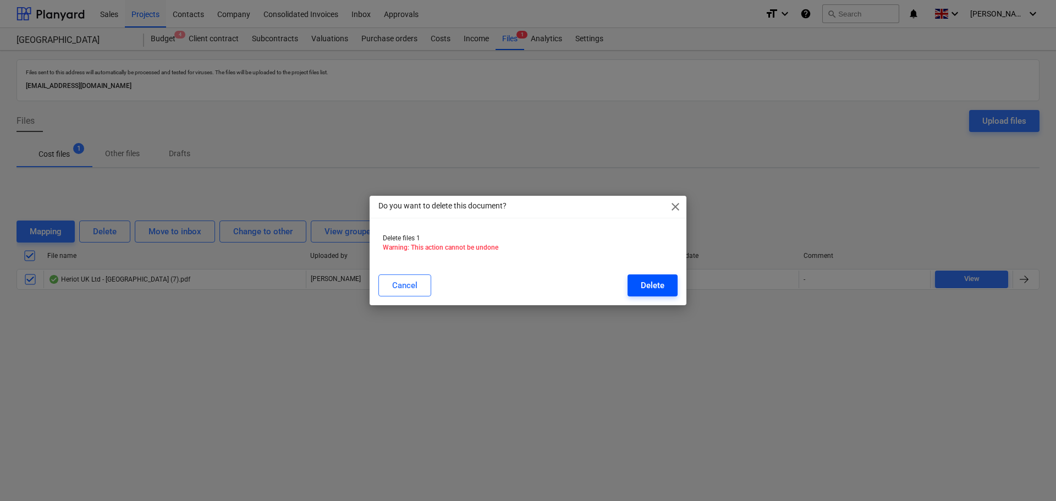
click at [657, 284] on div "Delete" at bounding box center [653, 285] width 24 height 14
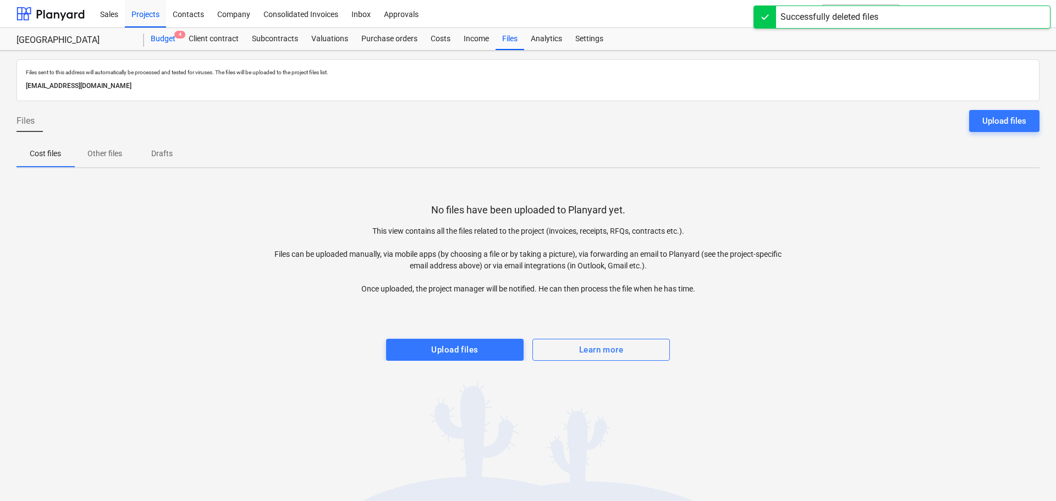
click at [159, 40] on div "Budget 4" at bounding box center [163, 39] width 38 height 22
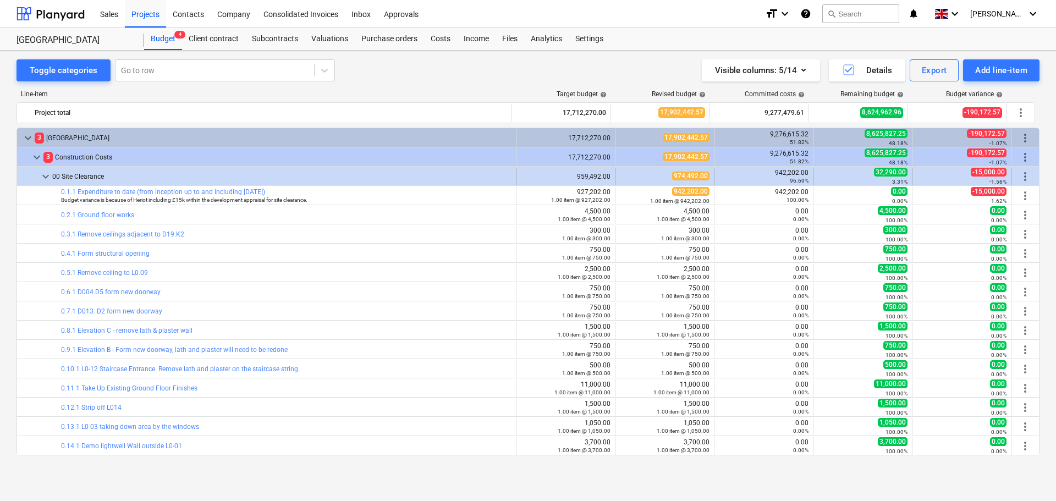
click at [44, 175] on span "keyboard_arrow_down" at bounding box center [45, 176] width 13 height 13
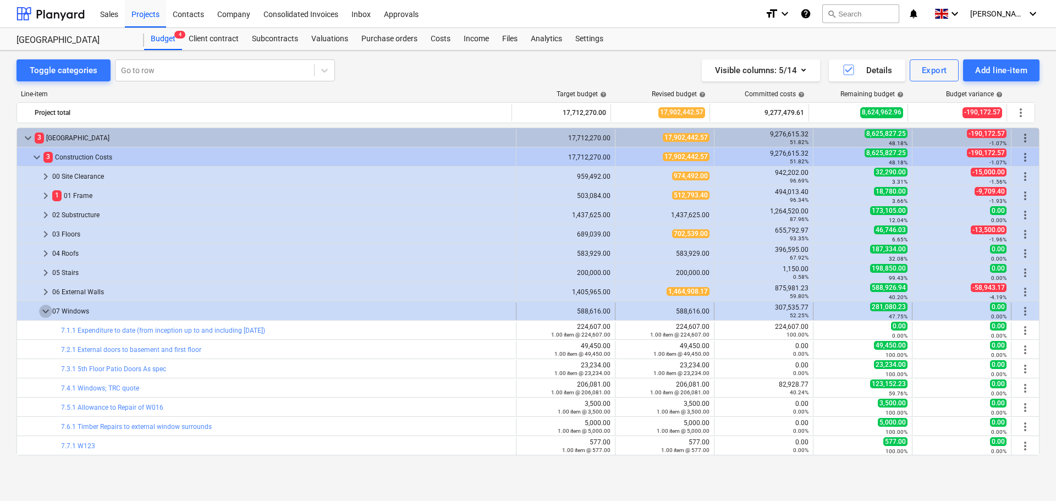
click at [43, 306] on span "keyboard_arrow_down" at bounding box center [45, 311] width 13 height 13
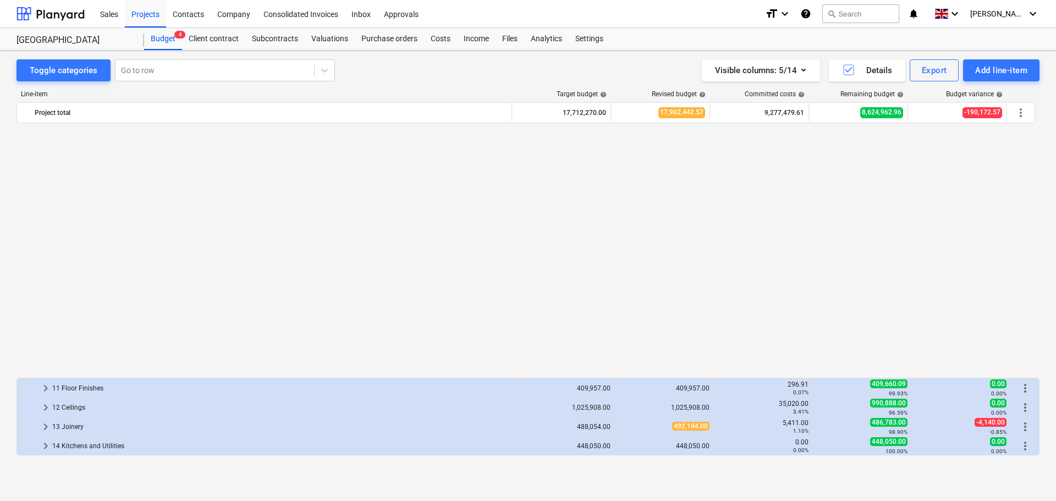
scroll to position [275, 0]
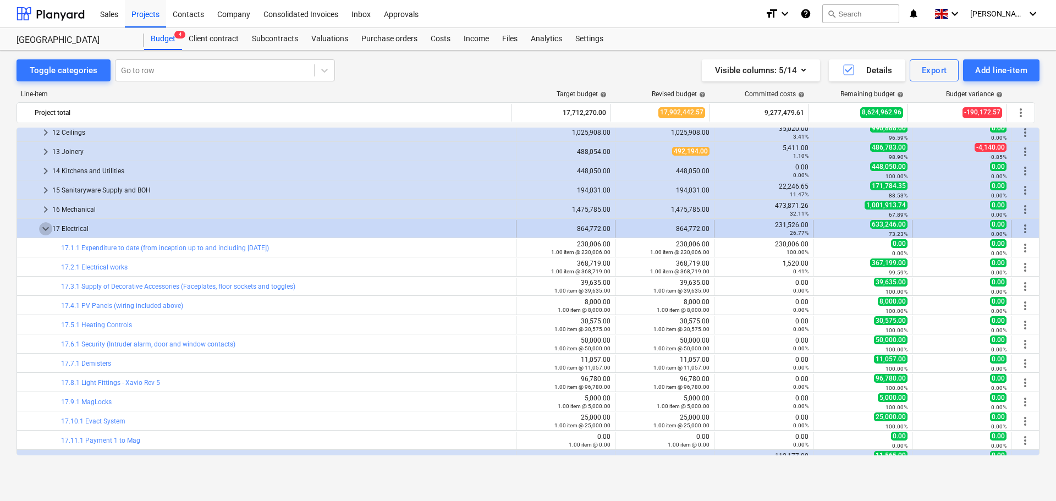
click at [46, 231] on span "keyboard_arrow_down" at bounding box center [45, 228] width 13 height 13
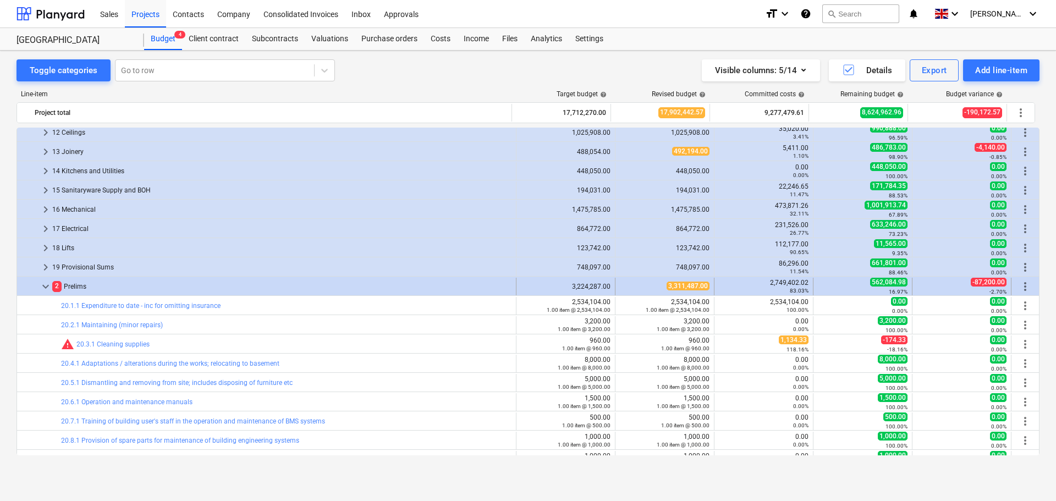
click at [46, 286] on span "keyboard_arrow_down" at bounding box center [45, 286] width 13 height 13
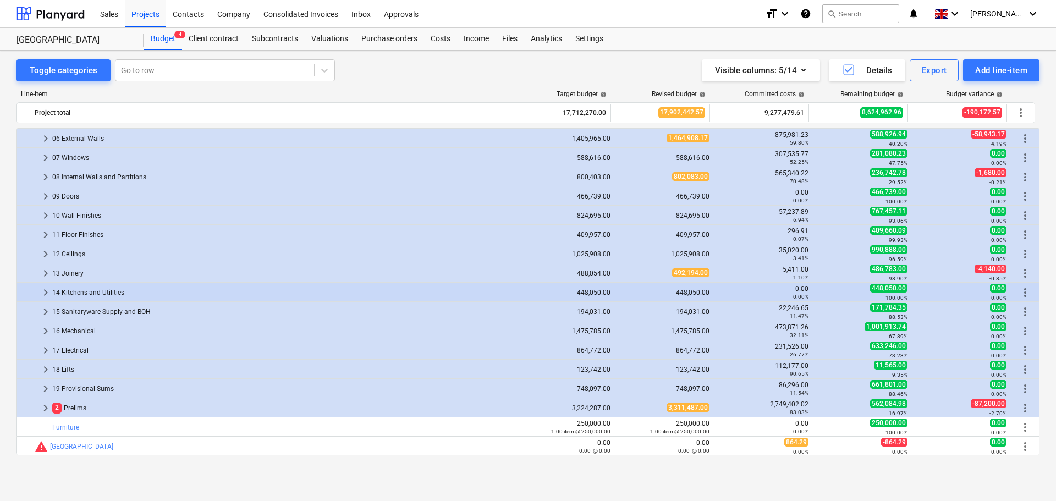
scroll to position [153, 0]
click at [41, 388] on span "keyboard_arrow_right" at bounding box center [45, 388] width 13 height 13
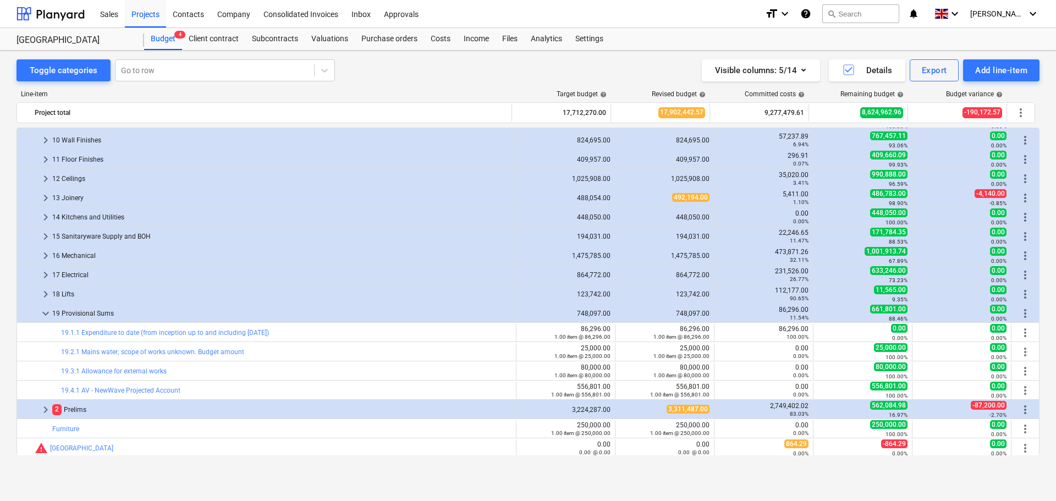
scroll to position [230, 0]
